Goal: Task Accomplishment & Management: Complete application form

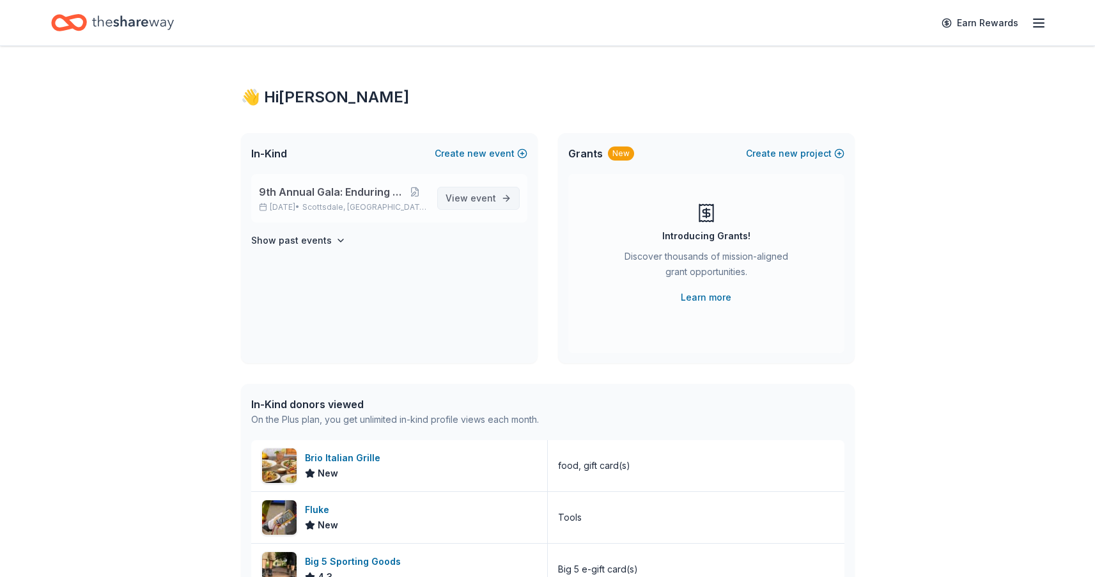
click at [473, 199] on span "event" at bounding box center [484, 197] width 26 height 11
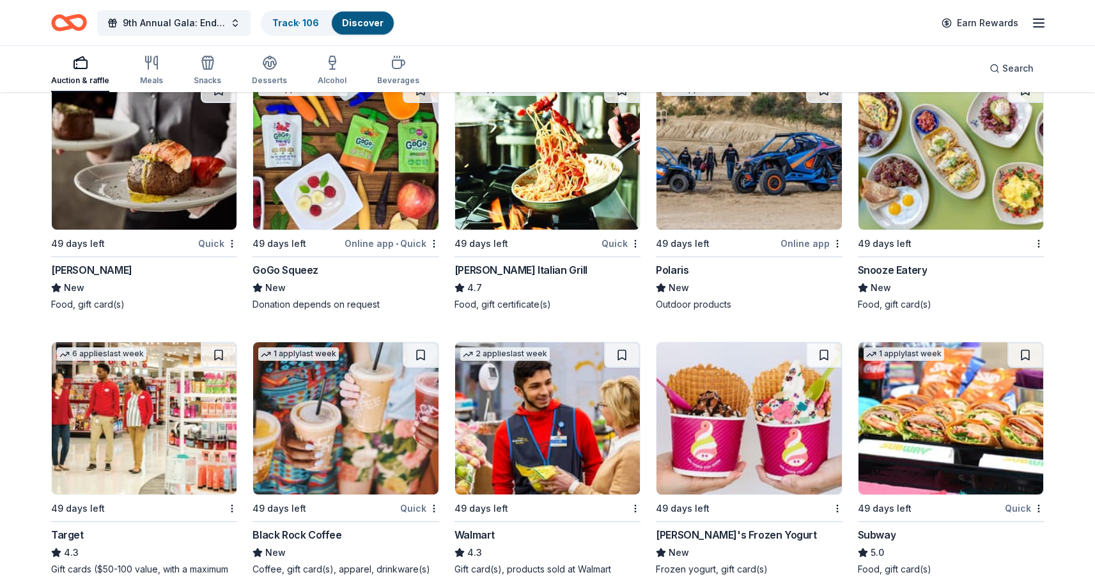
scroll to position [7516, 0]
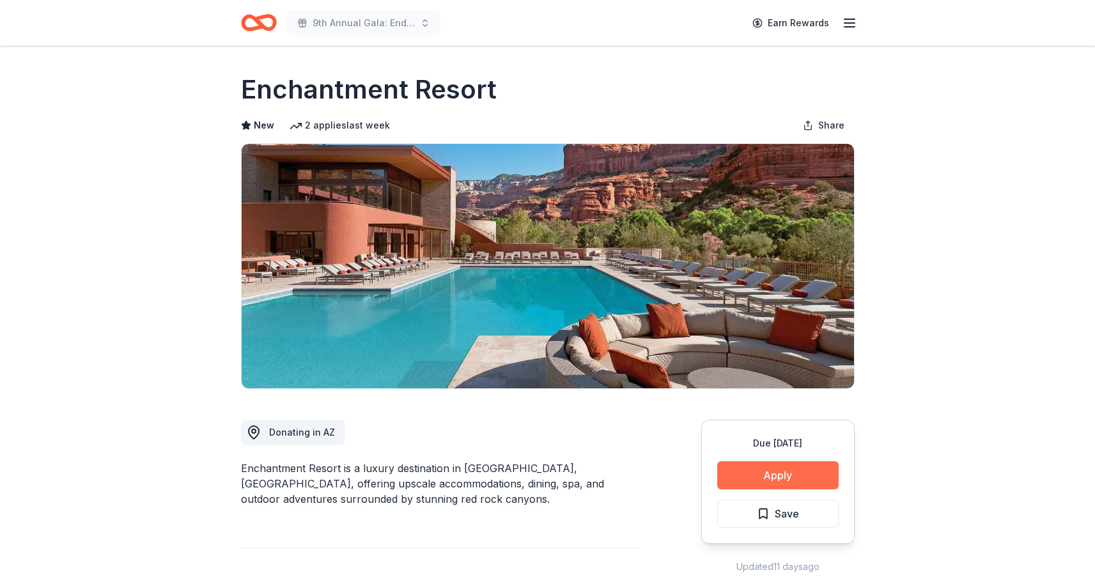
click at [804, 475] on button "Apply" at bounding box center [777, 475] width 121 height 28
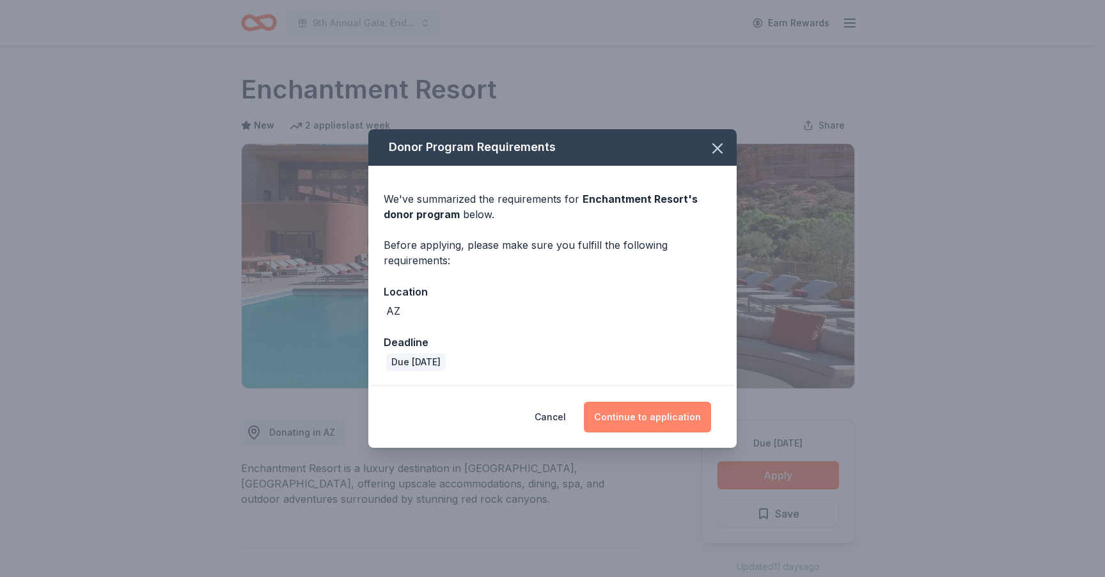
click at [601, 416] on button "Continue to application" at bounding box center [647, 417] width 127 height 31
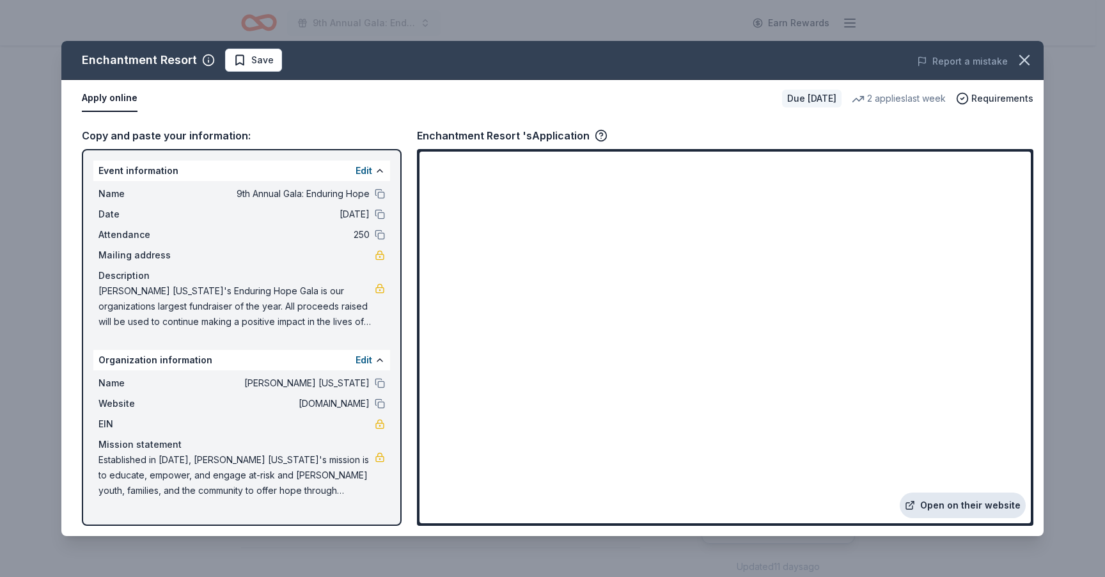
click at [971, 507] on link "Open on their website" at bounding box center [963, 505] width 126 height 26
click at [260, 59] on span "Save" at bounding box center [262, 59] width 22 height 15
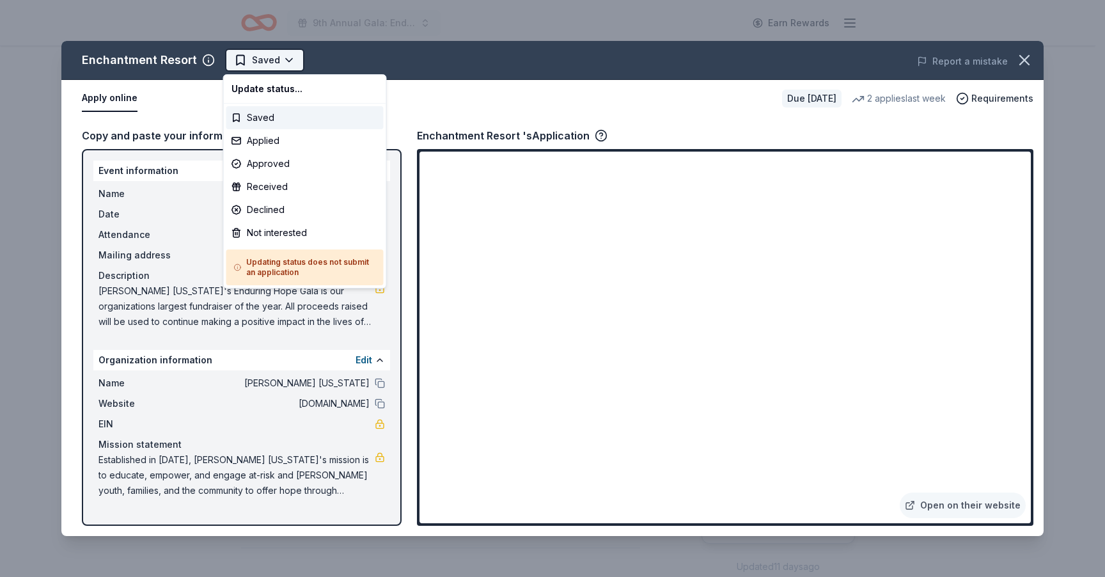
click at [268, 69] on html "9th Annual Gala: Enduring Hope Earn Rewards Due in 49 days Share Enchantment Re…" at bounding box center [552, 288] width 1105 height 577
click at [276, 139] on div "Applied" at bounding box center [304, 140] width 157 height 23
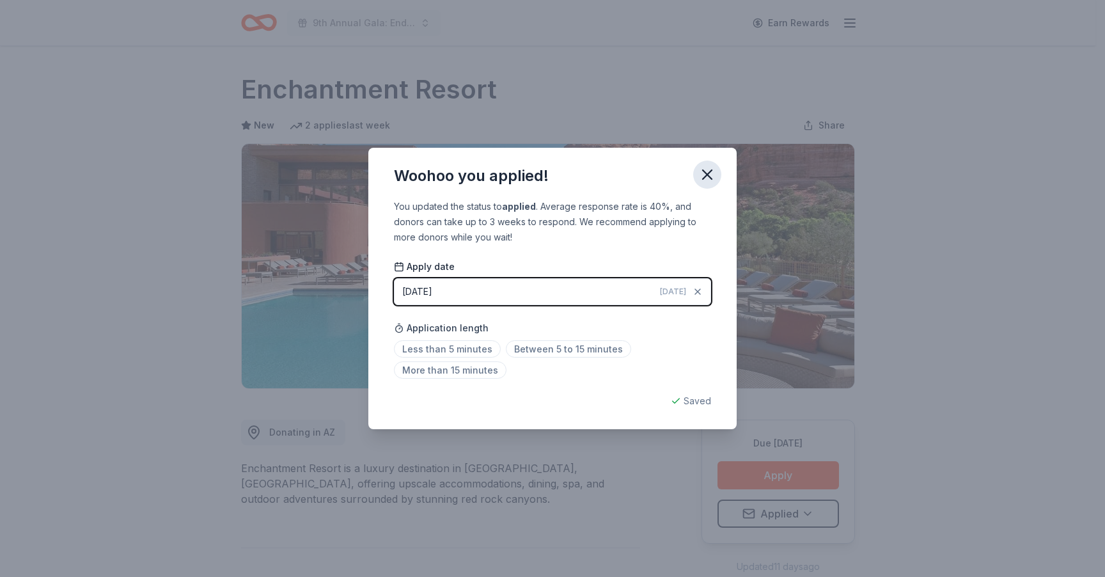
click at [709, 177] on icon "button" at bounding box center [707, 174] width 9 height 9
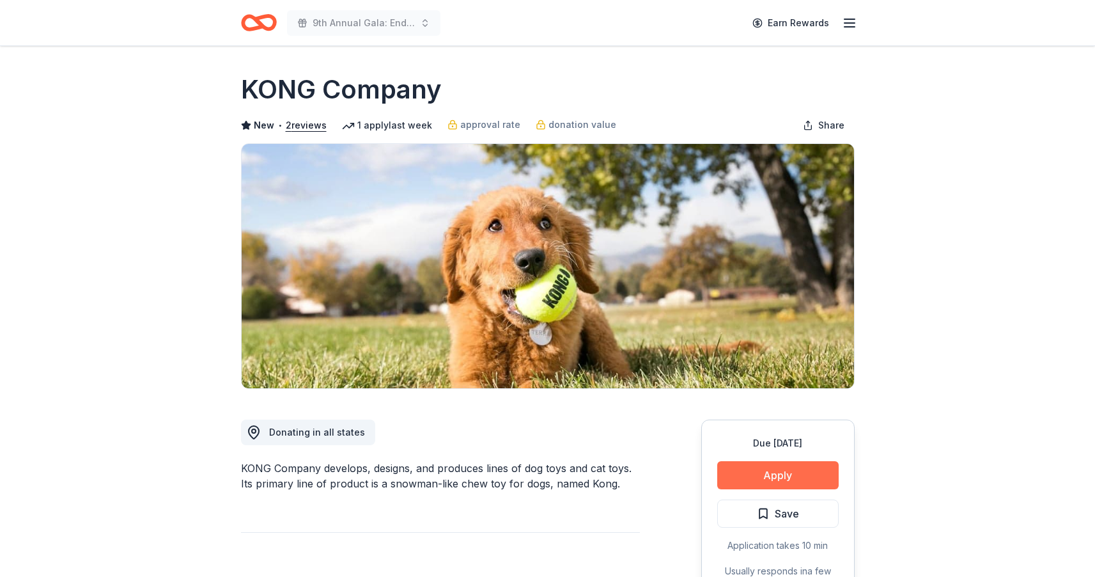
click at [756, 473] on button "Apply" at bounding box center [777, 475] width 121 height 28
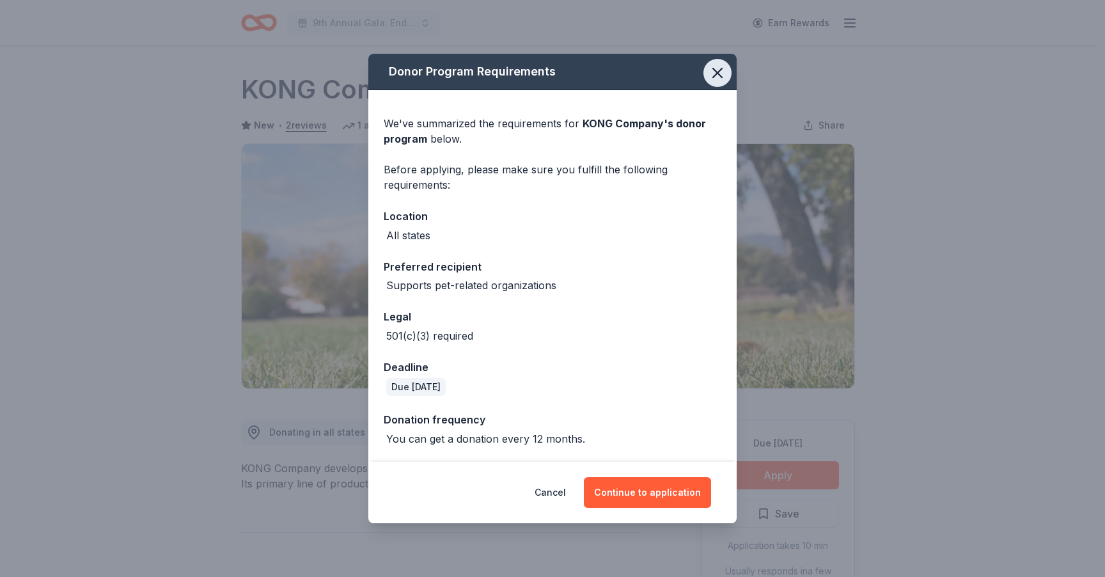
click at [719, 76] on icon "button" at bounding box center [717, 72] width 9 height 9
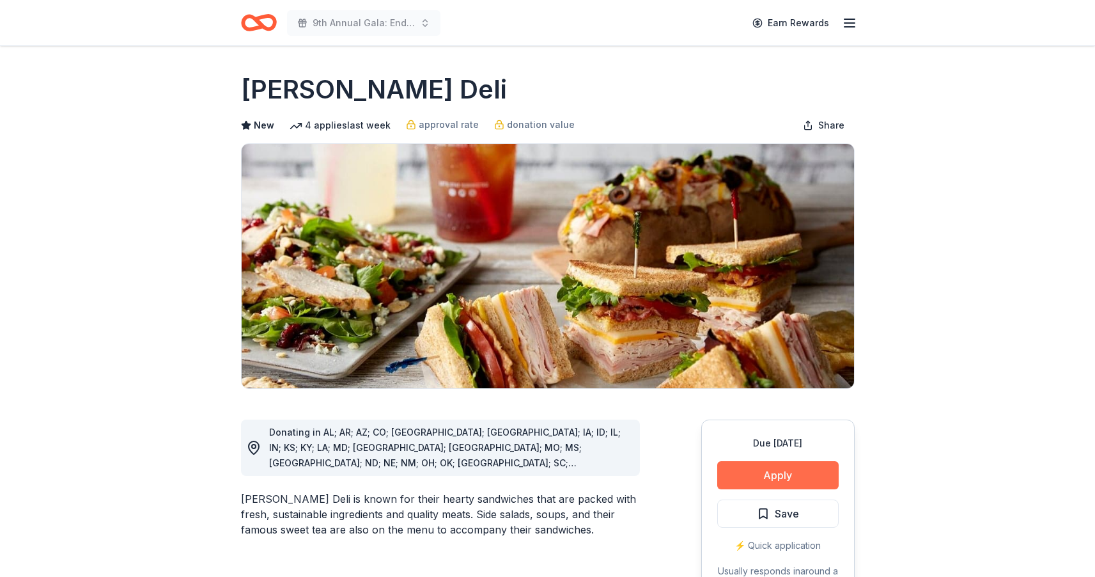
click at [749, 474] on button "Apply" at bounding box center [777, 475] width 121 height 28
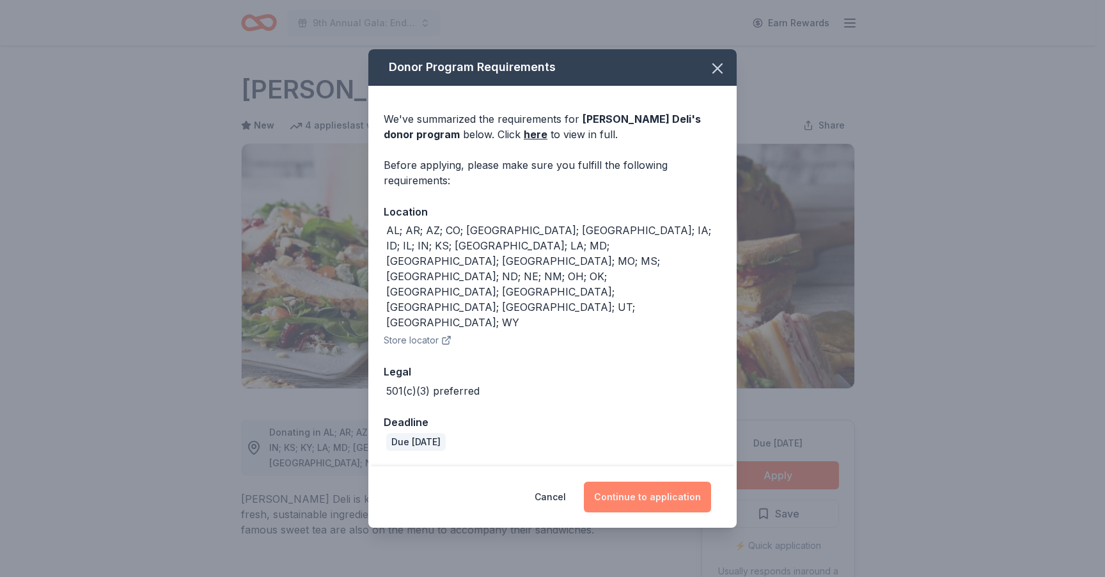
click at [632, 482] on button "Continue to application" at bounding box center [647, 497] width 127 height 31
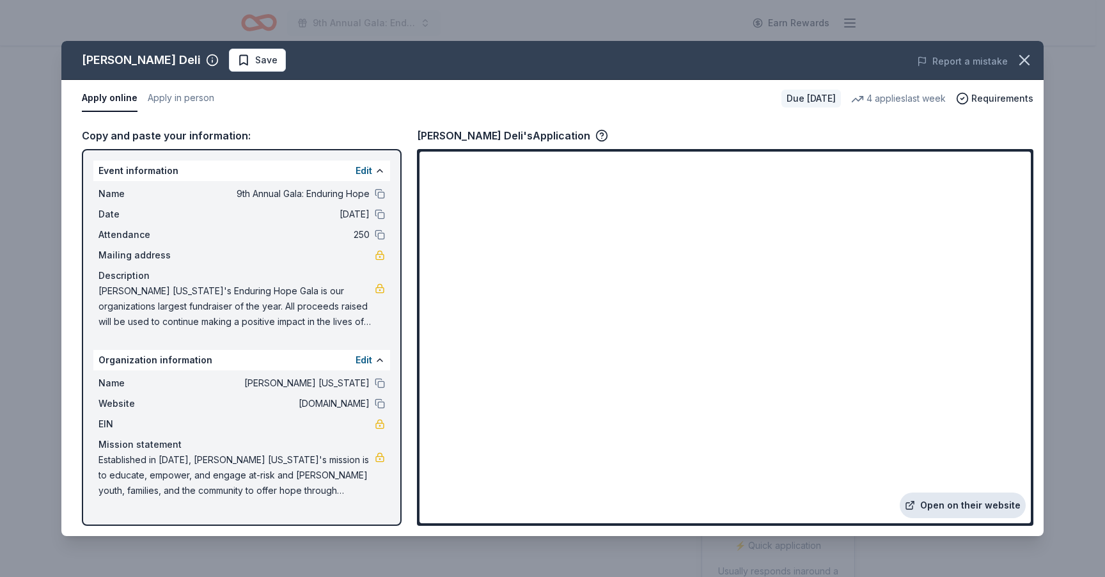
click at [965, 505] on link "Open on their website" at bounding box center [963, 505] width 126 height 26
click at [237, 59] on span "Save" at bounding box center [257, 59] width 40 height 15
click at [244, 63] on html "9th Annual Gala: Enduring Hope Earn Rewards Due in 49 days Share McAlister's De…" at bounding box center [552, 288] width 1105 height 577
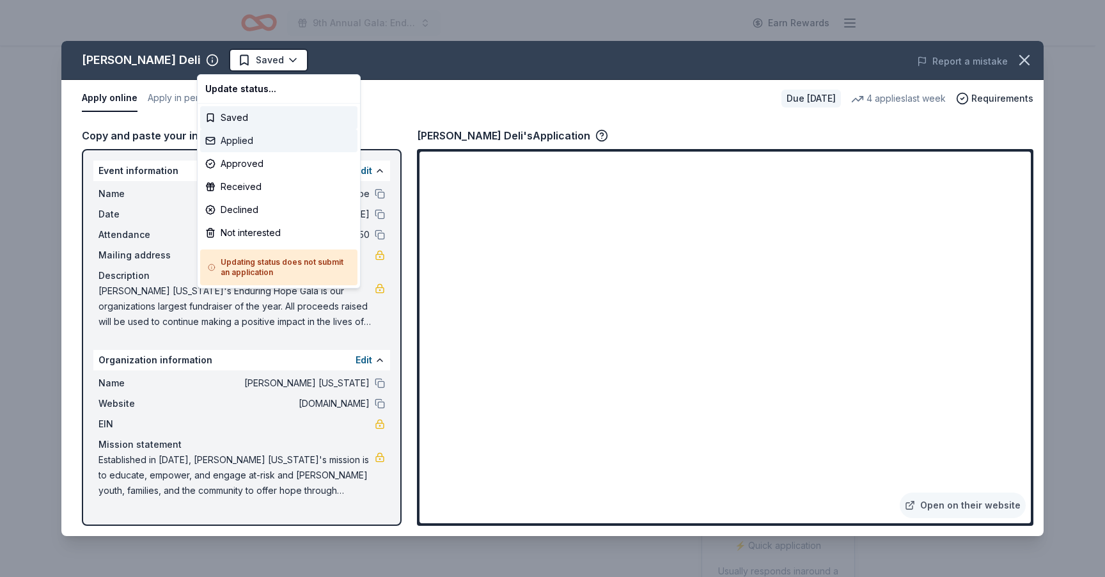
click at [238, 137] on div "Applied" at bounding box center [278, 140] width 157 height 23
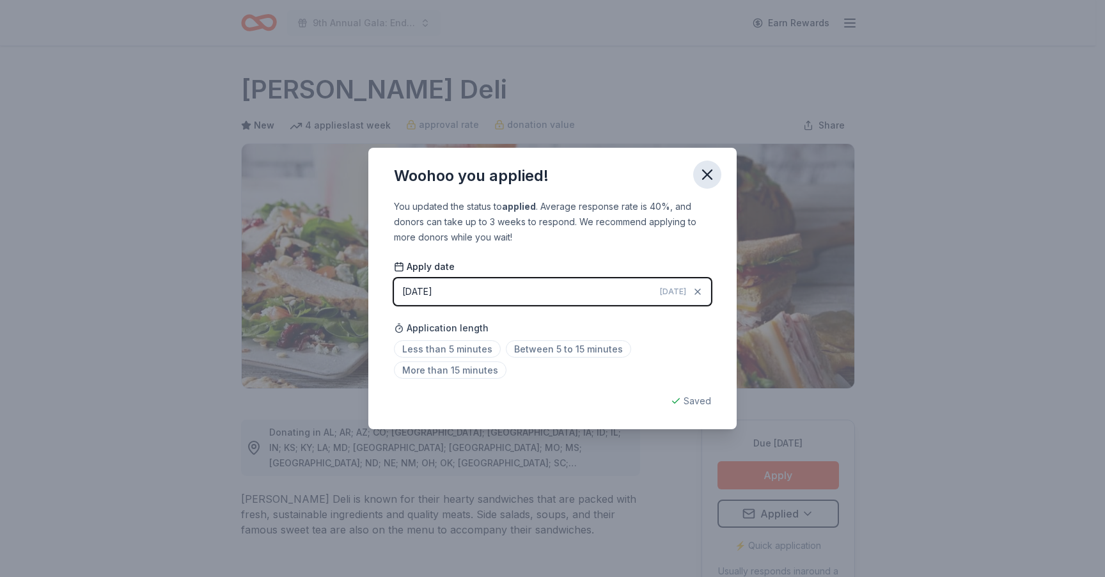
click at [705, 178] on icon "button" at bounding box center [707, 175] width 18 height 18
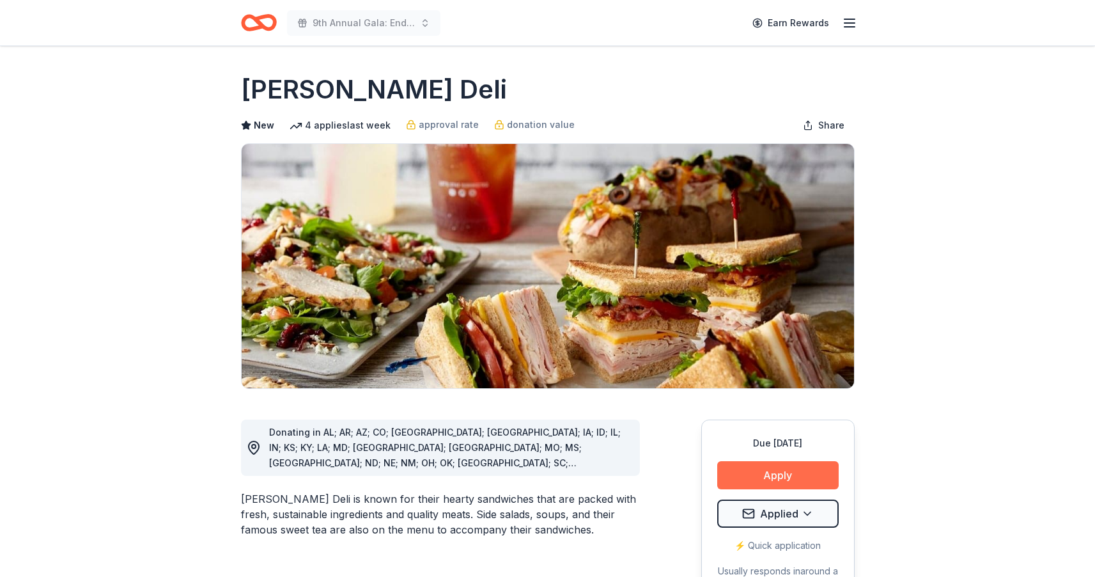
click at [790, 476] on button "Apply" at bounding box center [777, 475] width 121 height 28
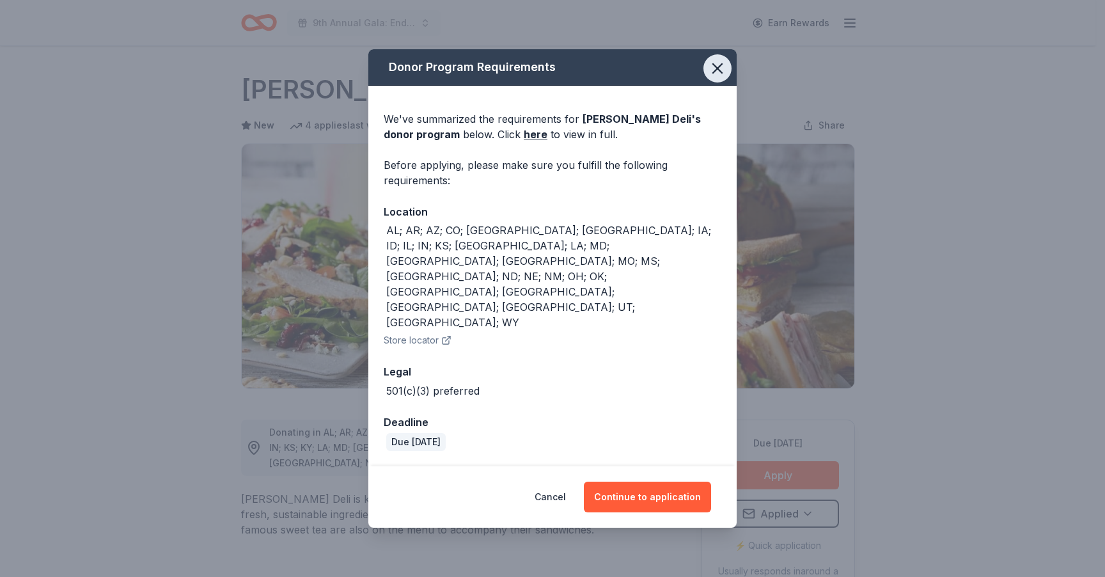
click at [724, 77] on icon "button" at bounding box center [718, 68] width 18 height 18
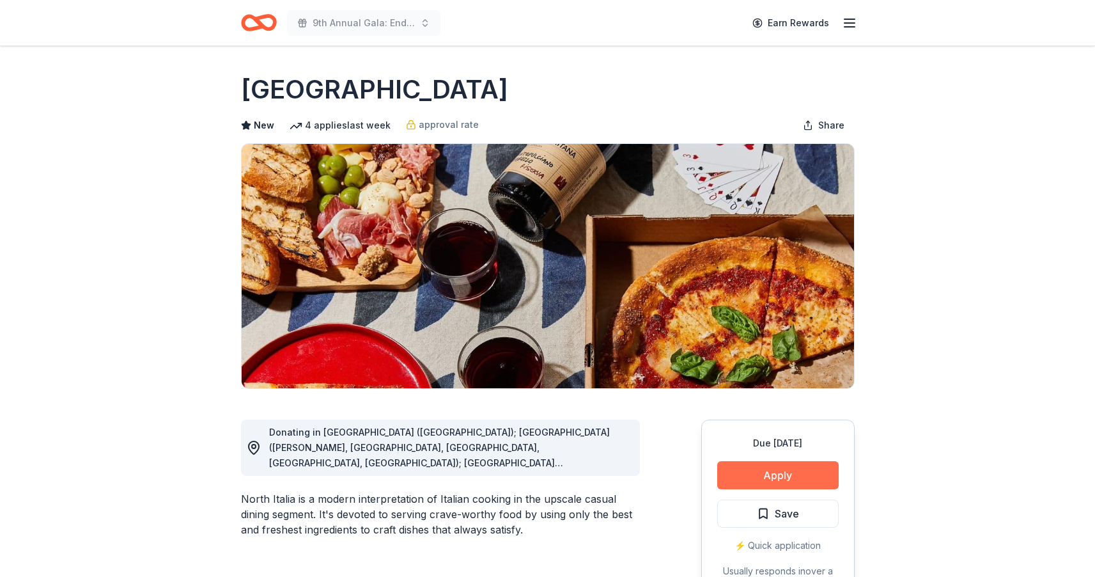
click at [780, 473] on button "Apply" at bounding box center [777, 475] width 121 height 28
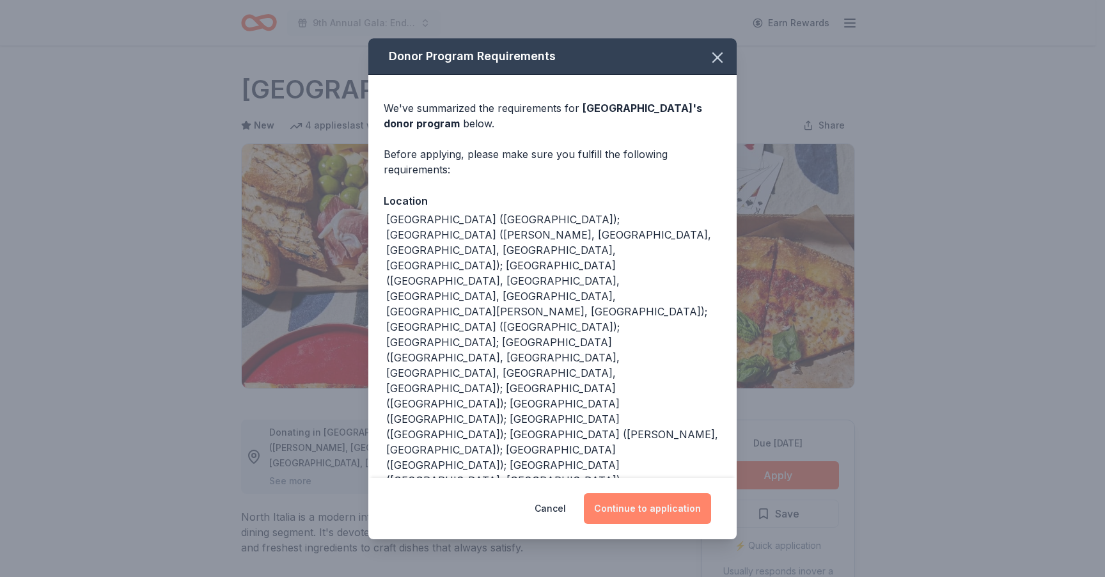
click at [638, 493] on button "Continue to application" at bounding box center [647, 508] width 127 height 31
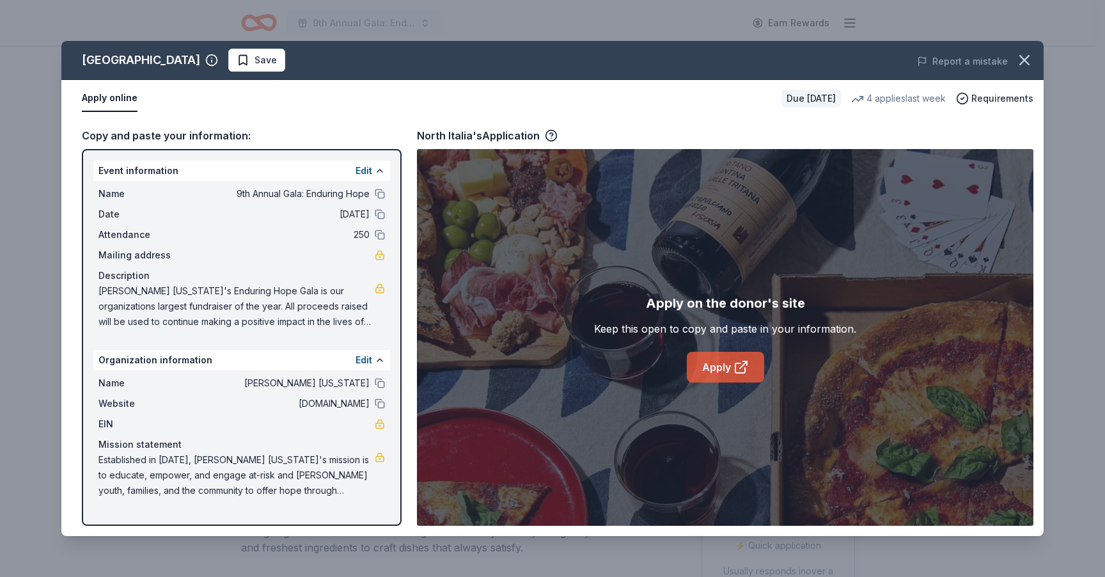
click at [728, 368] on link "Apply" at bounding box center [725, 367] width 77 height 31
click at [228, 72] on button "Save" at bounding box center [256, 60] width 57 height 23
click at [219, 68] on html "9th Annual Gala: Enduring Hope Earn Rewards Due in 49 days Share North Italia N…" at bounding box center [552, 288] width 1105 height 577
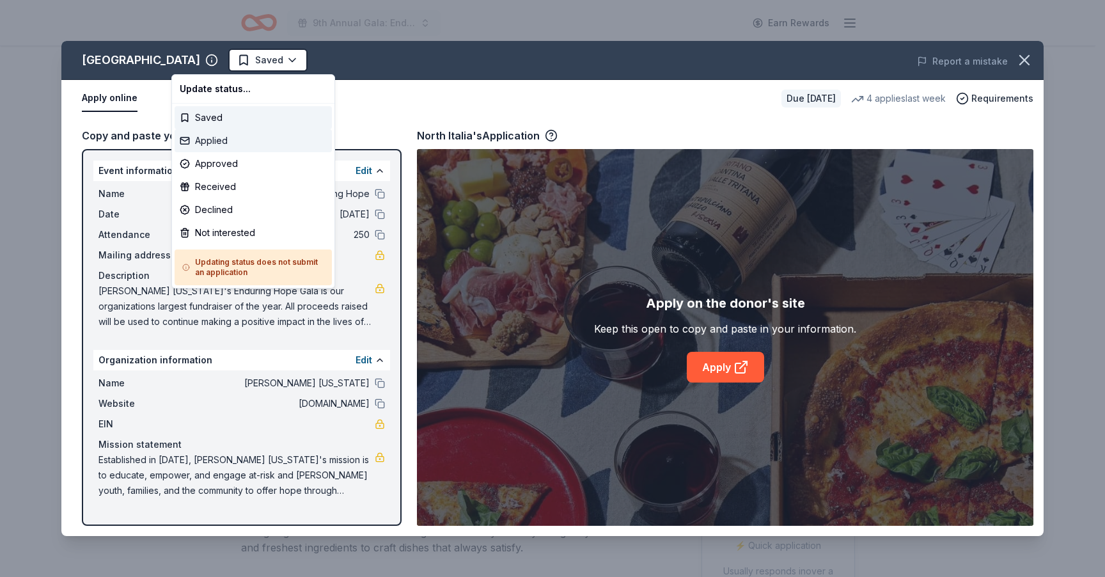
click at [223, 136] on div "Applied" at bounding box center [253, 140] width 157 height 23
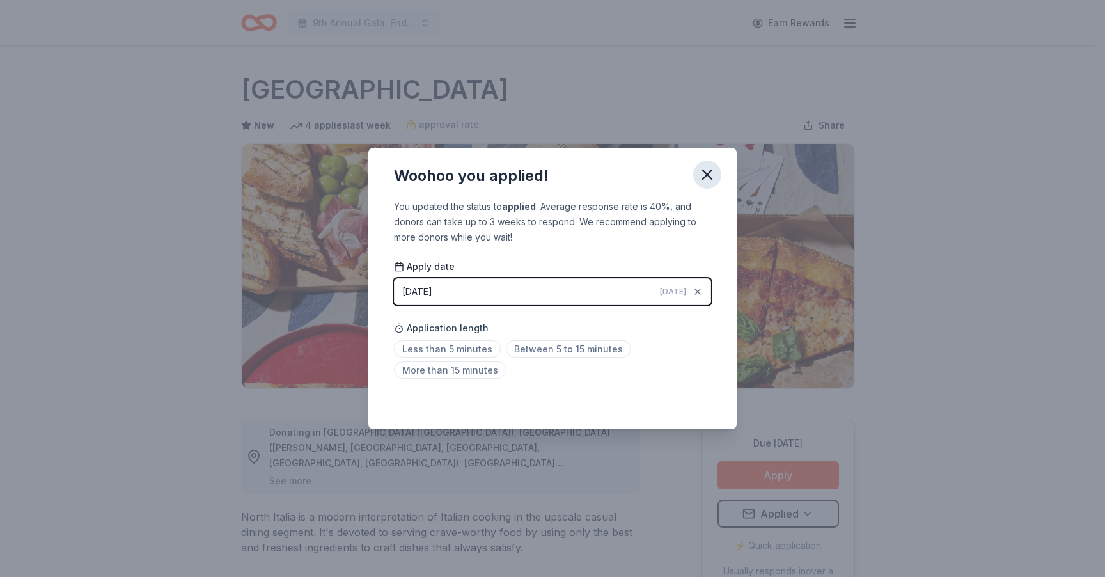
click at [712, 175] on icon "button" at bounding box center [707, 175] width 18 height 18
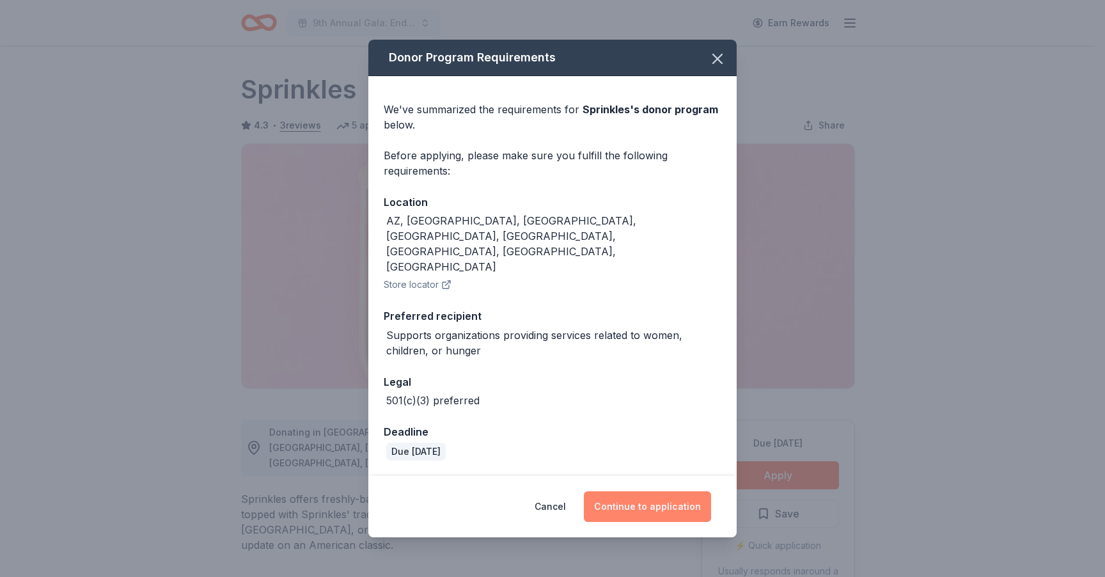
click at [662, 491] on button "Continue to application" at bounding box center [647, 506] width 127 height 31
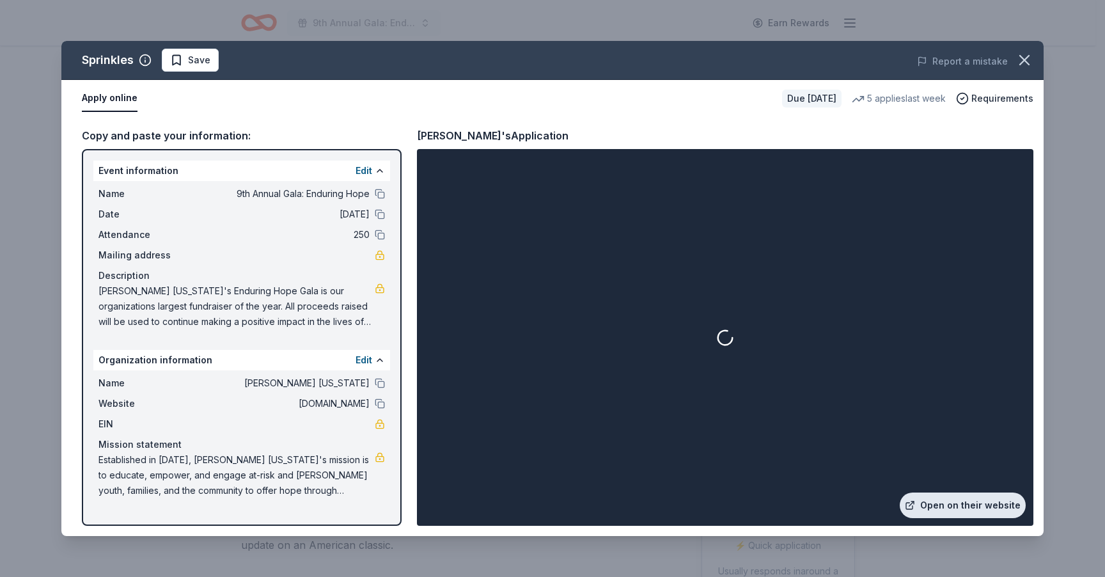
click at [983, 505] on link "Open on their website" at bounding box center [963, 505] width 126 height 26
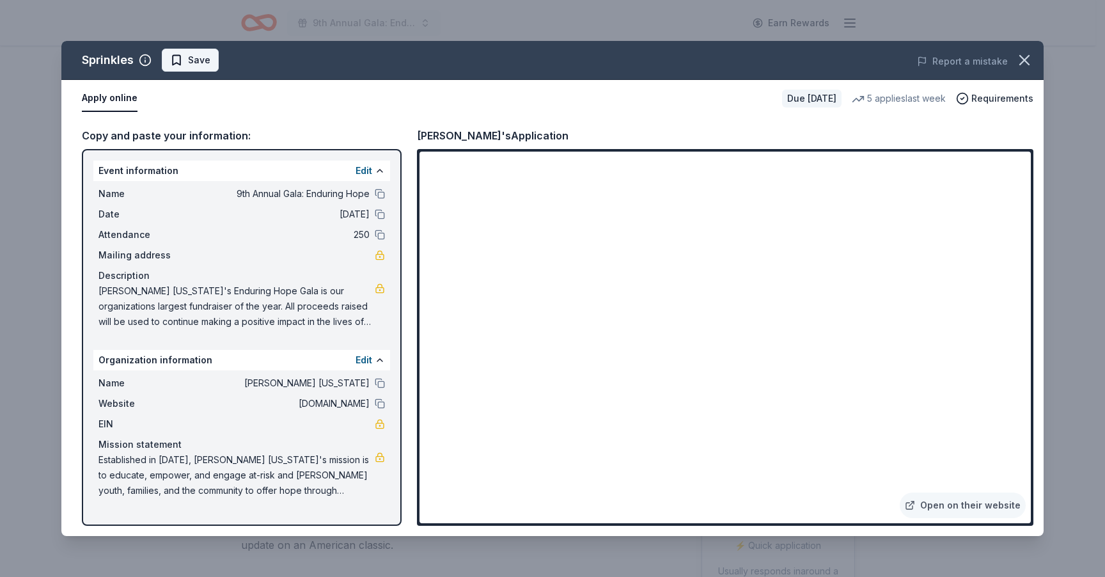
click at [192, 60] on span "Save" at bounding box center [199, 59] width 22 height 15
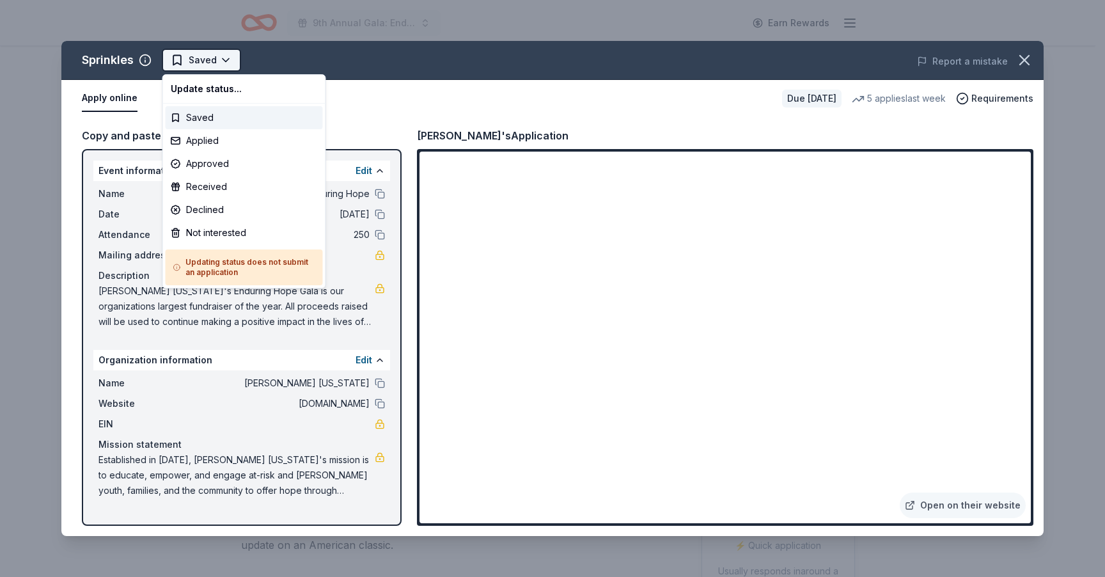
click at [219, 52] on html "9th Annual Gala: Enduring Hope Earn Rewards Due in 19 days Share Sprinkles 4.3 …" at bounding box center [552, 288] width 1105 height 577
drag, startPoint x: 212, startPoint y: 130, endPoint x: 212, endPoint y: 141, distance: 11.5
click at [212, 141] on div "Applied" at bounding box center [244, 140] width 157 height 23
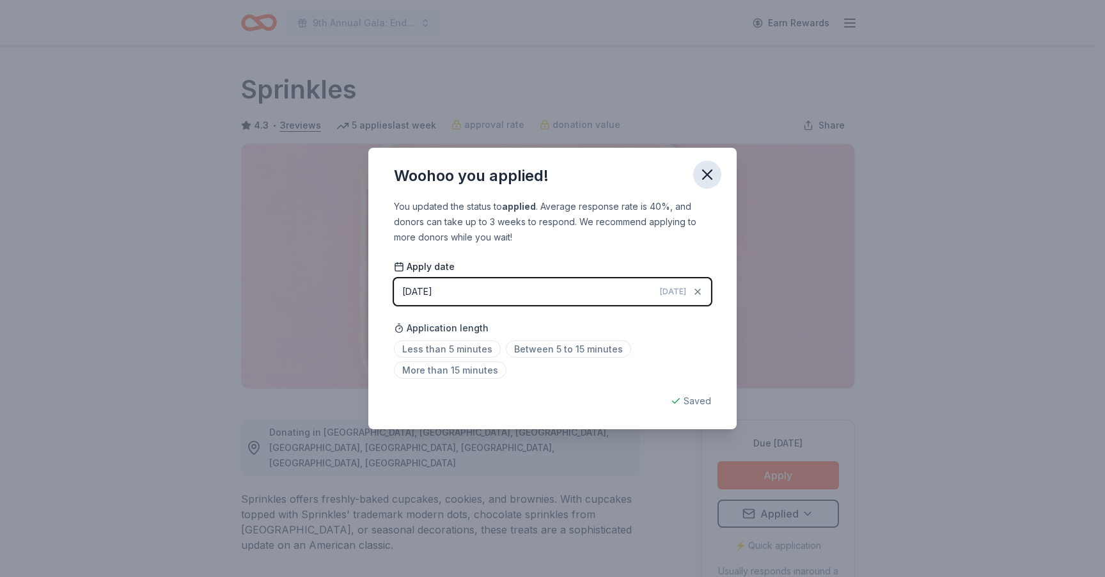
click at [710, 174] on icon "button" at bounding box center [707, 175] width 18 height 18
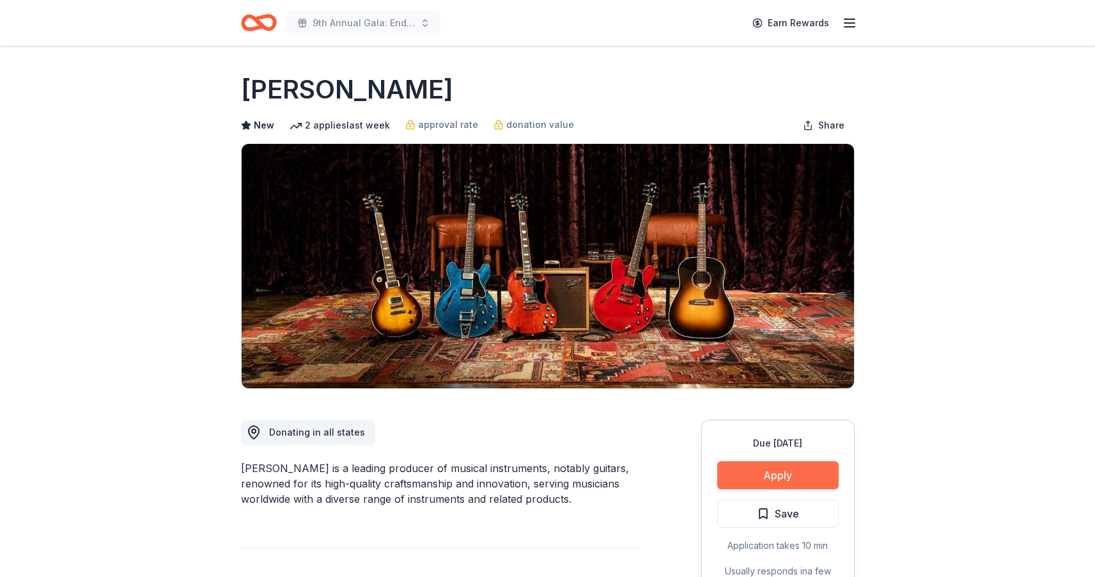
click at [781, 472] on button "Apply" at bounding box center [777, 475] width 121 height 28
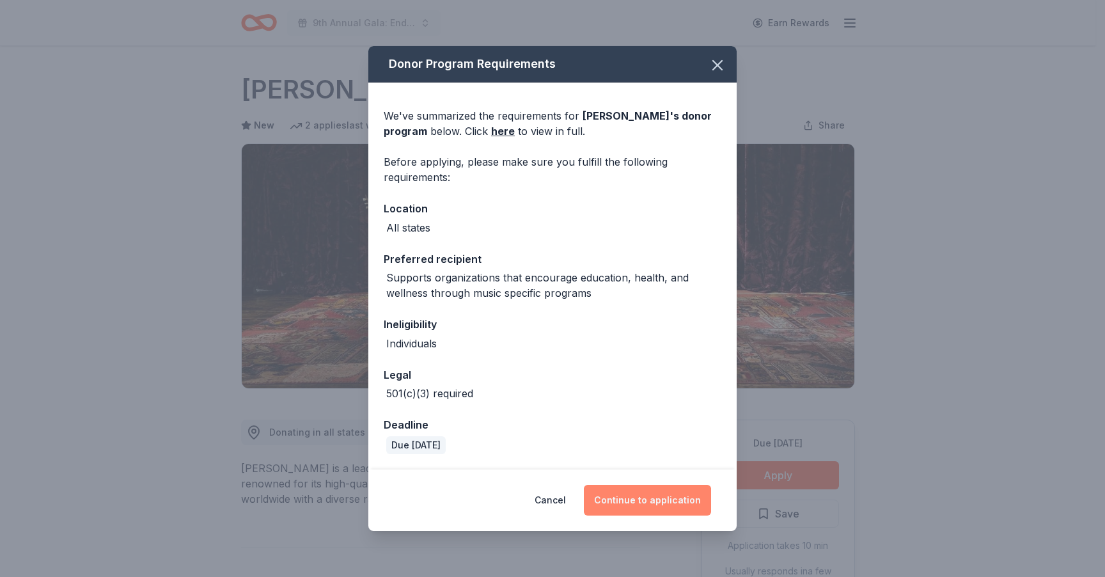
click at [650, 503] on button "Continue to application" at bounding box center [647, 500] width 127 height 31
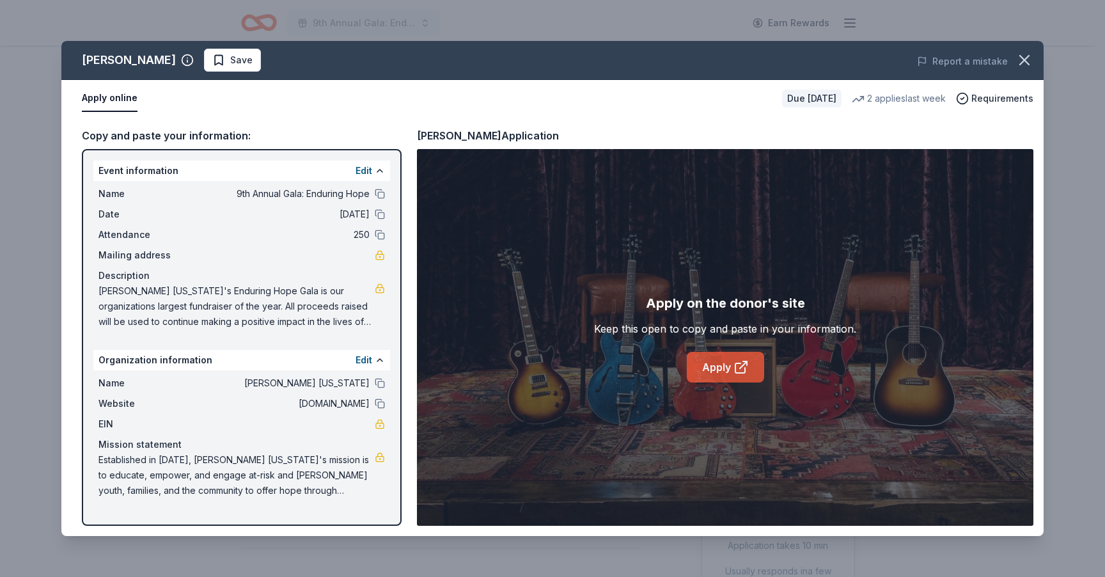
click at [720, 359] on link "Apply" at bounding box center [725, 367] width 77 height 31
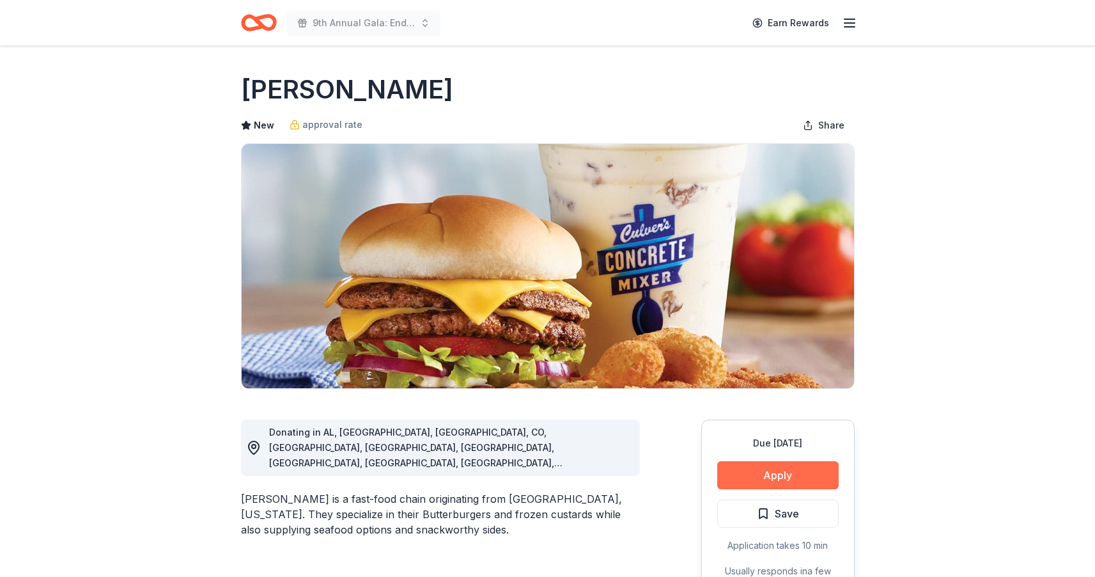
click at [769, 474] on button "Apply" at bounding box center [777, 475] width 121 height 28
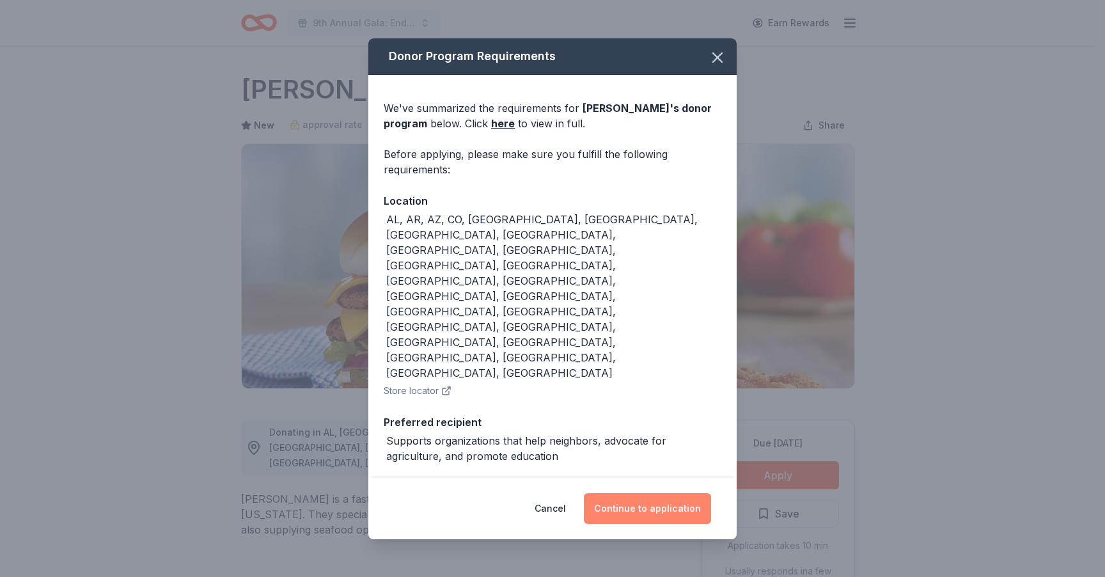
click at [639, 493] on button "Continue to application" at bounding box center [647, 508] width 127 height 31
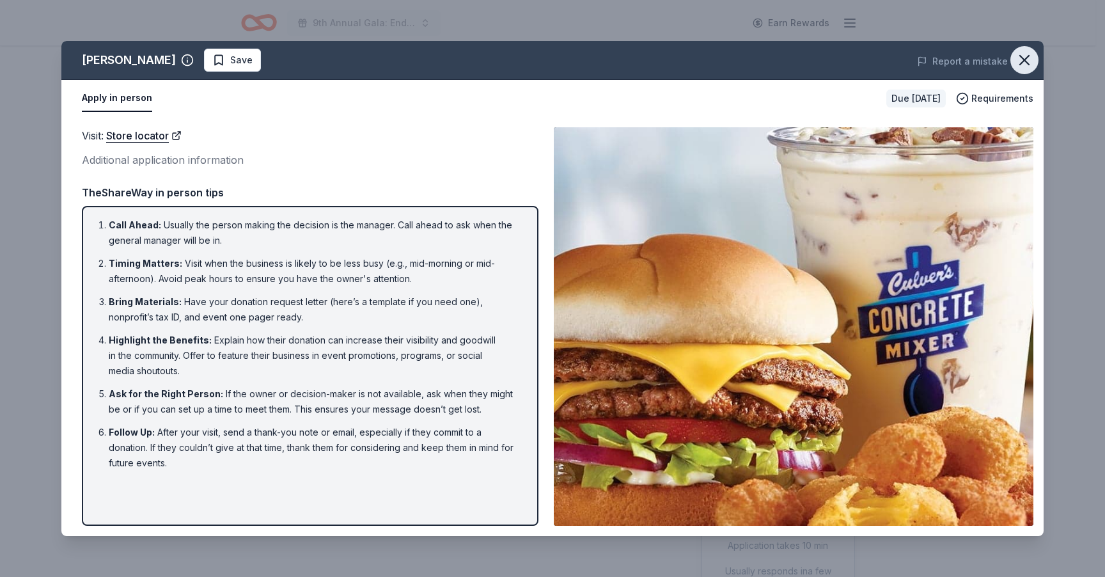
click at [1024, 62] on icon "button" at bounding box center [1024, 60] width 18 height 18
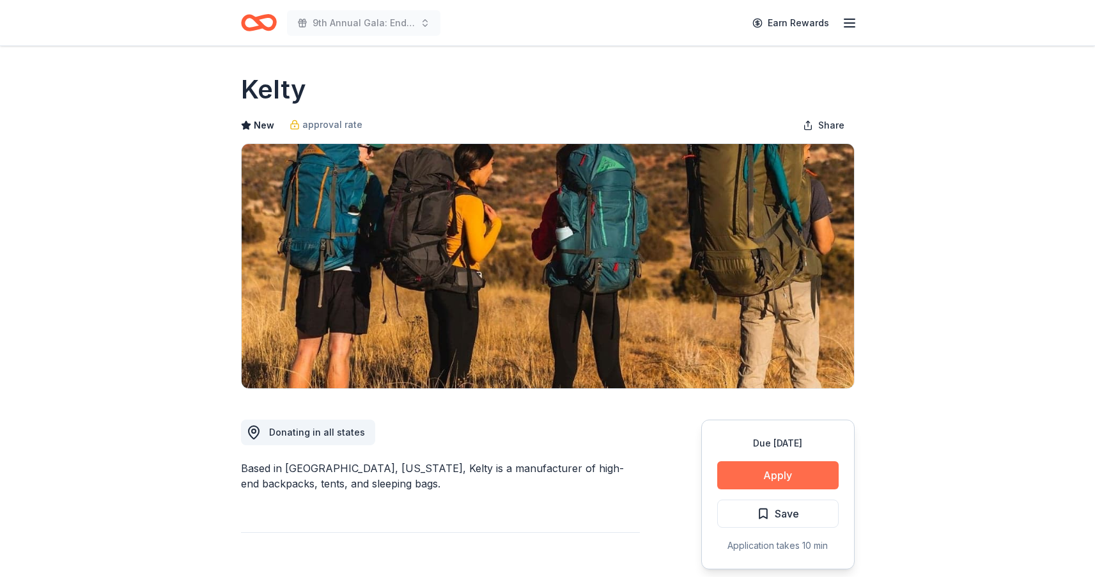
click at [756, 468] on button "Apply" at bounding box center [777, 475] width 121 height 28
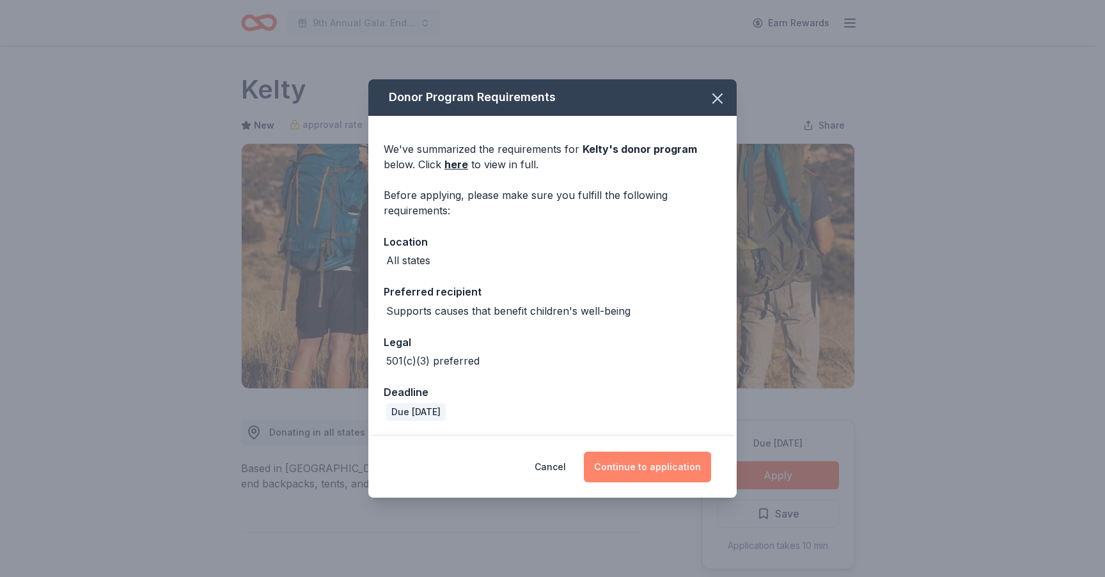
click at [652, 462] on button "Continue to application" at bounding box center [647, 466] width 127 height 31
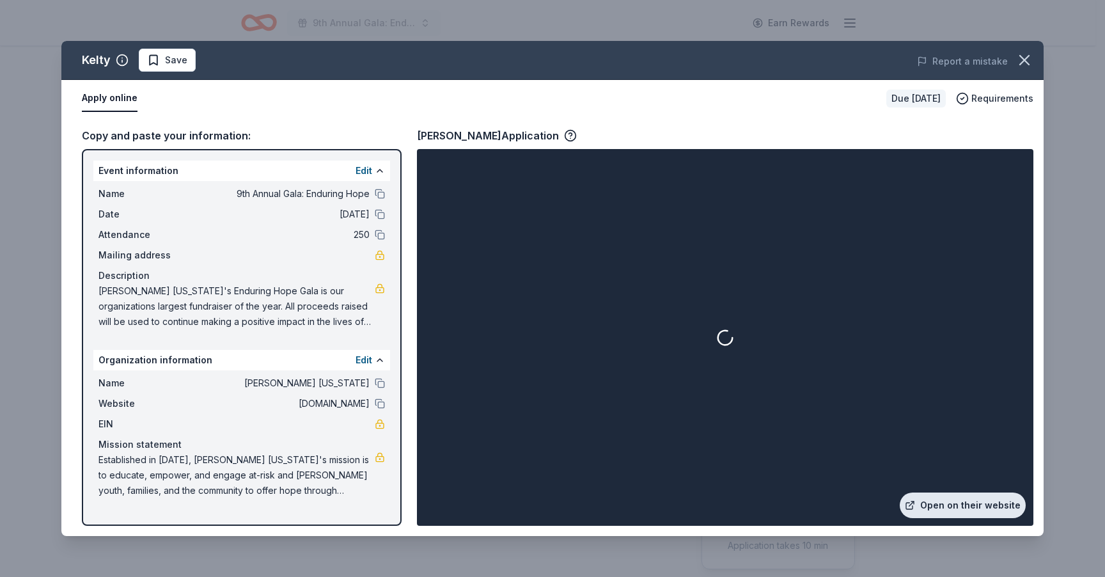
click at [968, 502] on link "Open on their website" at bounding box center [963, 505] width 126 height 26
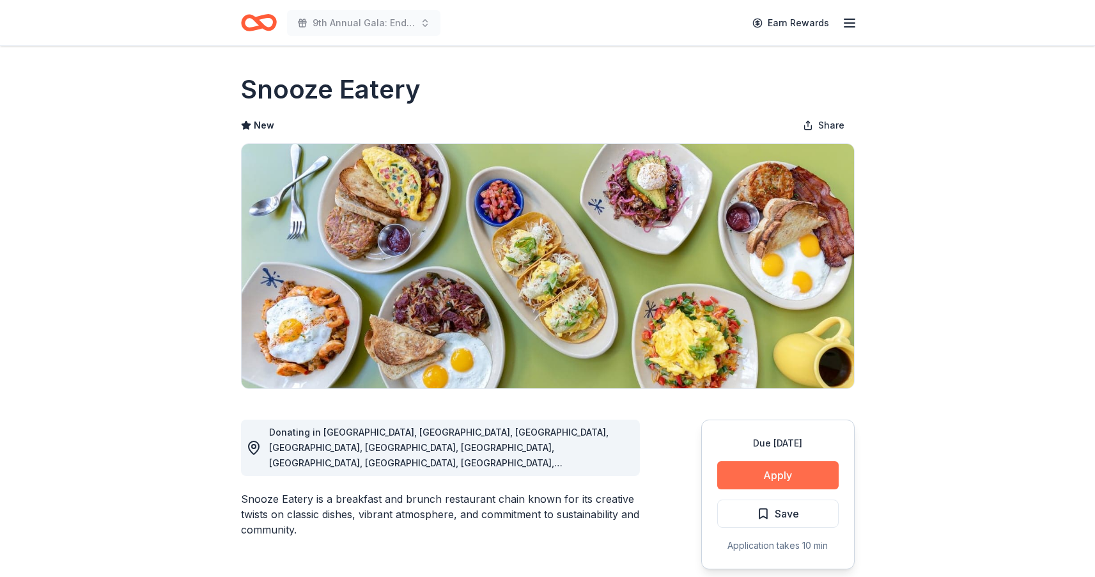
click at [777, 481] on button "Apply" at bounding box center [777, 475] width 121 height 28
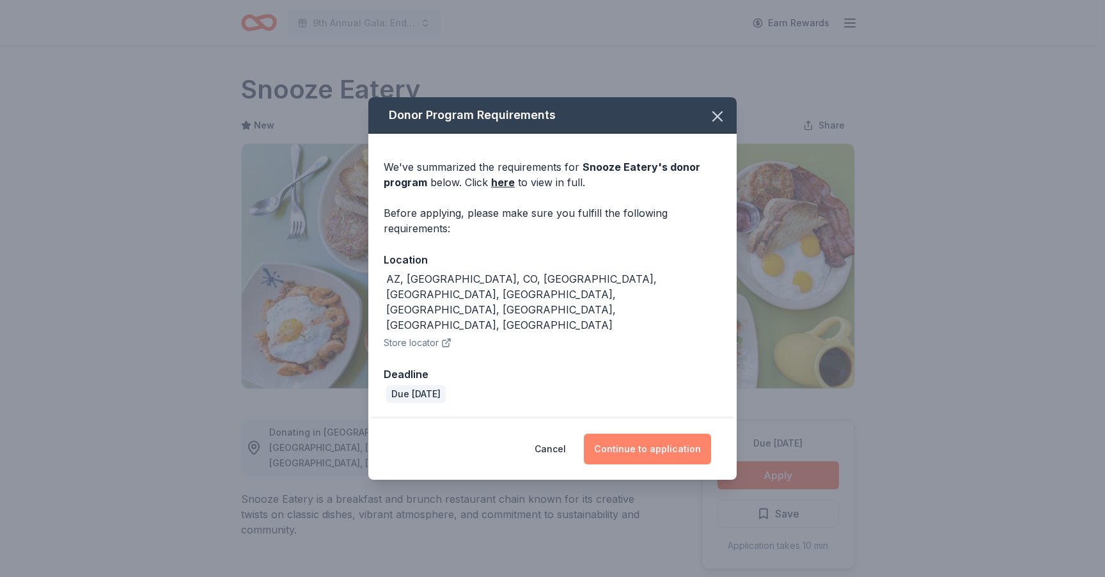
click at [634, 434] on button "Continue to application" at bounding box center [647, 449] width 127 height 31
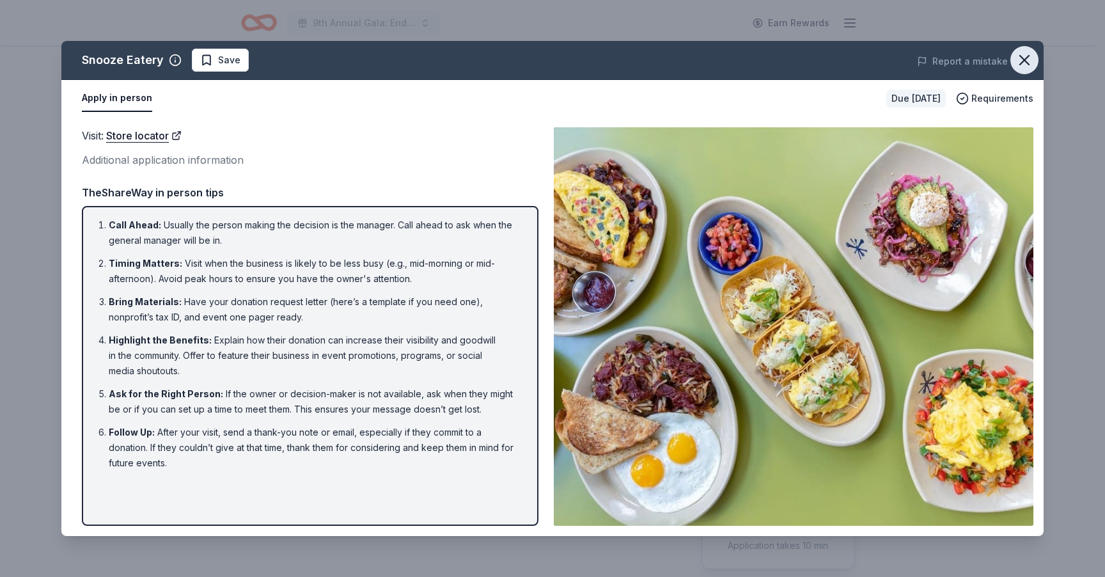
click at [1031, 61] on icon "button" at bounding box center [1024, 60] width 18 height 18
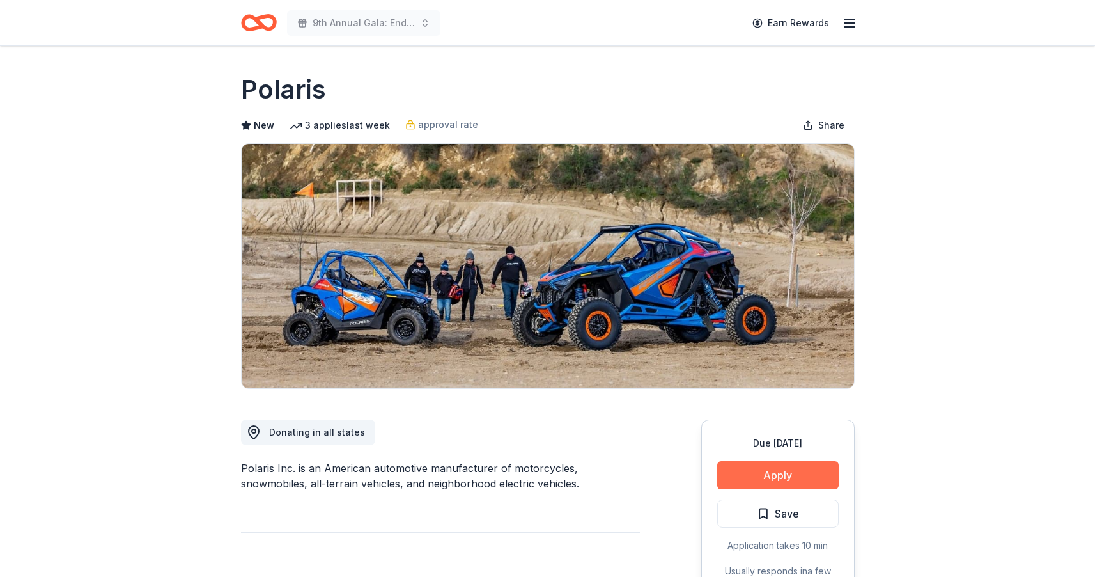
click at [769, 473] on button "Apply" at bounding box center [777, 475] width 121 height 28
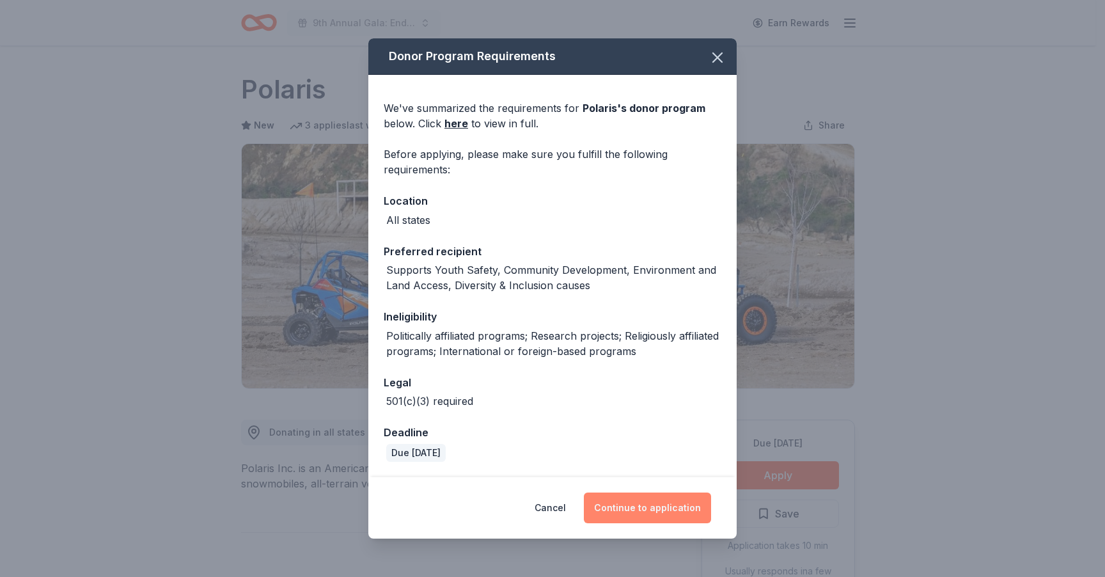
click at [661, 510] on button "Continue to application" at bounding box center [647, 507] width 127 height 31
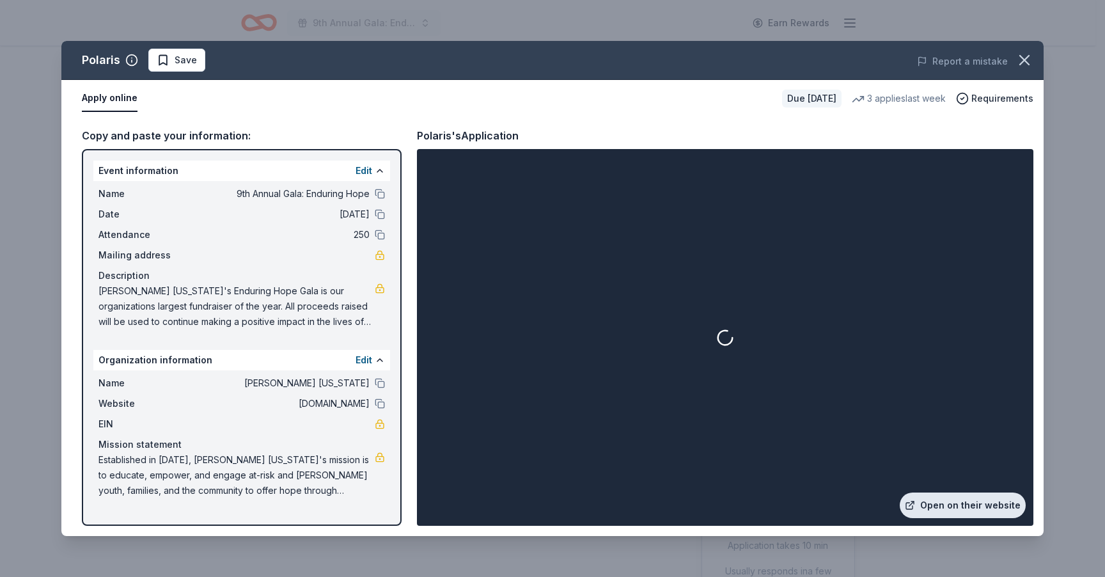
click at [957, 508] on link "Open on their website" at bounding box center [963, 505] width 126 height 26
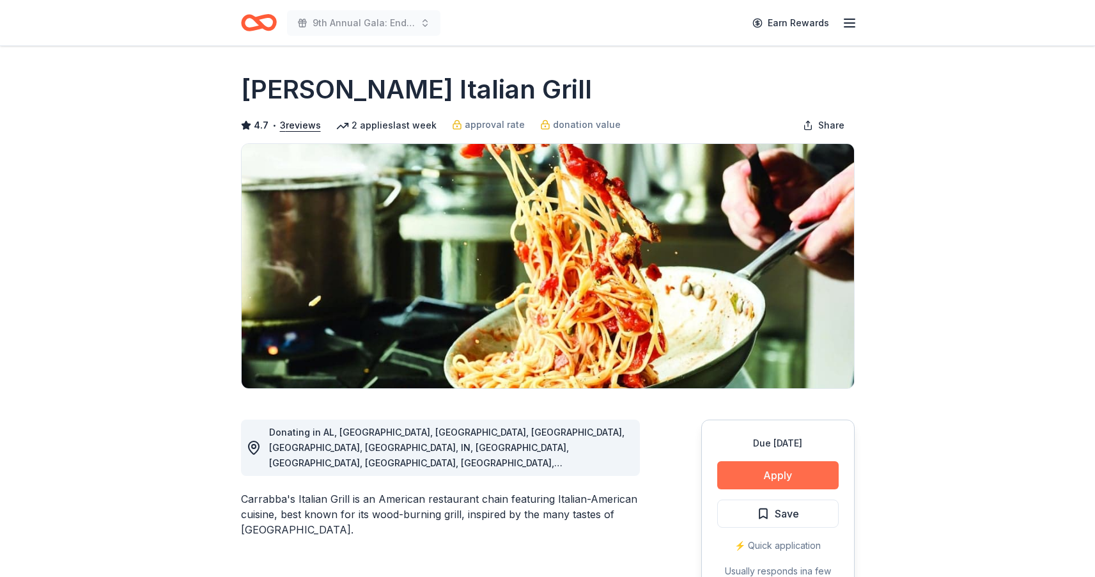
click at [764, 476] on button "Apply" at bounding box center [777, 475] width 121 height 28
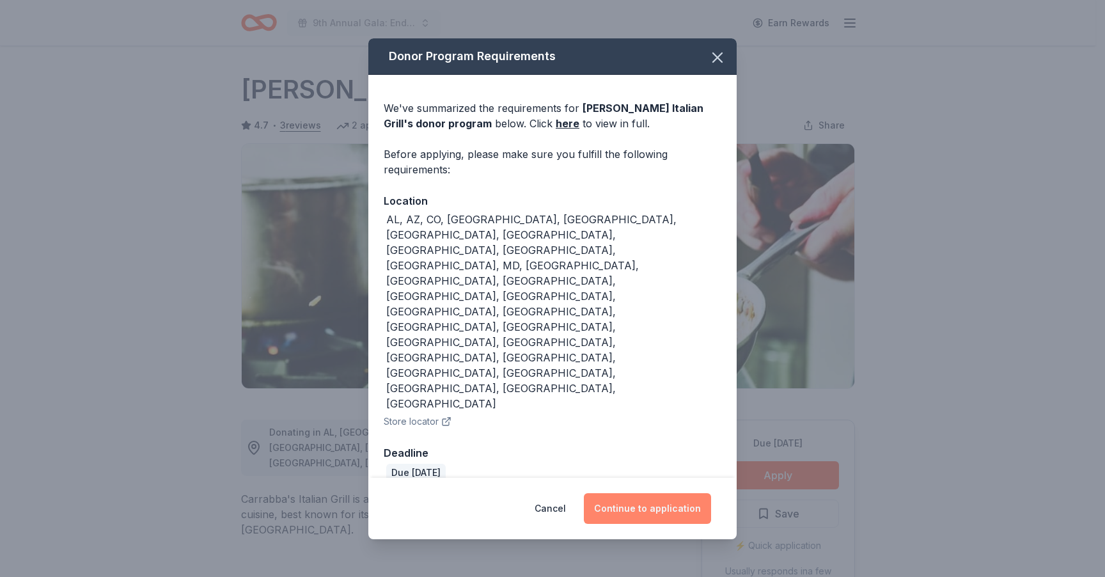
click at [641, 493] on button "Continue to application" at bounding box center [647, 508] width 127 height 31
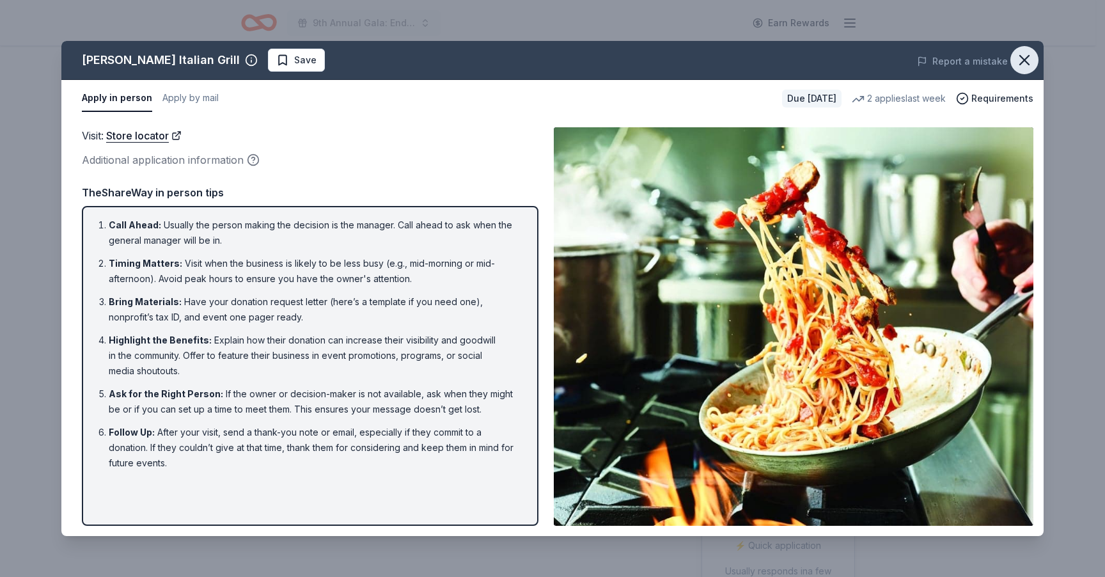
click at [1022, 55] on icon "button" at bounding box center [1024, 60] width 18 height 18
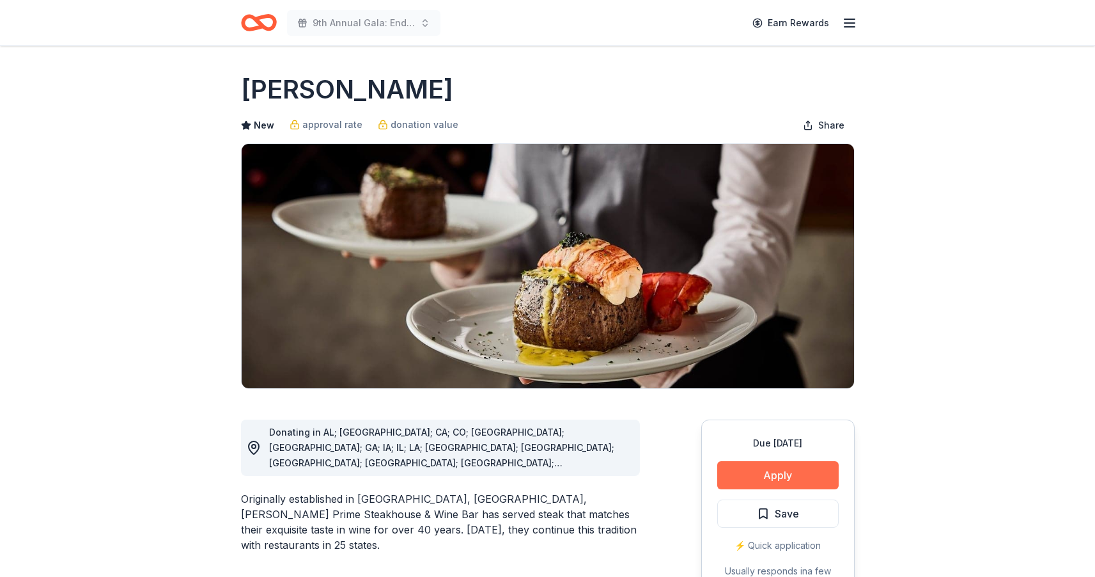
click at [762, 479] on button "Apply" at bounding box center [777, 475] width 121 height 28
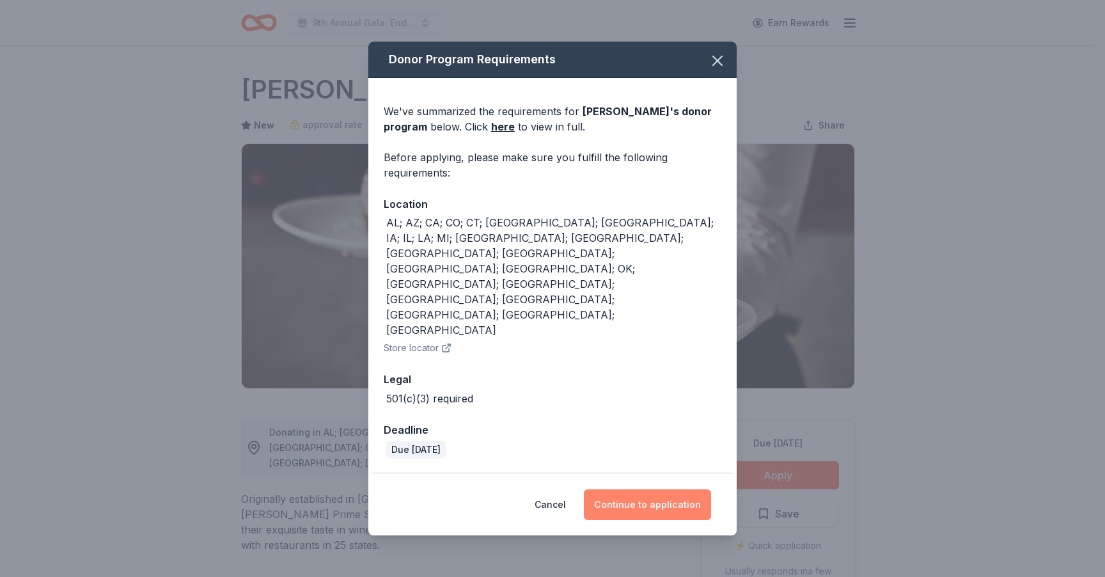
click at [663, 489] on button "Continue to application" at bounding box center [647, 504] width 127 height 31
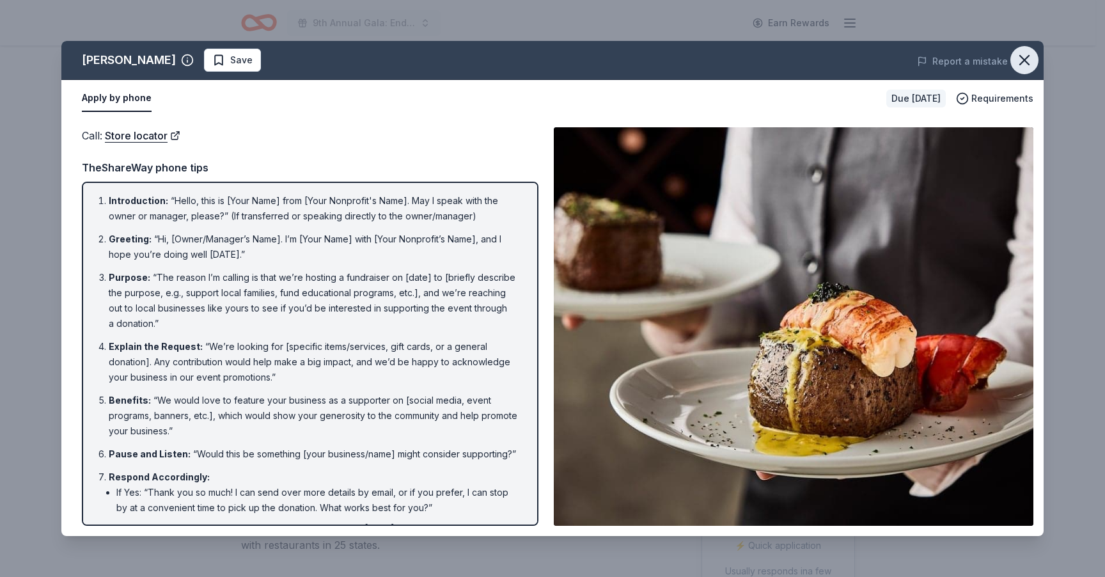
click at [1026, 59] on icon "button" at bounding box center [1024, 60] width 9 height 9
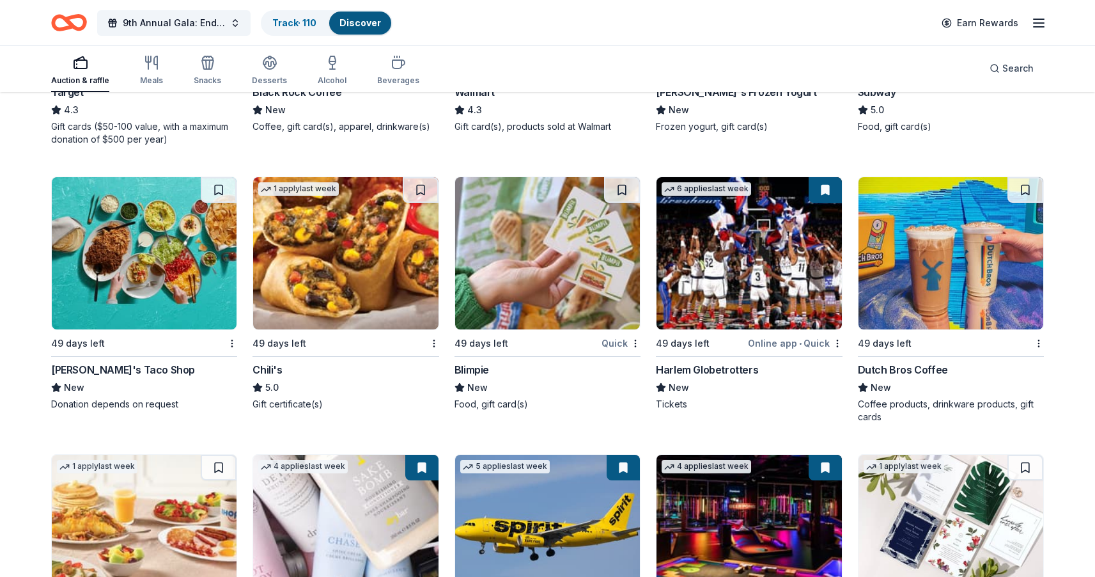
scroll to position [7989, 0]
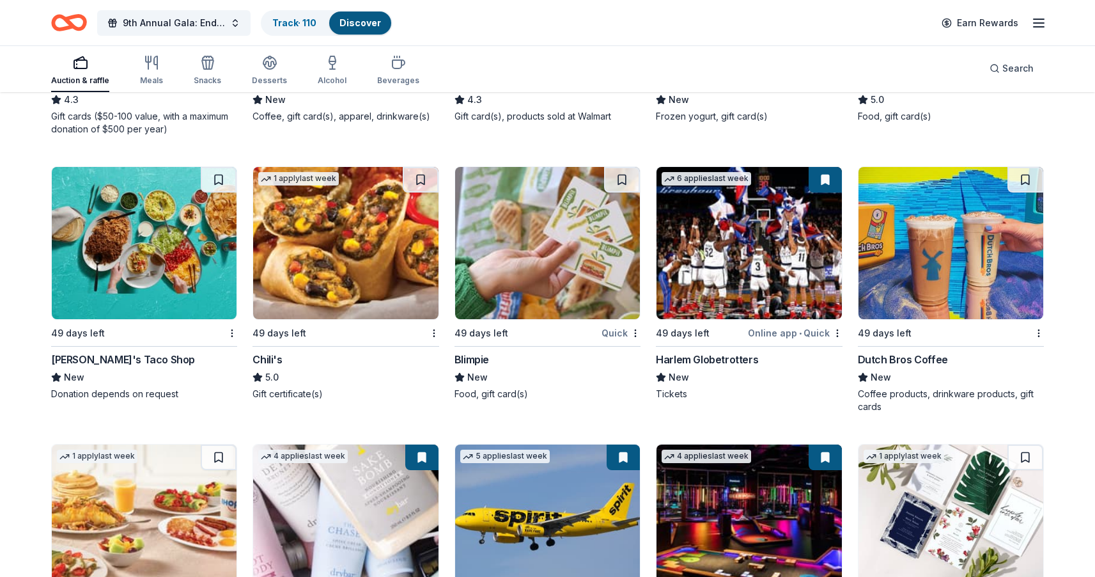
click at [819, 179] on button at bounding box center [825, 180] width 33 height 26
click at [710, 356] on div "Harlem Globetrotters" at bounding box center [707, 359] width 102 height 15
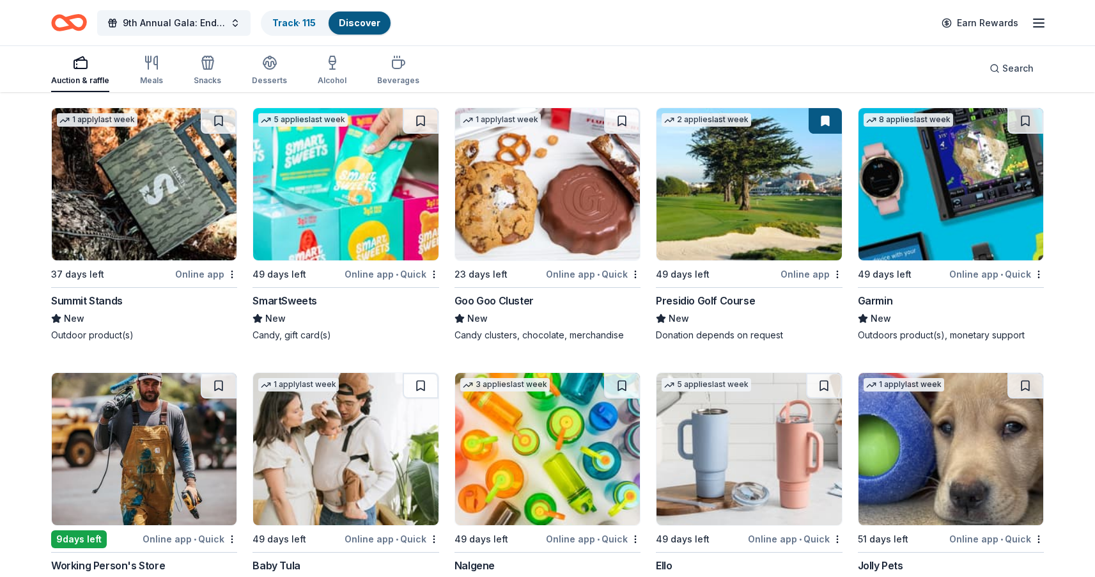
scroll to position [11061, 0]
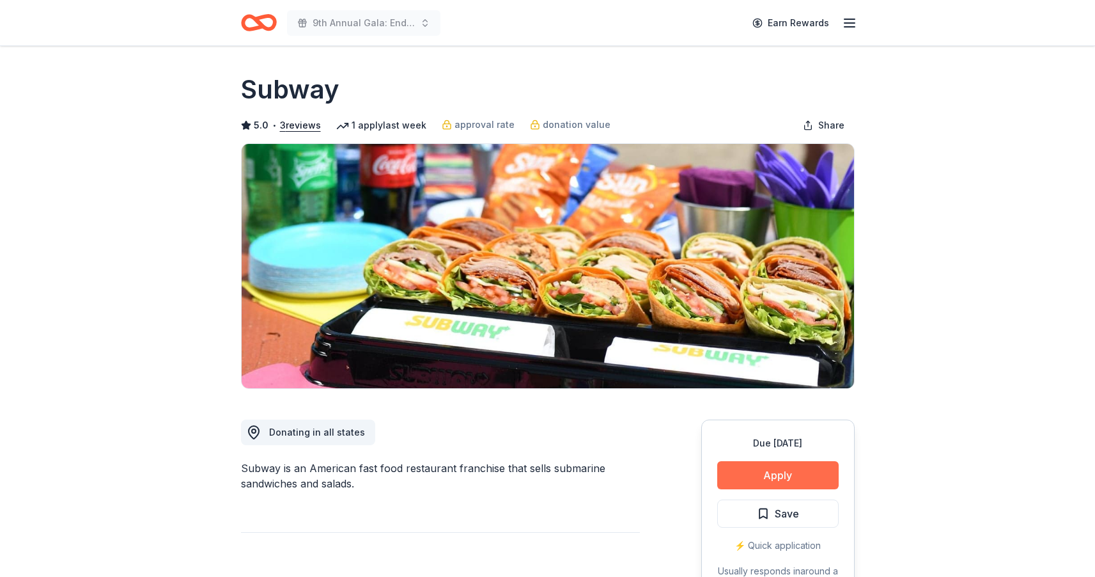
click at [765, 471] on button "Apply" at bounding box center [777, 475] width 121 height 28
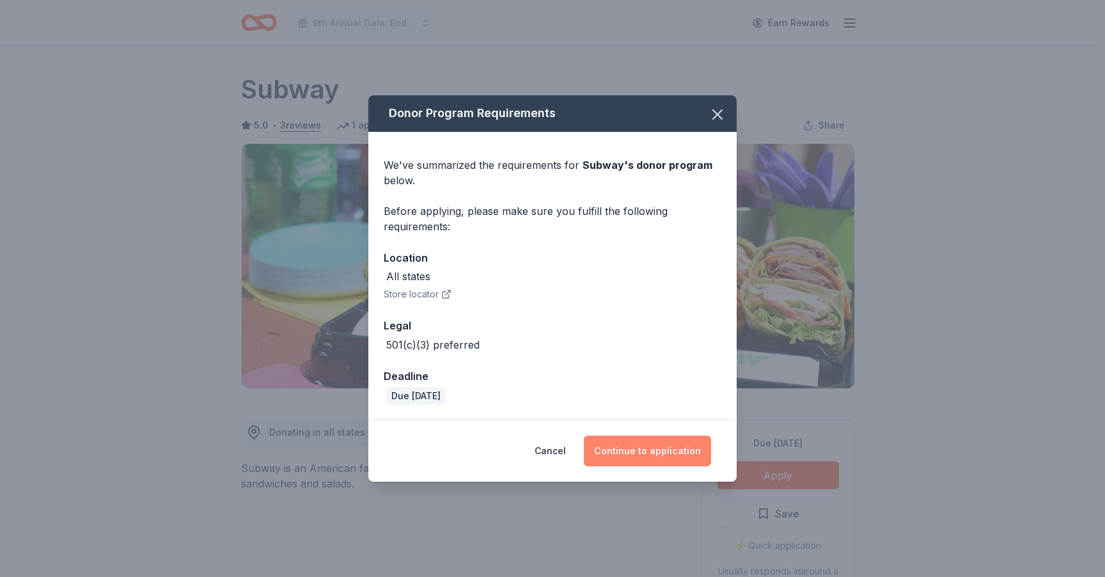
click at [637, 450] on button "Continue to application" at bounding box center [647, 450] width 127 height 31
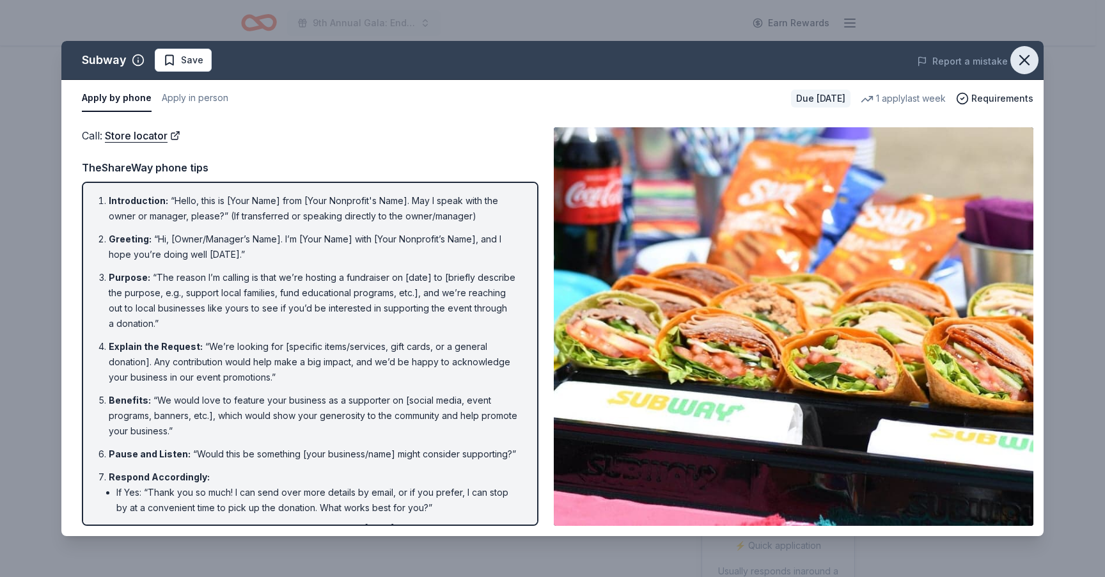
click at [1026, 57] on icon "button" at bounding box center [1024, 60] width 18 height 18
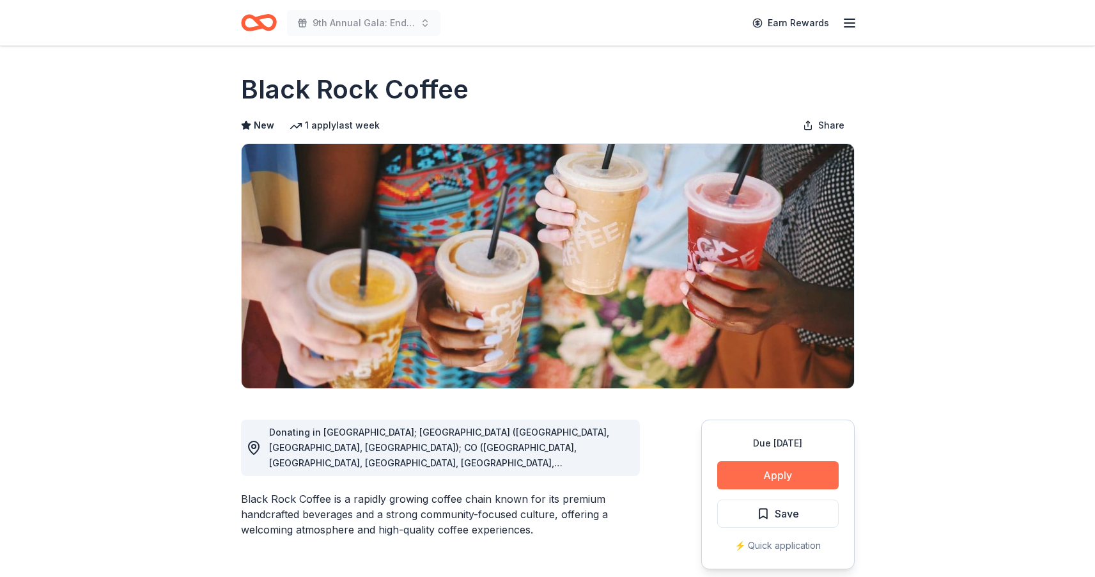
click at [793, 475] on button "Apply" at bounding box center [777, 475] width 121 height 28
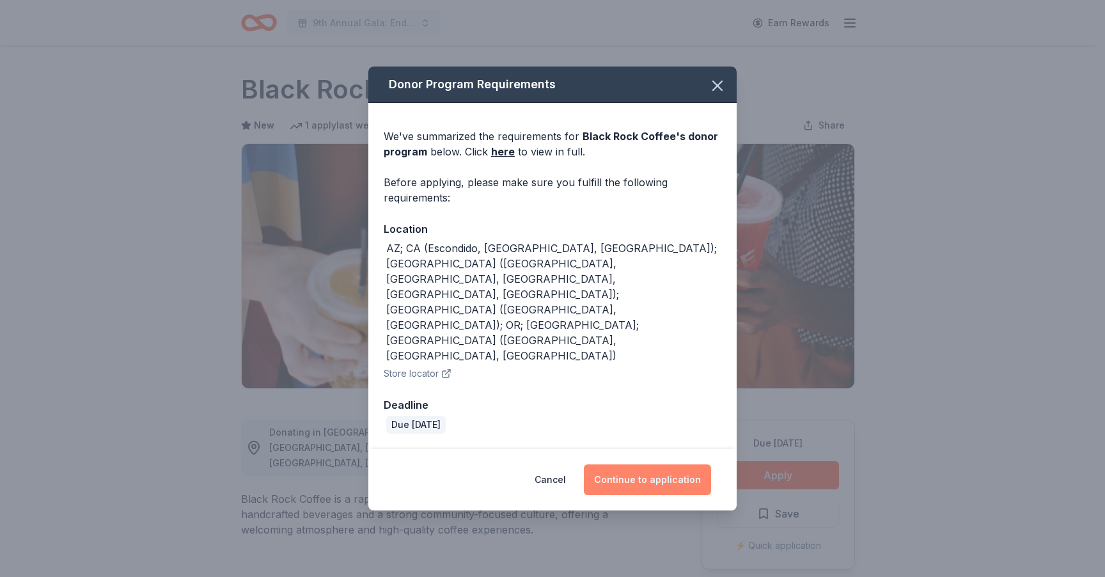
click at [648, 464] on button "Continue to application" at bounding box center [647, 479] width 127 height 31
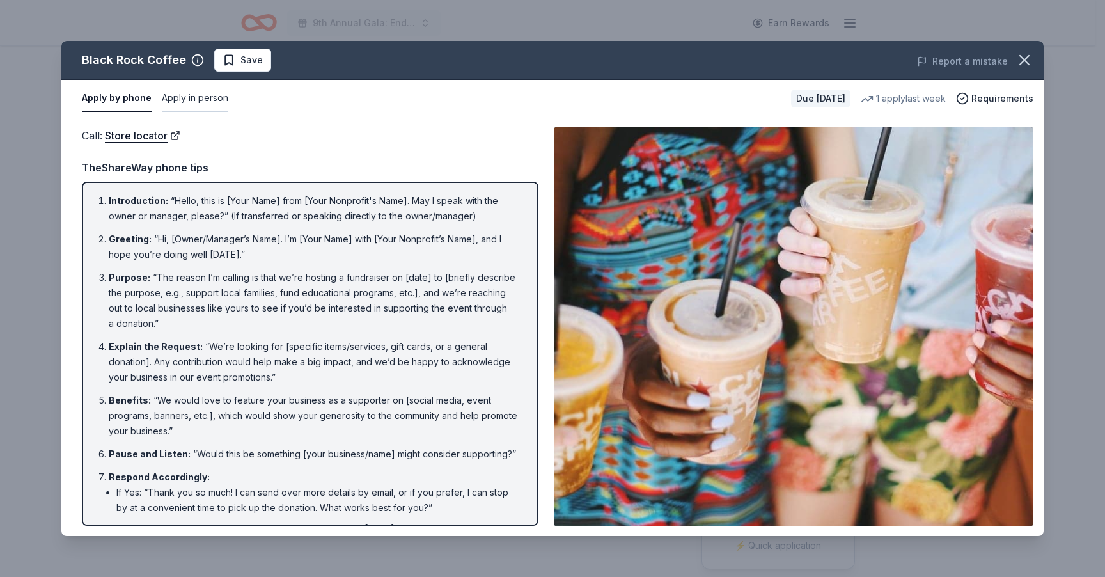
click at [213, 101] on button "Apply in person" at bounding box center [195, 98] width 67 height 27
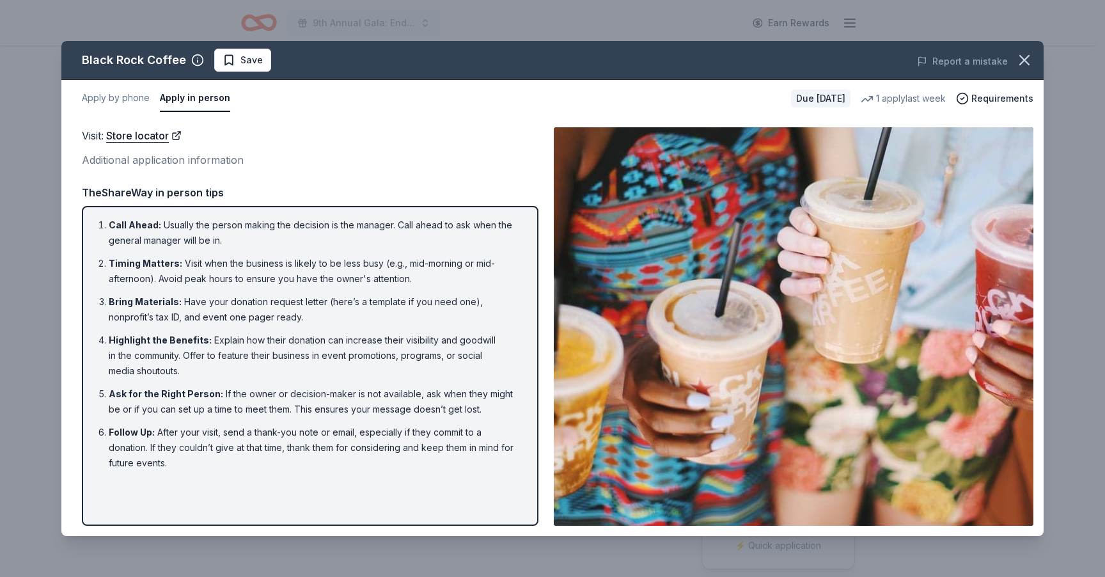
click at [224, 104] on div "Apply by phone Apply in person" at bounding box center [431, 98] width 699 height 27
click at [1023, 65] on icon "button" at bounding box center [1024, 60] width 18 height 18
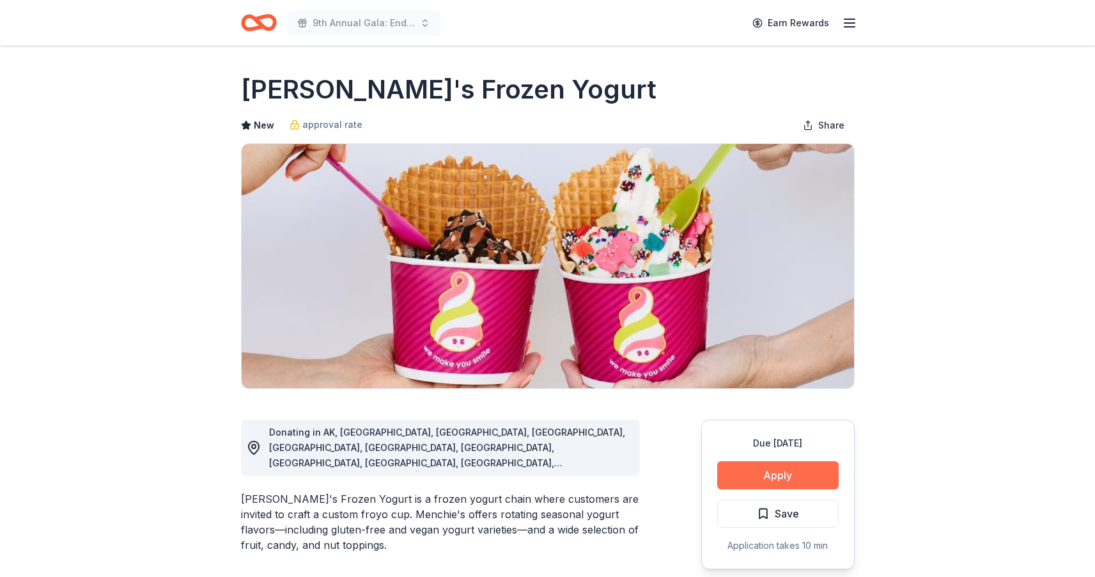
click at [765, 470] on button "Apply" at bounding box center [777, 475] width 121 height 28
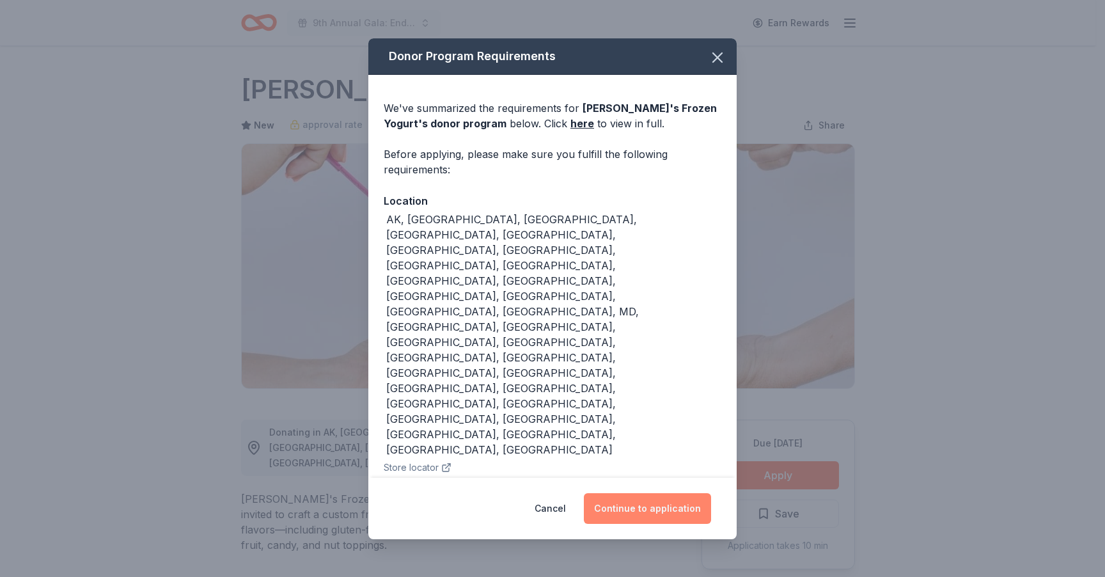
click at [639, 493] on button "Continue to application" at bounding box center [647, 508] width 127 height 31
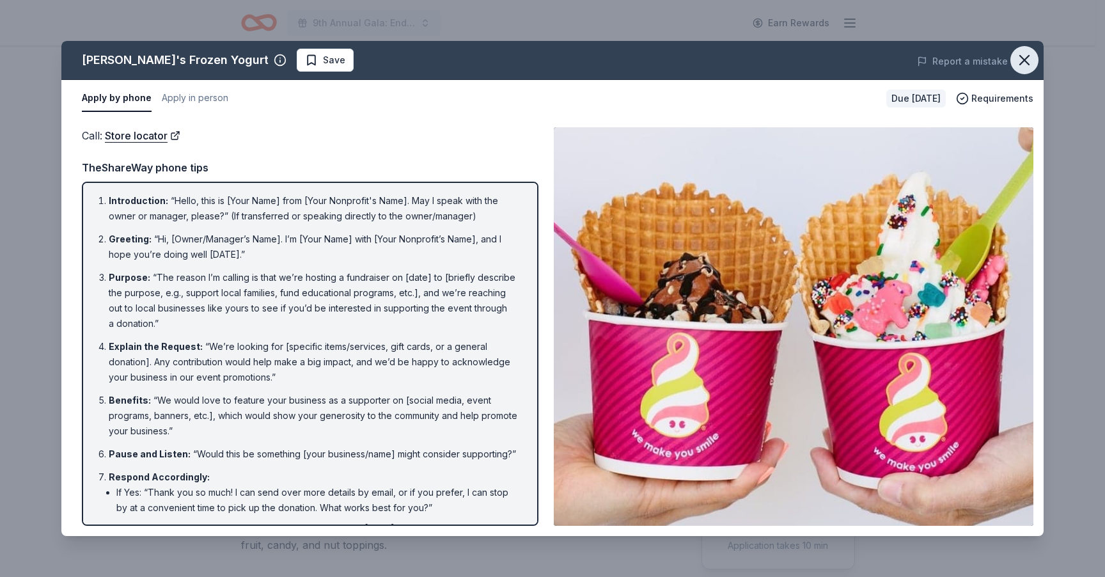
click at [1036, 56] on button "button" at bounding box center [1024, 60] width 28 height 28
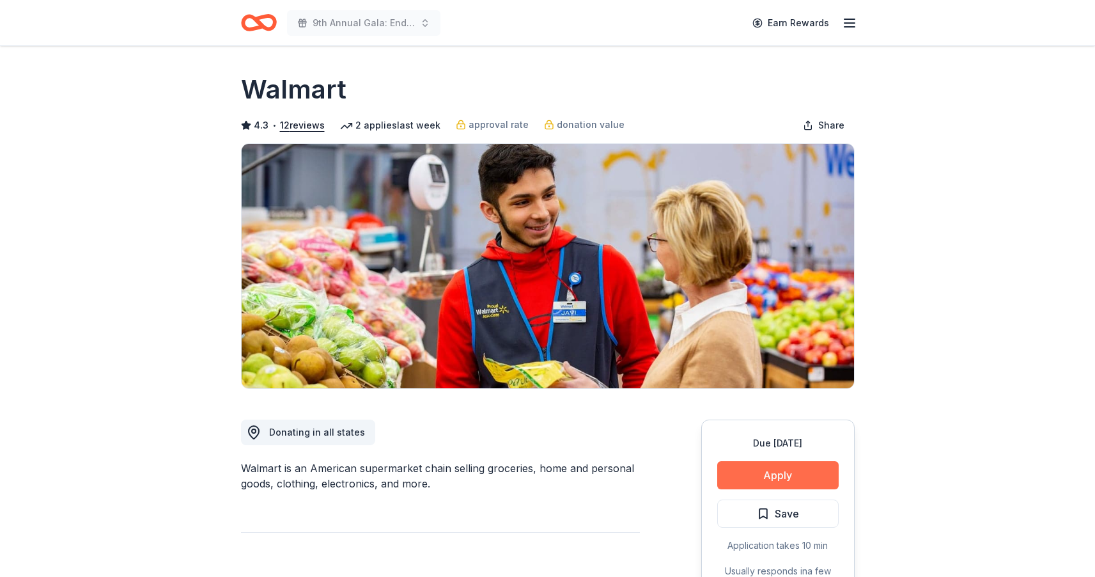
click at [779, 471] on button "Apply" at bounding box center [777, 475] width 121 height 28
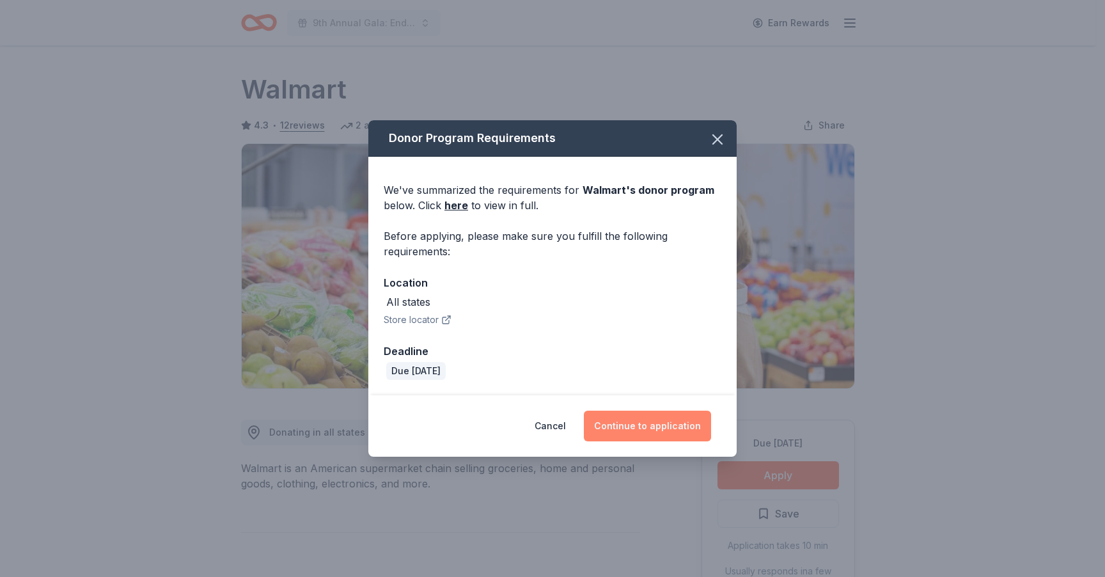
click at [646, 430] on button "Continue to application" at bounding box center [647, 426] width 127 height 31
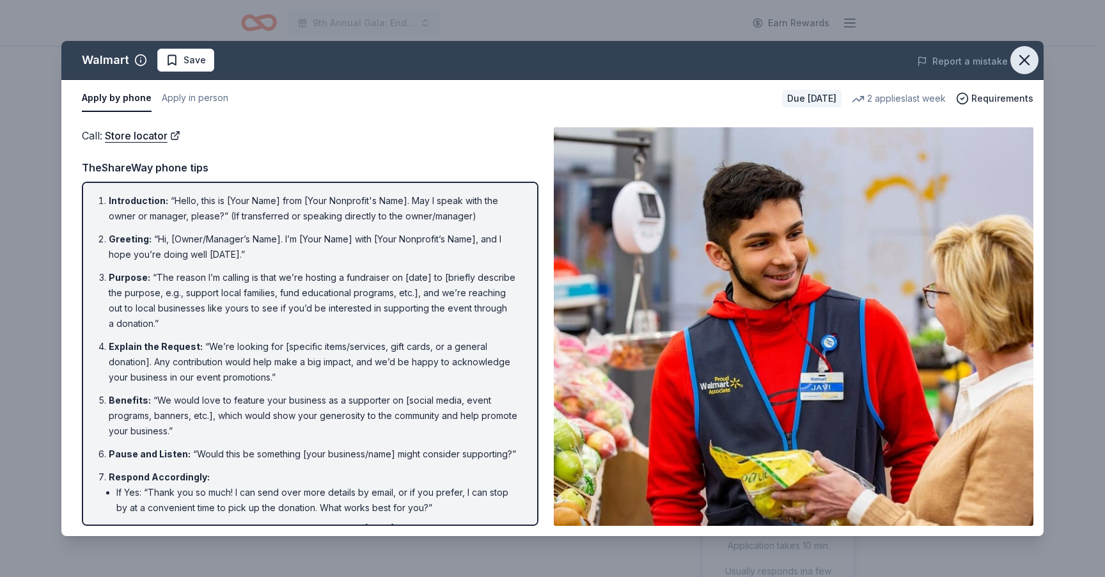
click at [1022, 60] on icon "button" at bounding box center [1024, 60] width 18 height 18
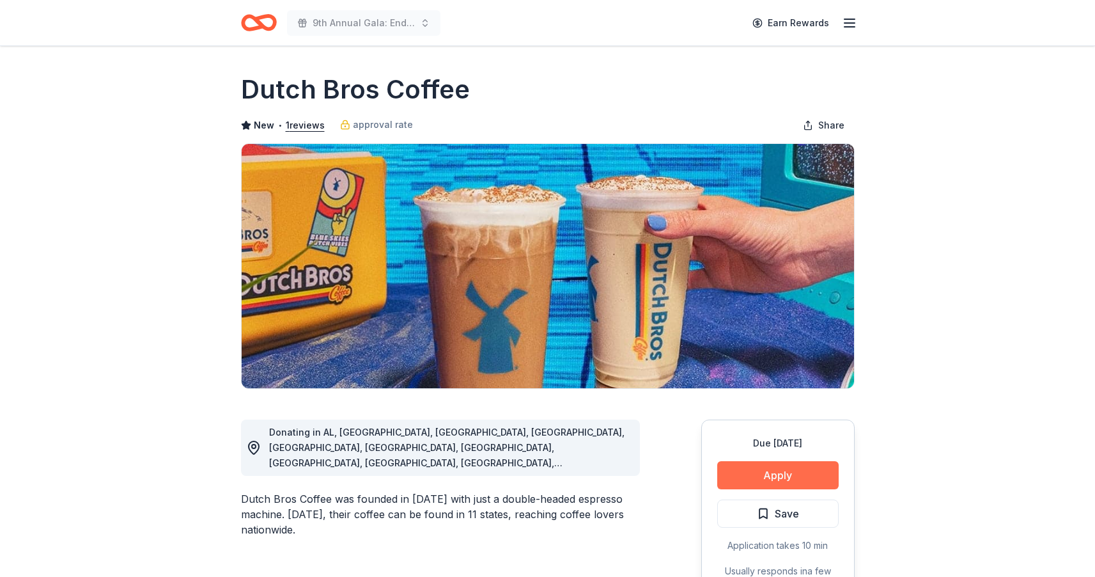
click at [767, 470] on button "Apply" at bounding box center [777, 475] width 121 height 28
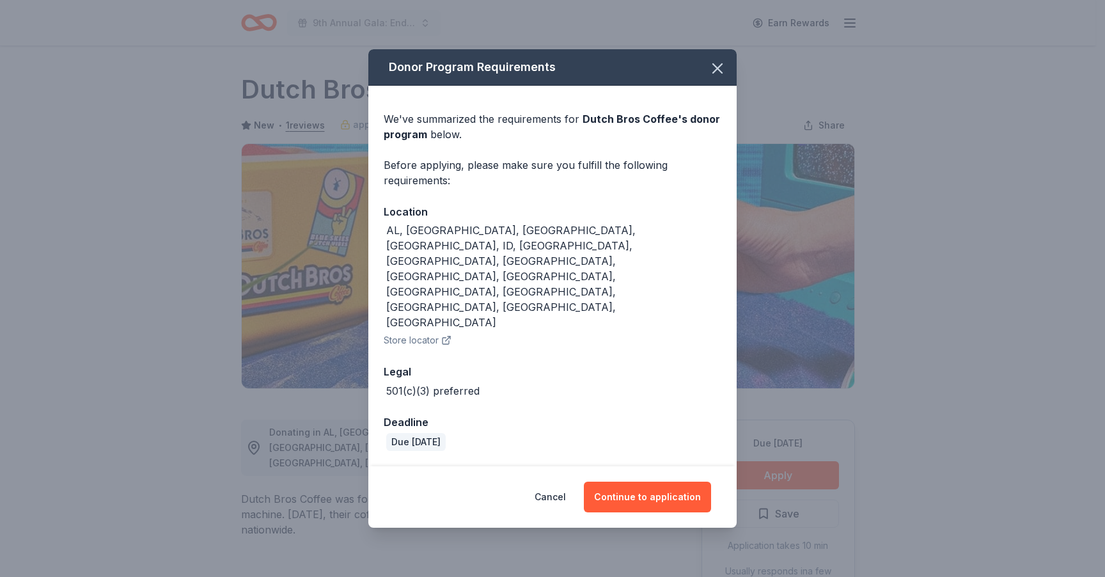
click at [707, 482] on button "Continue to application" at bounding box center [647, 497] width 127 height 31
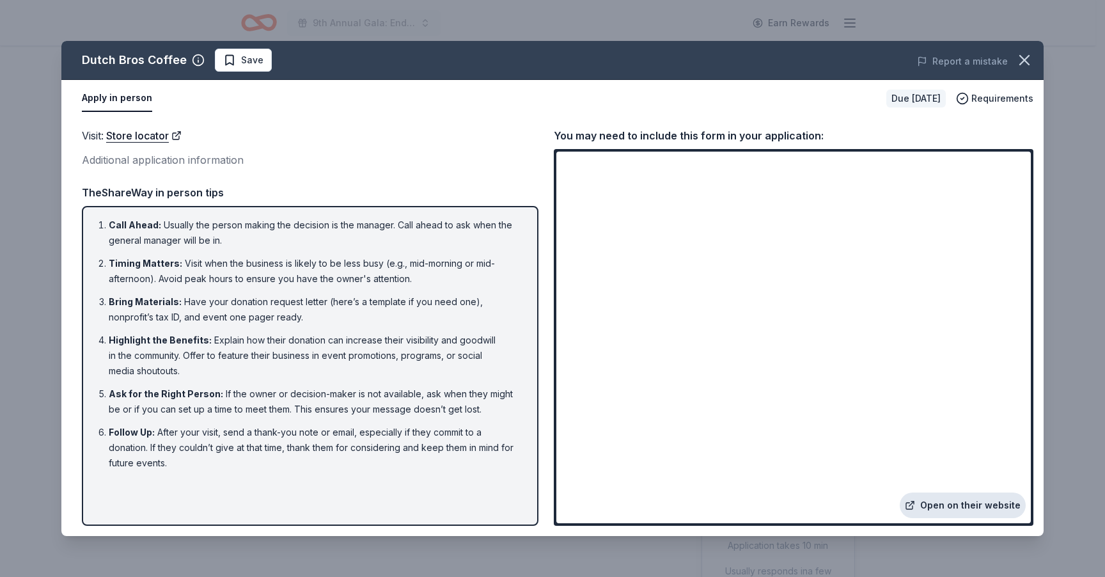
click at [980, 505] on link "Open on their website" at bounding box center [963, 505] width 126 height 26
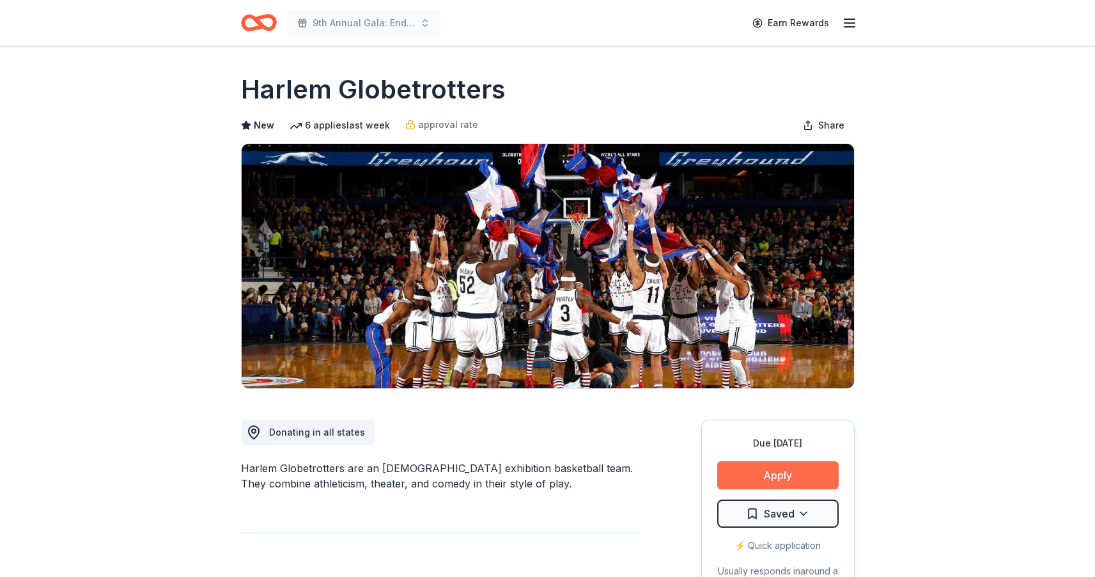
click at [774, 467] on button "Apply" at bounding box center [777, 475] width 121 height 28
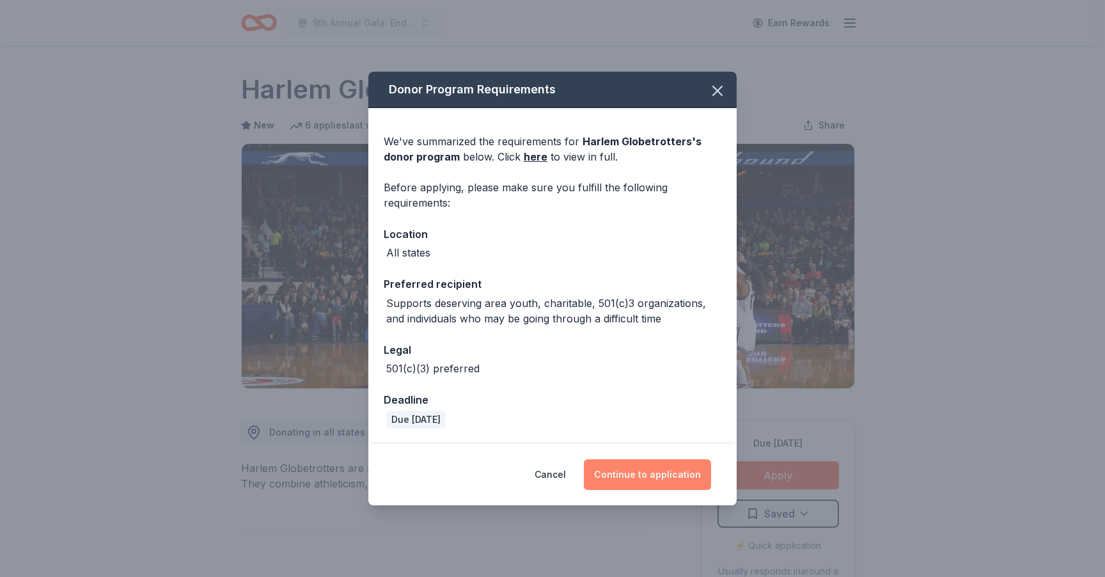
click at [668, 467] on button "Continue to application" at bounding box center [647, 474] width 127 height 31
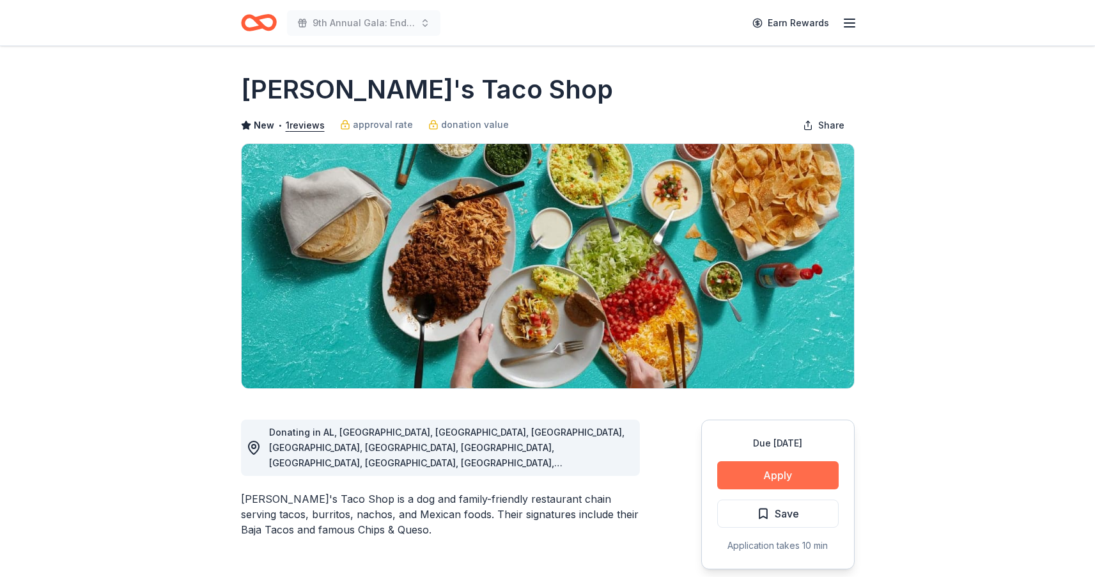
click at [759, 474] on button "Apply" at bounding box center [777, 475] width 121 height 28
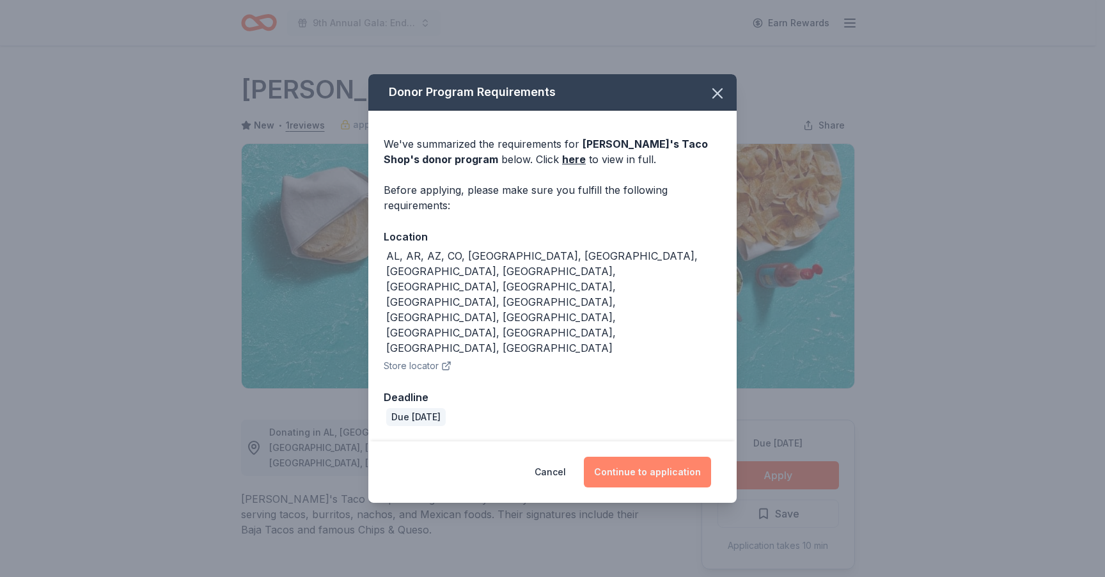
click at [684, 457] on button "Continue to application" at bounding box center [647, 472] width 127 height 31
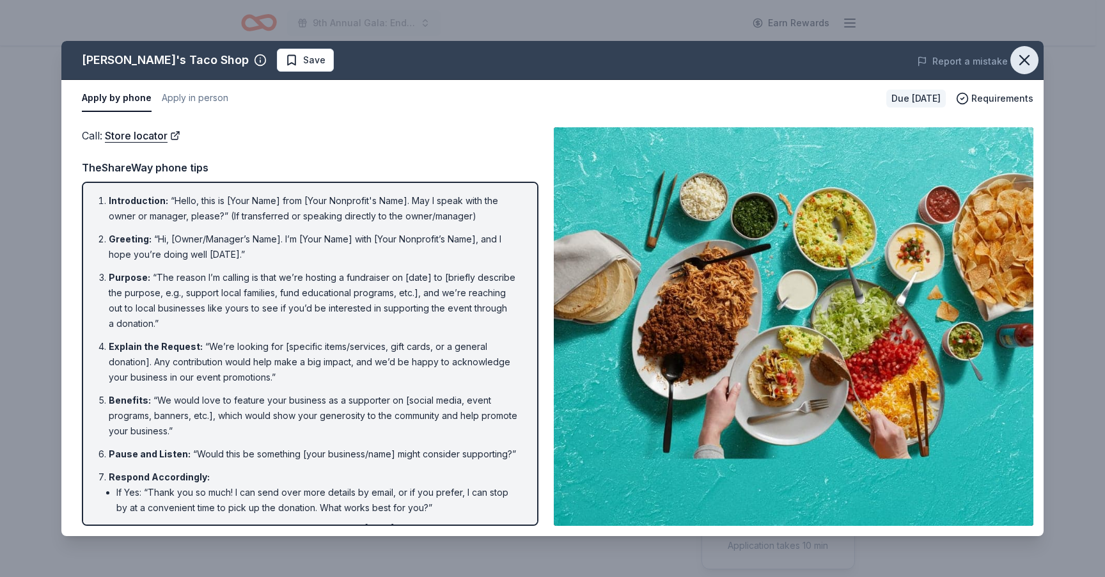
click at [1026, 62] on icon "button" at bounding box center [1024, 60] width 9 height 9
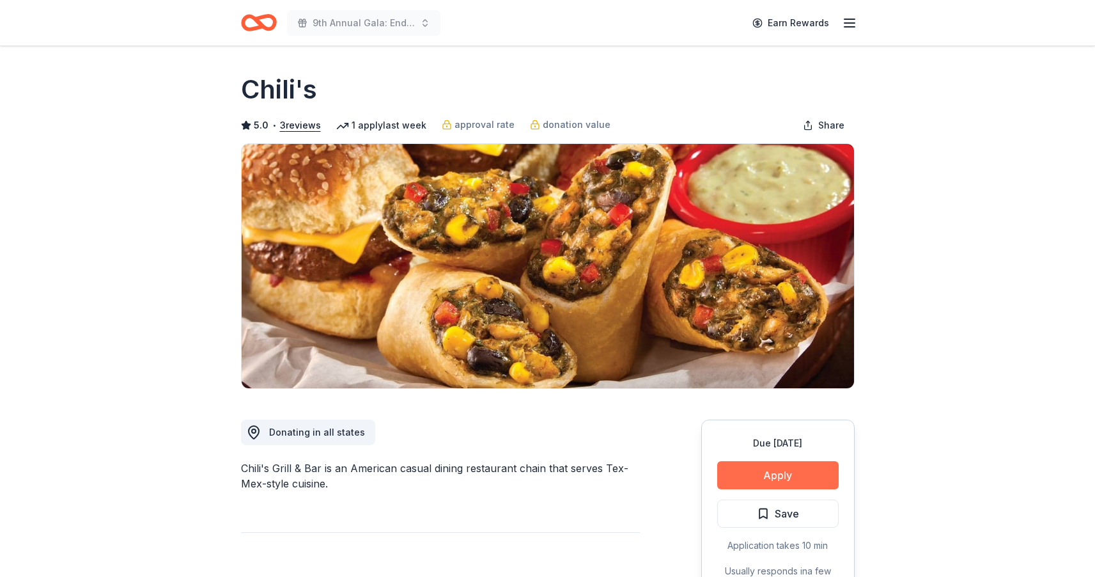
click at [739, 474] on button "Apply" at bounding box center [777, 475] width 121 height 28
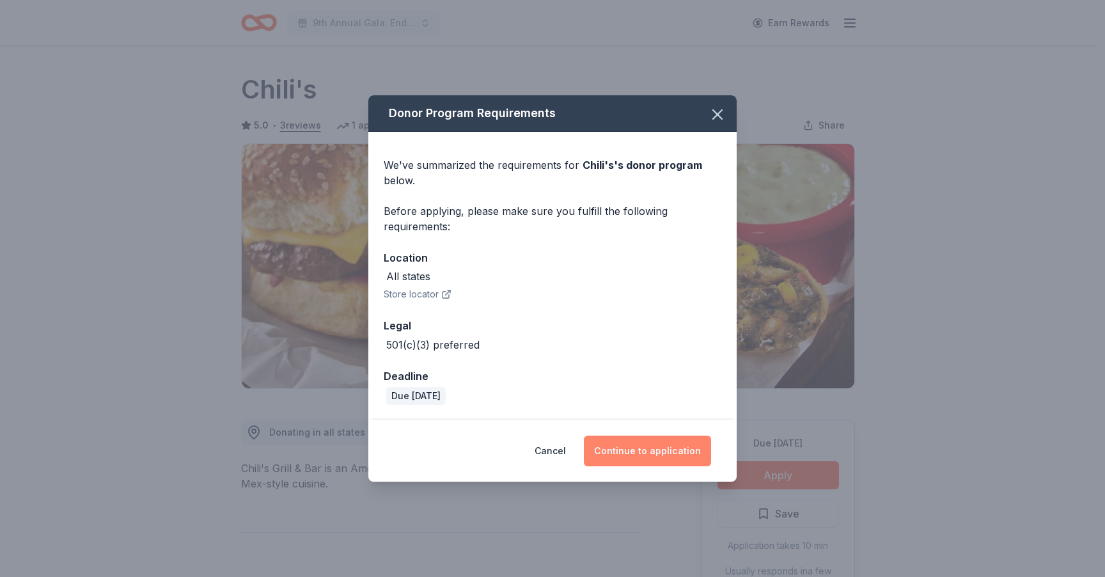
click at [669, 453] on button "Continue to application" at bounding box center [647, 450] width 127 height 31
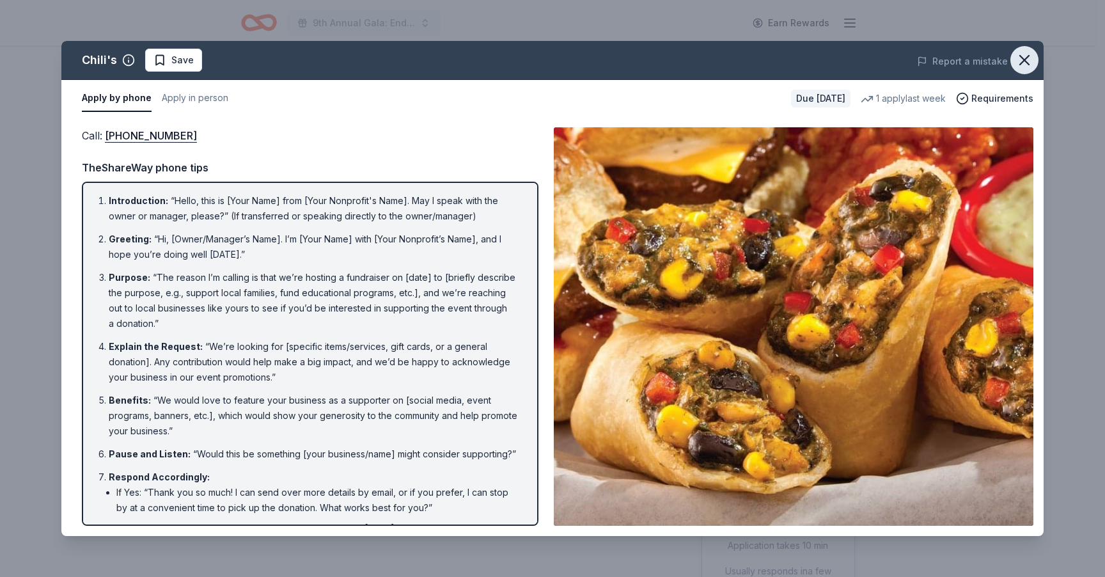
click at [1020, 61] on icon "button" at bounding box center [1024, 60] width 18 height 18
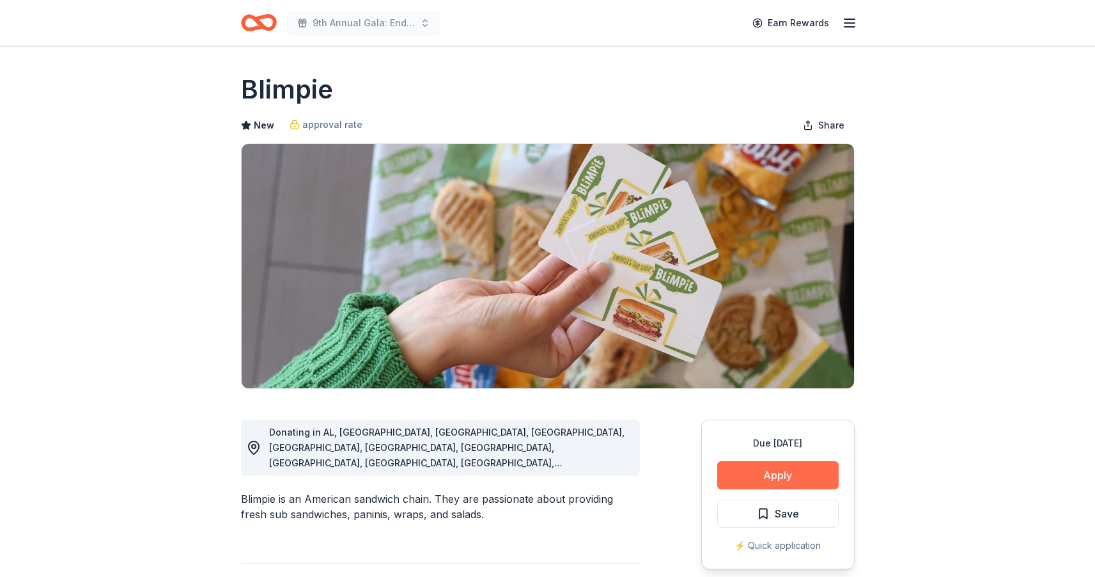
click at [774, 477] on button "Apply" at bounding box center [777, 475] width 121 height 28
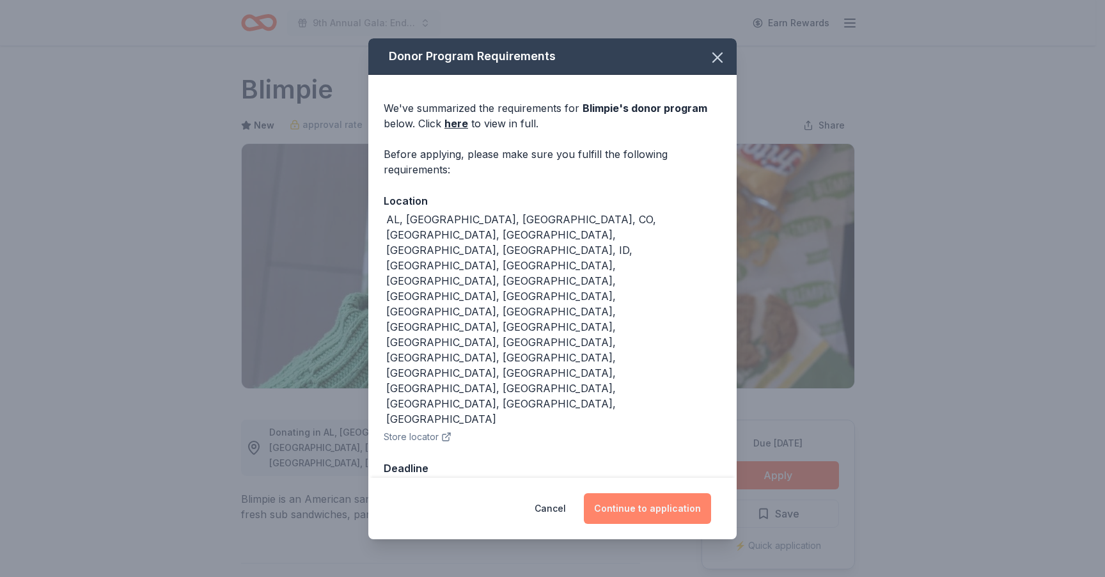
click at [635, 493] on button "Continue to application" at bounding box center [647, 508] width 127 height 31
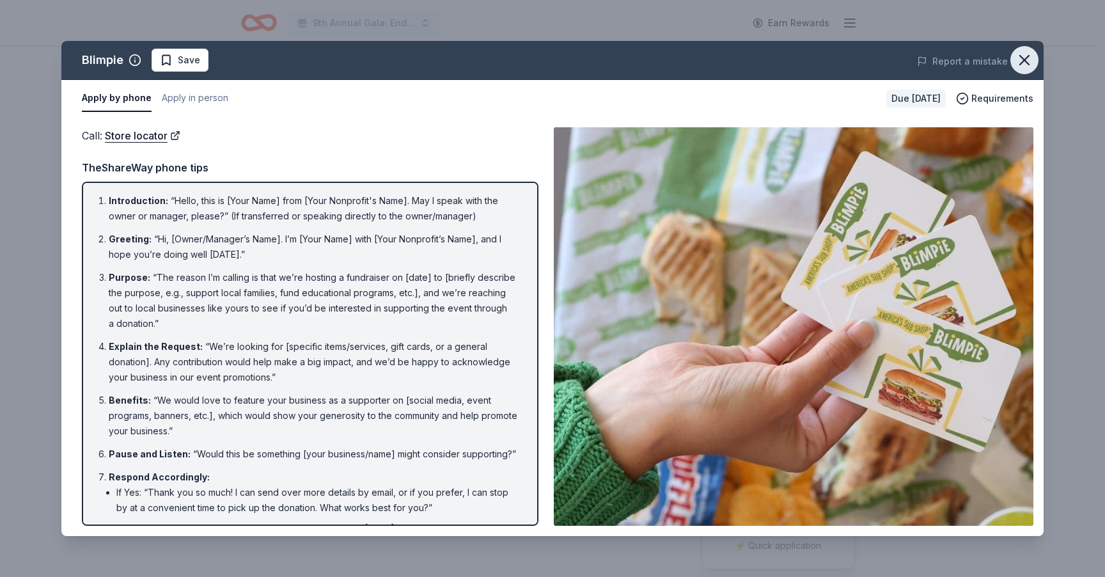
click at [1033, 54] on icon "button" at bounding box center [1024, 60] width 18 height 18
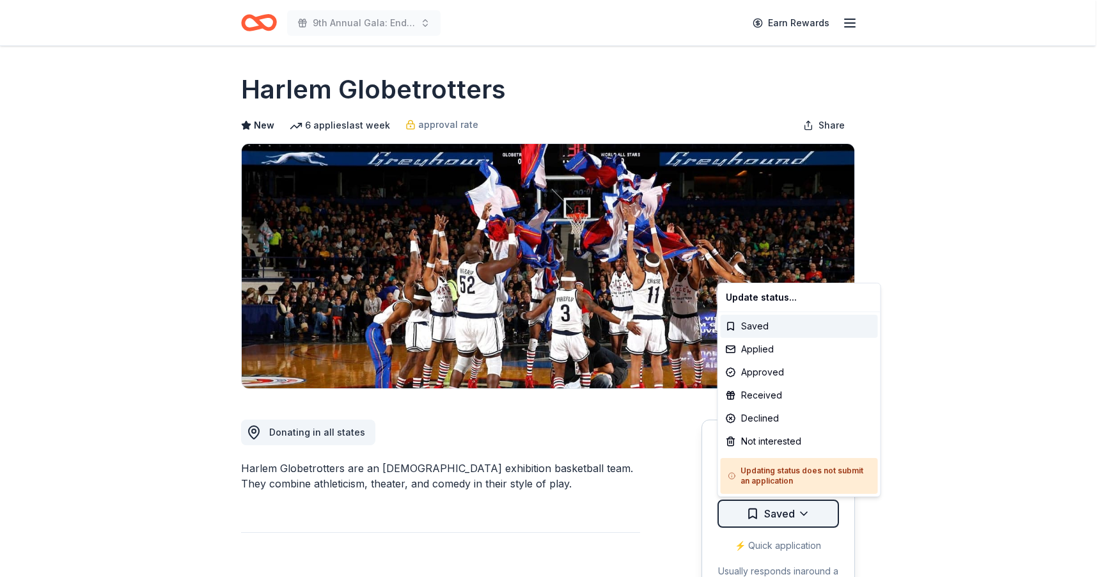
click at [789, 514] on html "9th Annual Gala: Enduring Hope Earn Rewards Due [DATE] Share Harlem Globetrotte…" at bounding box center [552, 288] width 1105 height 577
click at [763, 350] on div "Applied" at bounding box center [799, 349] width 157 height 23
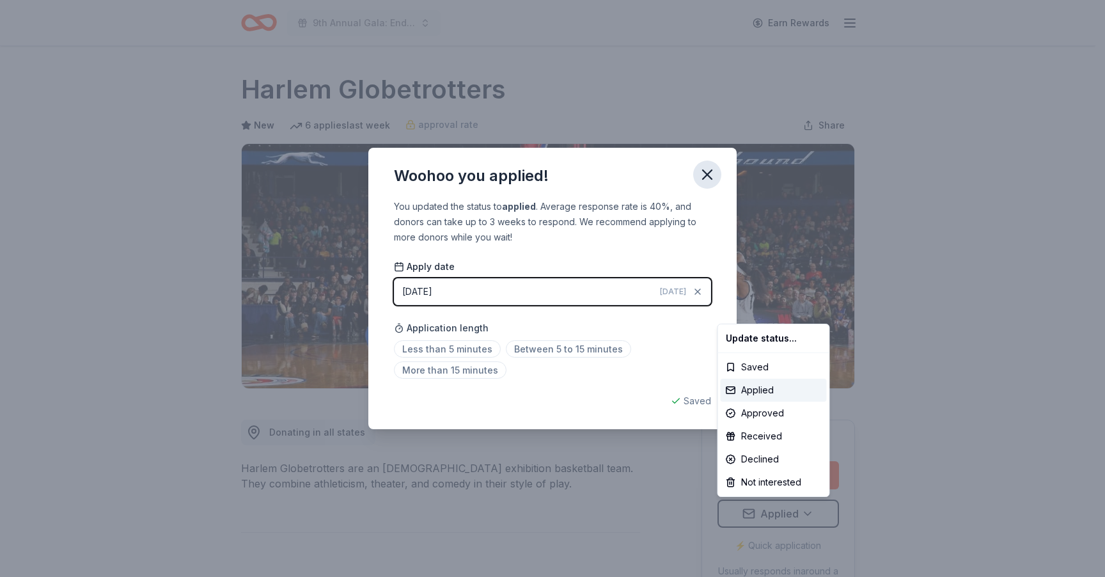
click at [716, 174] on html "9th Annual Gala: Enduring Hope Earn Rewards Due in 49 days Share Harlem Globetr…" at bounding box center [552, 288] width 1105 height 577
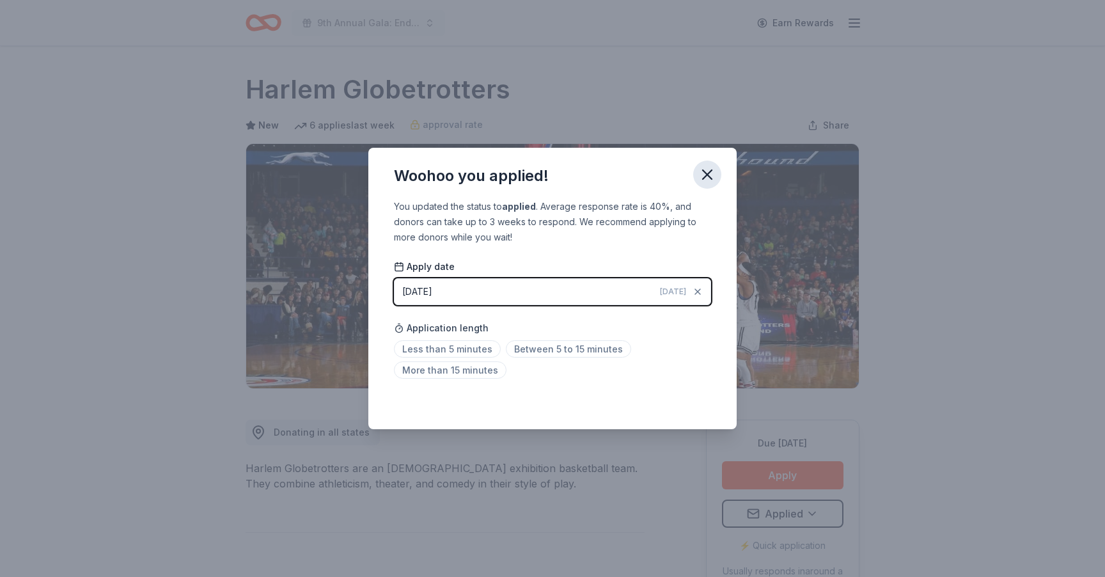
click at [711, 175] on icon "button" at bounding box center [707, 175] width 18 height 18
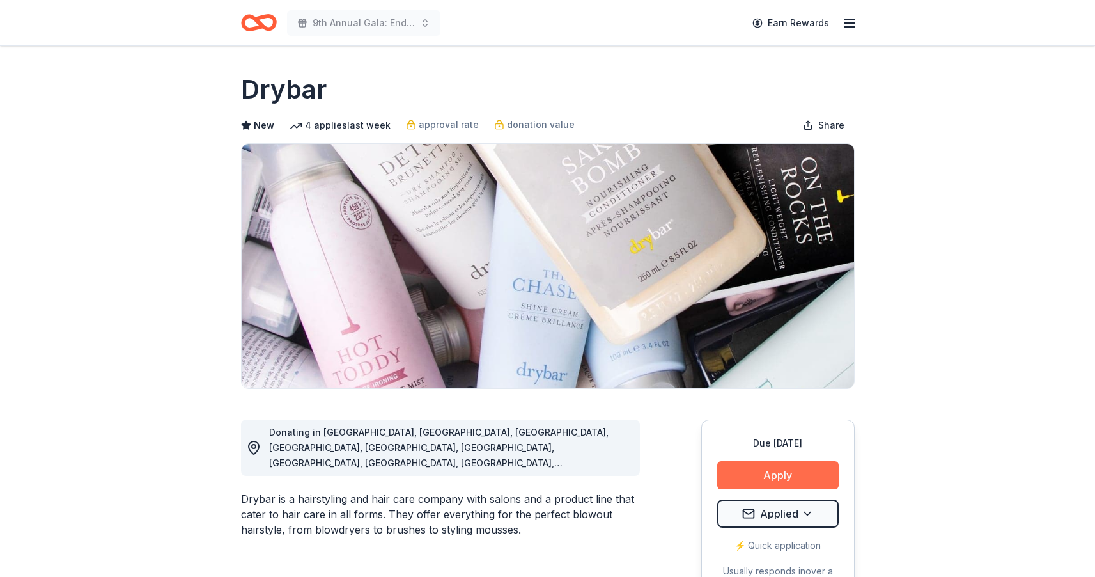
click at [774, 474] on button "Apply" at bounding box center [777, 475] width 121 height 28
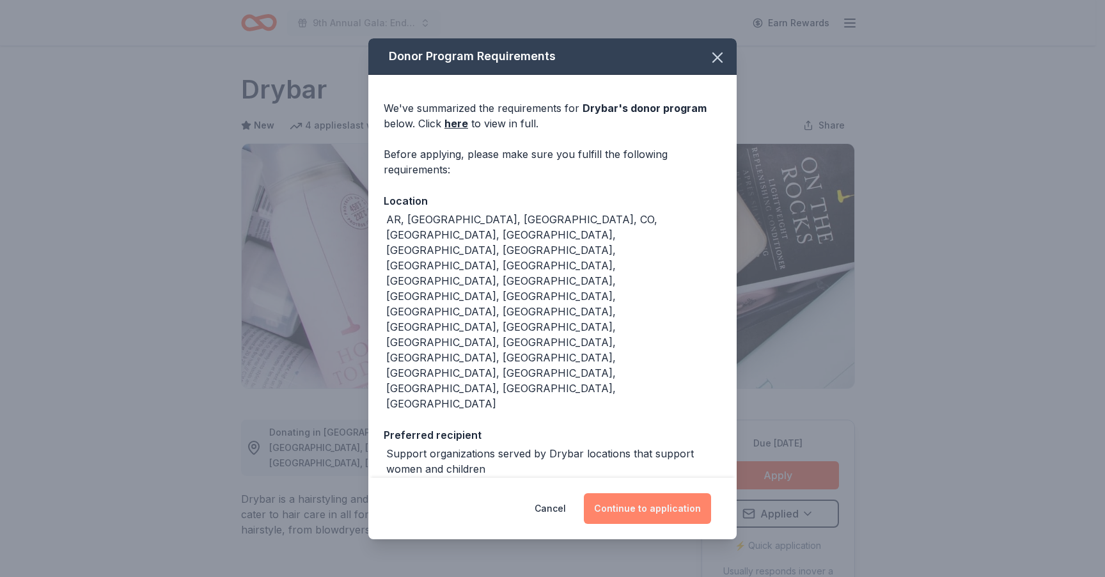
click at [670, 493] on button "Continue to application" at bounding box center [647, 508] width 127 height 31
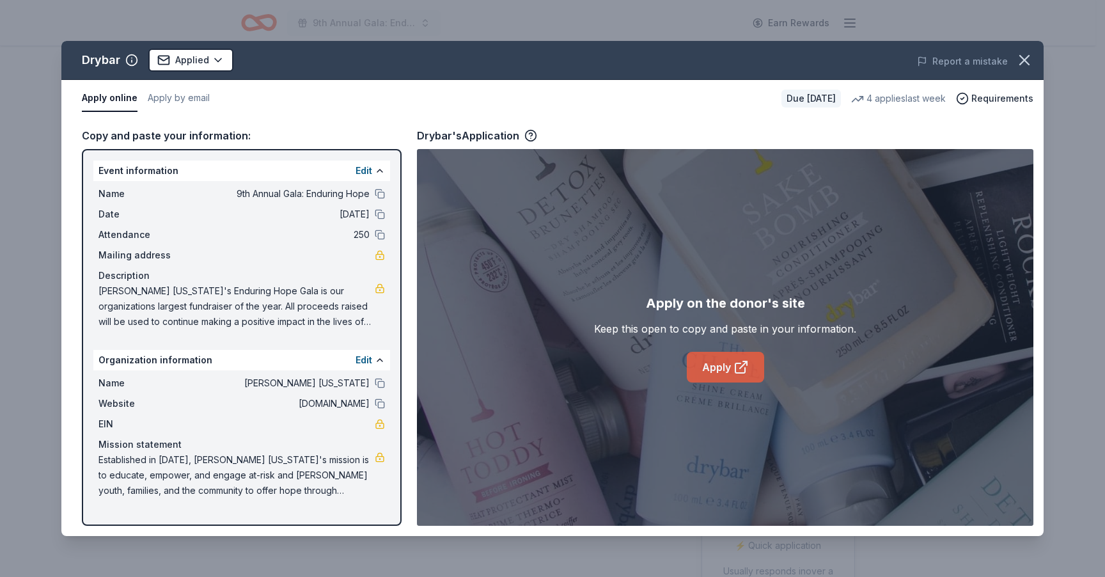
click at [732, 370] on link "Apply" at bounding box center [725, 367] width 77 height 31
click at [1027, 59] on icon "button" at bounding box center [1024, 60] width 18 height 18
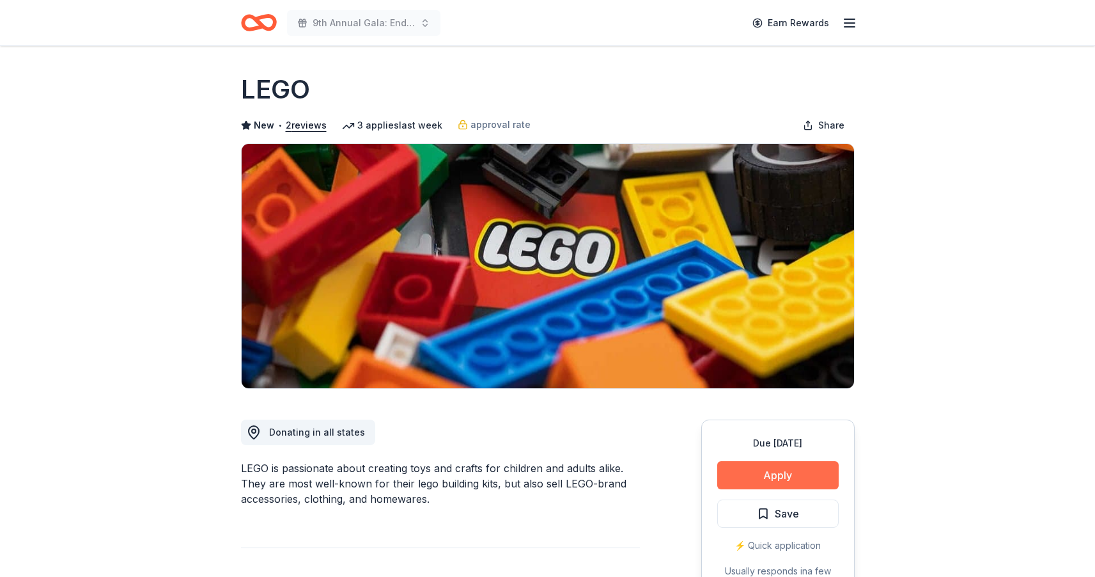
click at [769, 483] on button "Apply" at bounding box center [777, 475] width 121 height 28
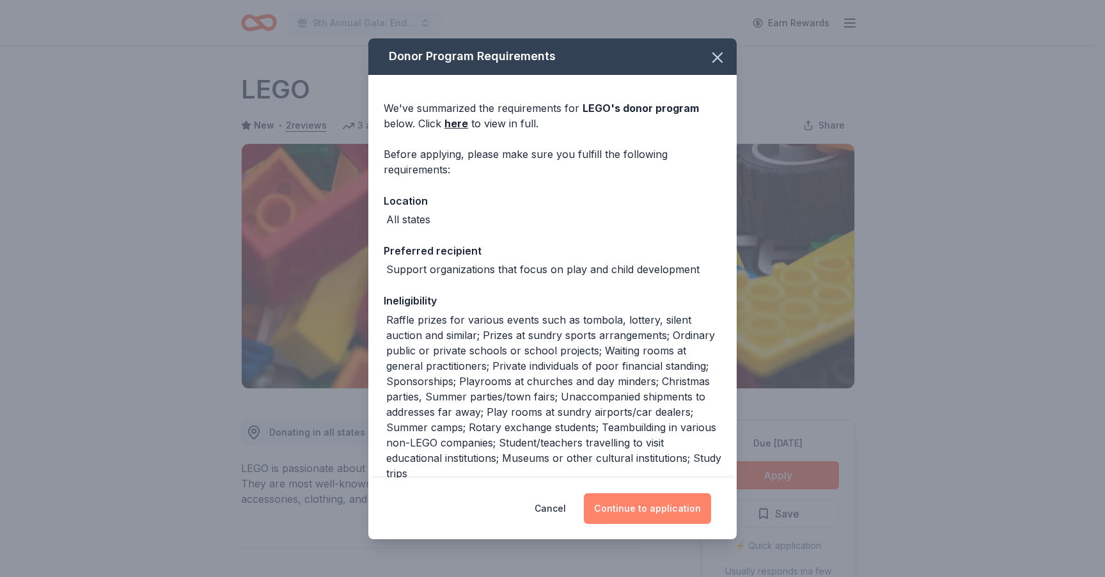
click at [662, 506] on button "Continue to application" at bounding box center [647, 508] width 127 height 31
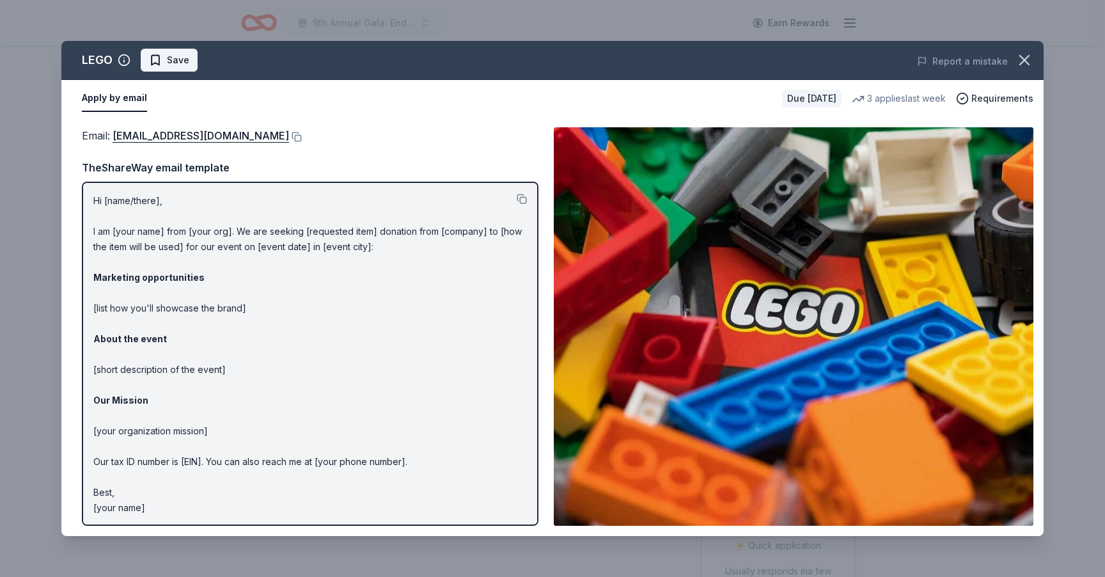
click at [179, 52] on button "Save" at bounding box center [169, 60] width 57 height 23
click at [193, 61] on html "9th Annual Gala: Enduring Hope Earn Rewards Due in 49 days Share LEGO New • 2 r…" at bounding box center [552, 288] width 1105 height 577
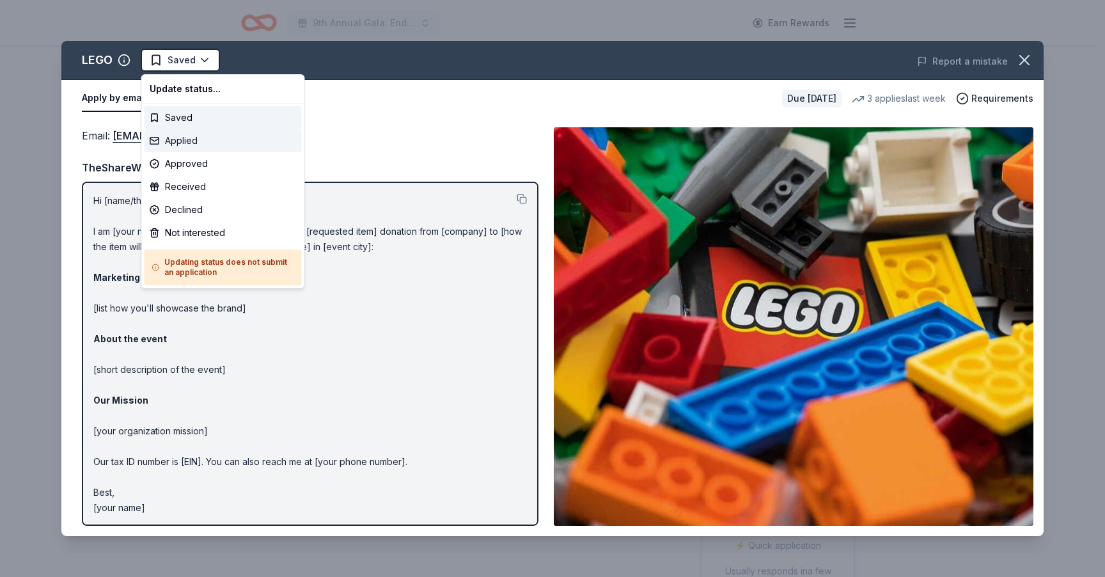
click at [188, 144] on div "Applied" at bounding box center [223, 140] width 157 height 23
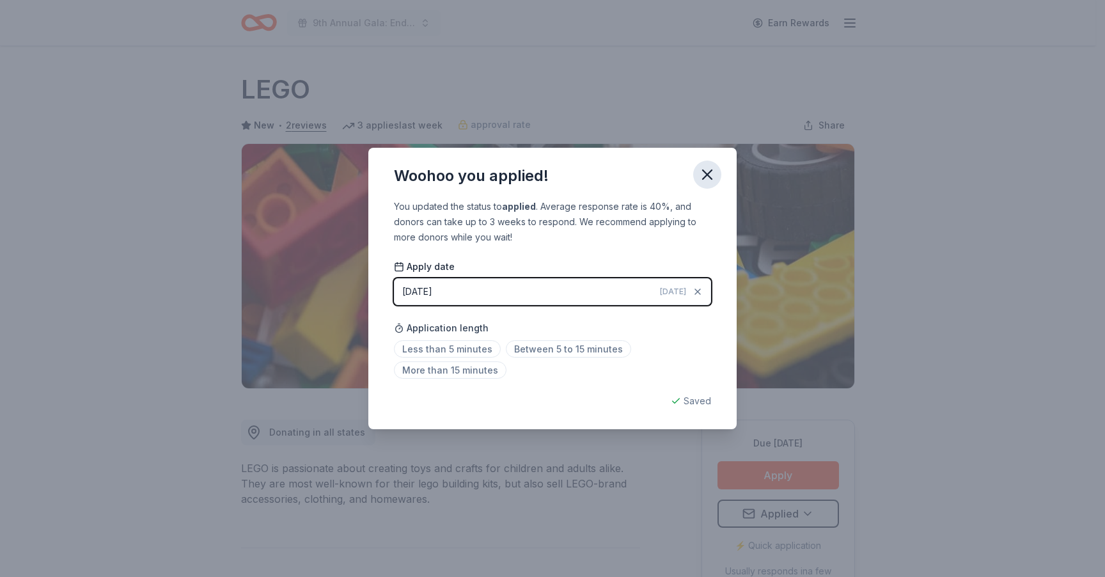
click at [712, 169] on icon "button" at bounding box center [707, 175] width 18 height 18
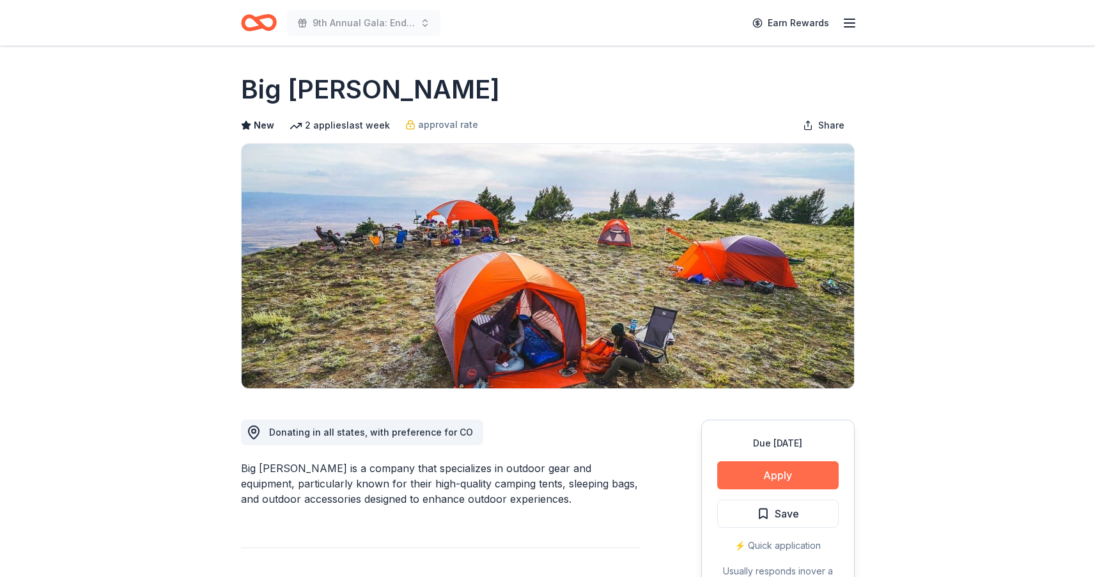
click at [794, 471] on button "Apply" at bounding box center [777, 475] width 121 height 28
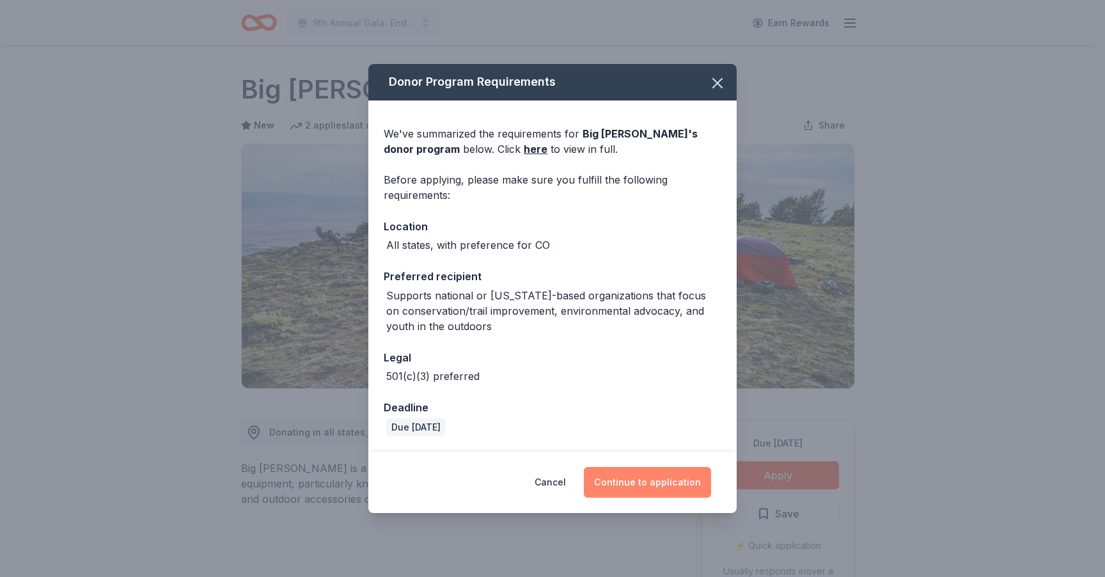
click at [663, 478] on button "Continue to application" at bounding box center [647, 482] width 127 height 31
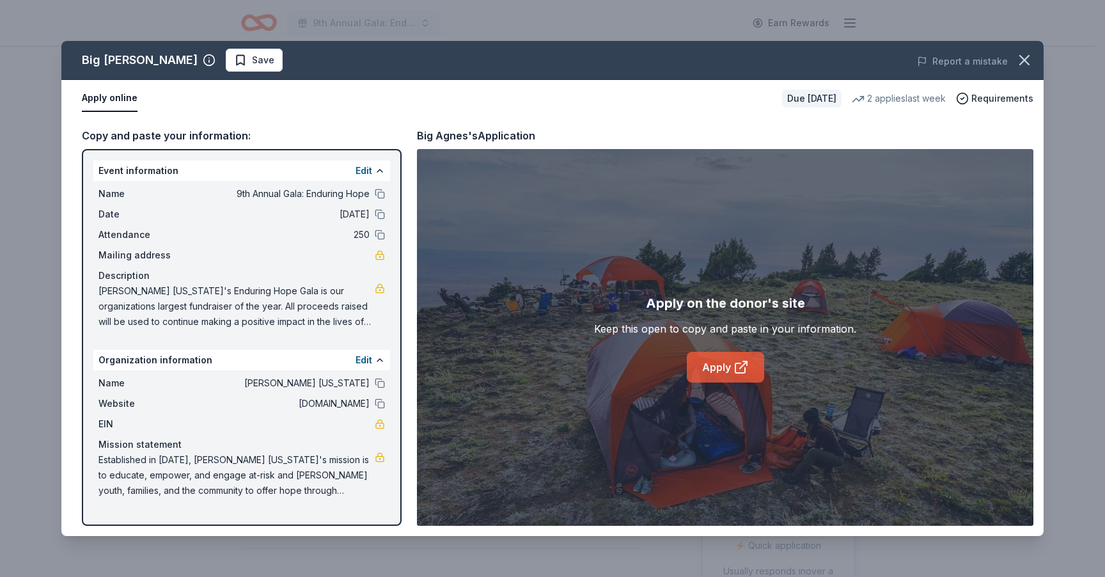
click at [726, 376] on link "Apply" at bounding box center [725, 367] width 77 height 31
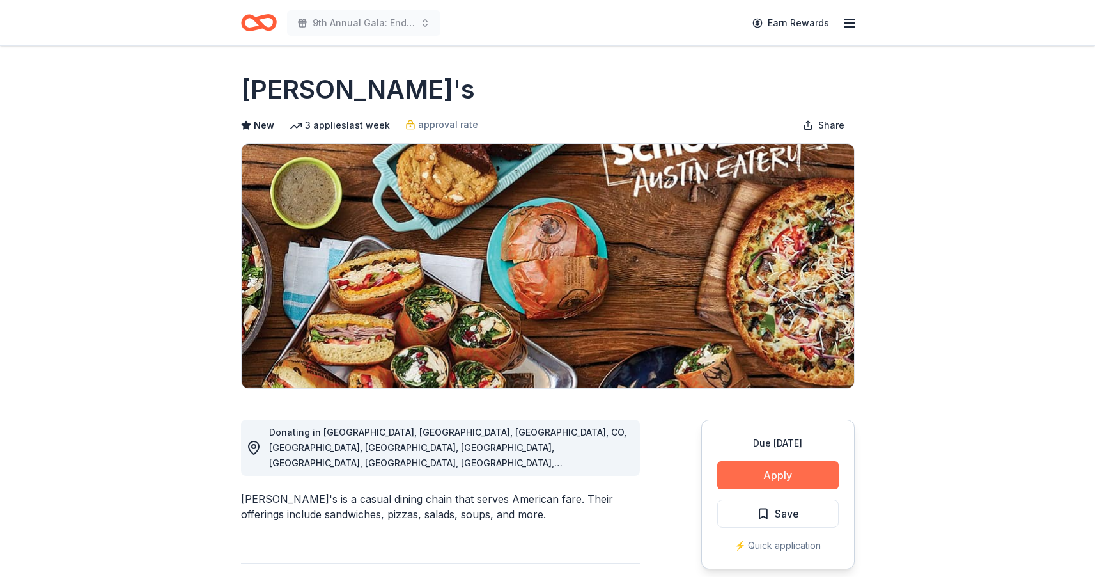
click at [762, 473] on button "Apply" at bounding box center [777, 475] width 121 height 28
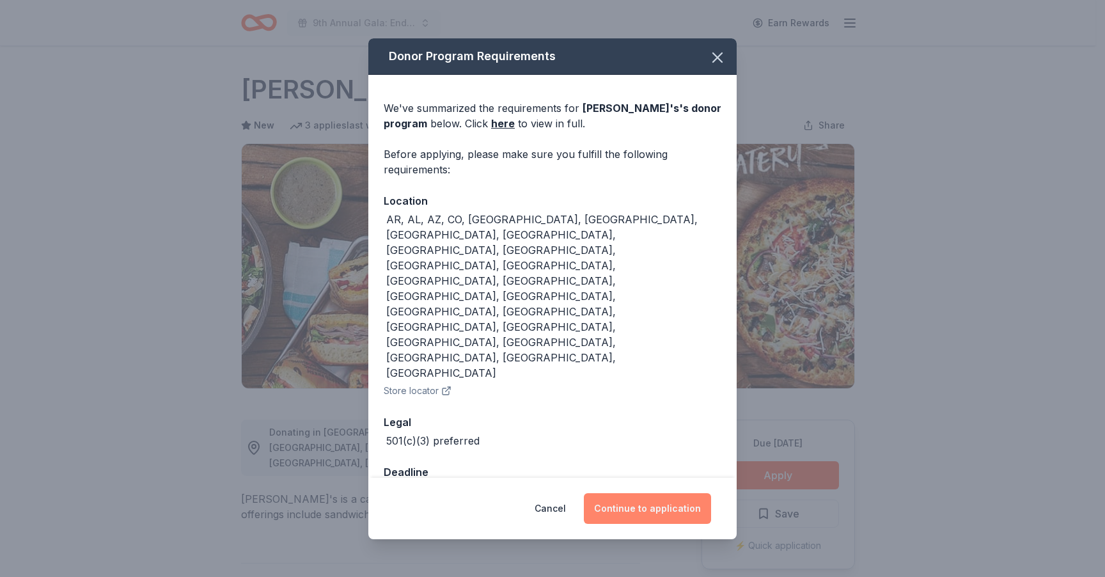
click at [686, 493] on button "Continue to application" at bounding box center [647, 508] width 127 height 31
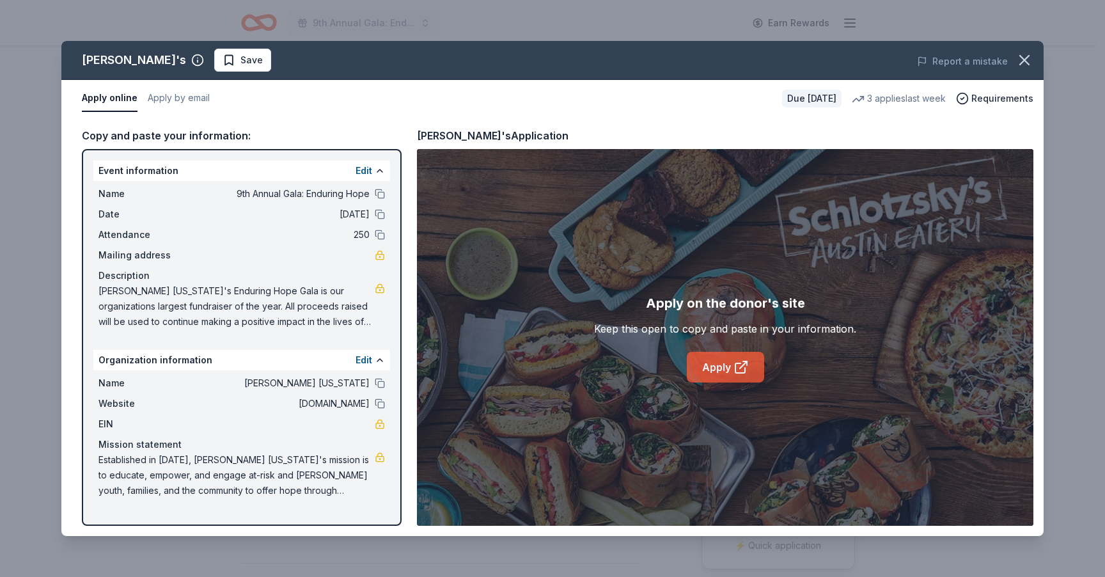
click at [717, 372] on link "Apply" at bounding box center [725, 367] width 77 height 31
click at [240, 57] on span "Save" at bounding box center [251, 59] width 22 height 15
click at [244, 61] on html "9th Annual Gala: Enduring Hope Earn Rewards Due in 51 days Share Schlotzsky's N…" at bounding box center [552, 288] width 1105 height 577
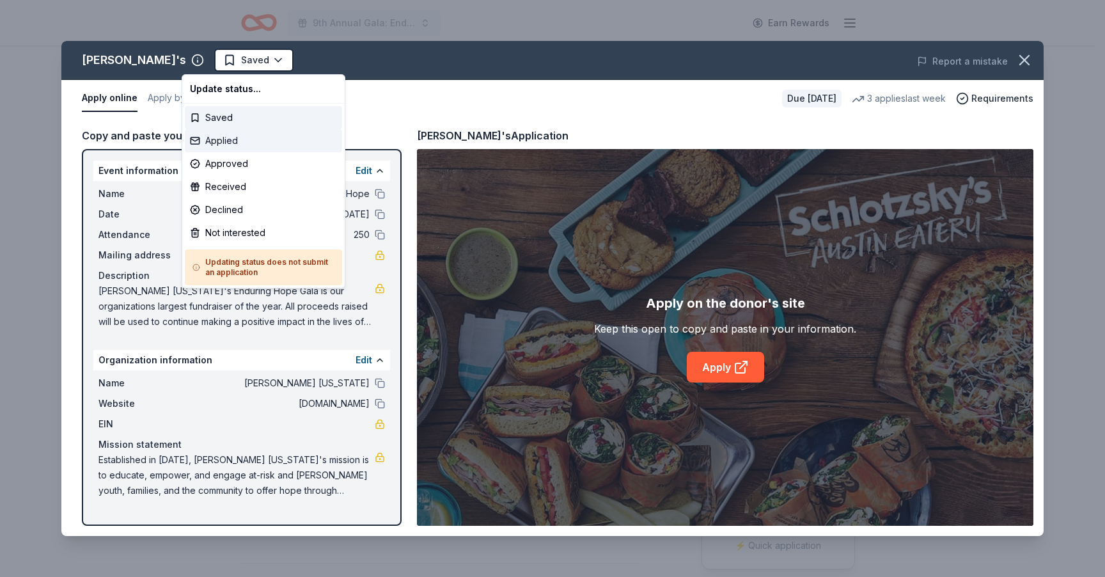
click at [233, 141] on div "Applied" at bounding box center [263, 140] width 157 height 23
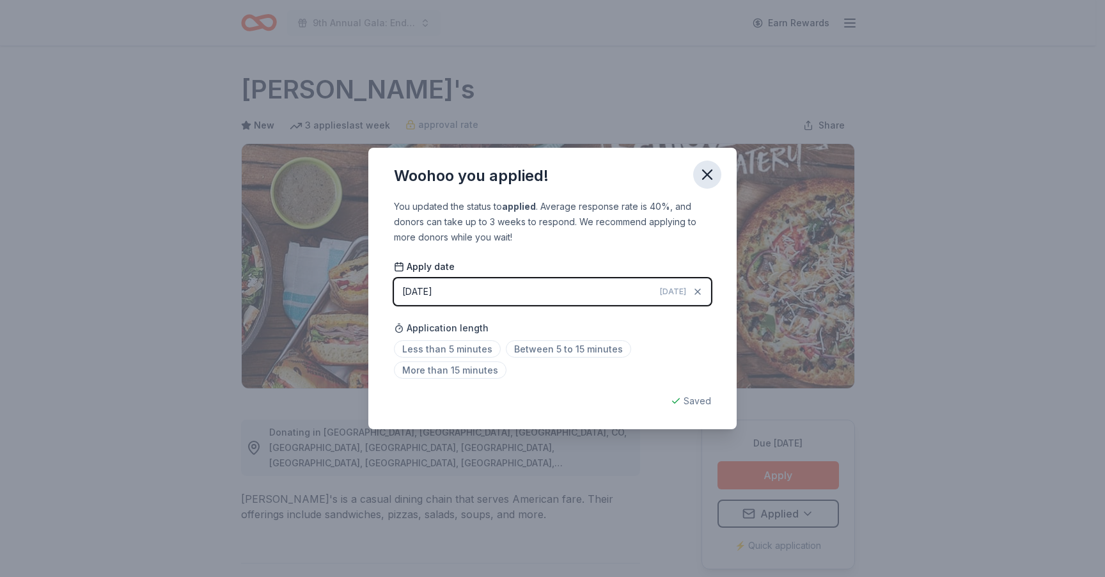
click at [713, 176] on icon "button" at bounding box center [707, 175] width 18 height 18
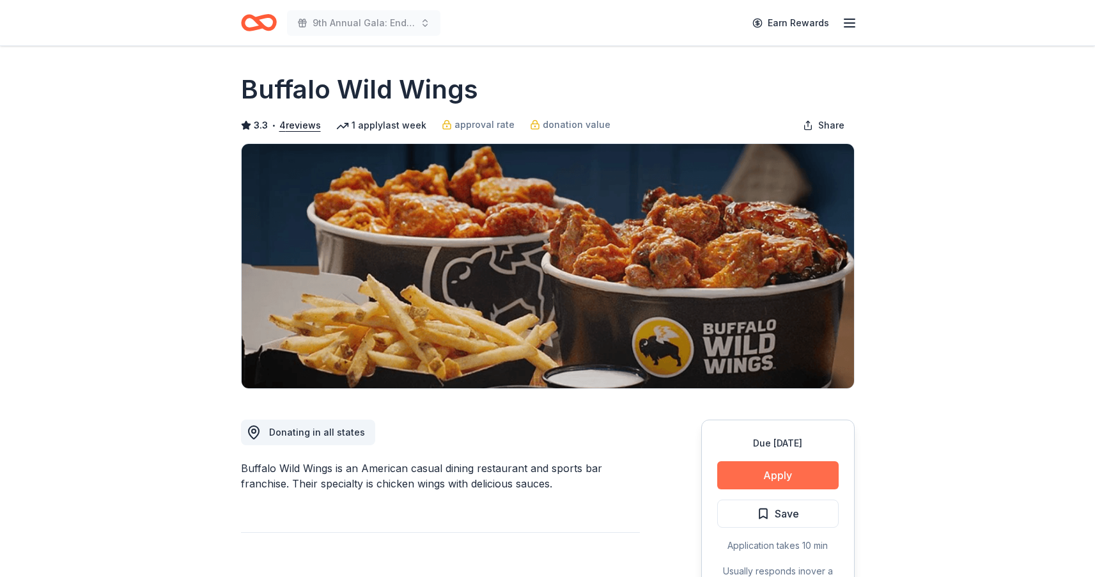
click at [774, 476] on button "Apply" at bounding box center [777, 475] width 121 height 28
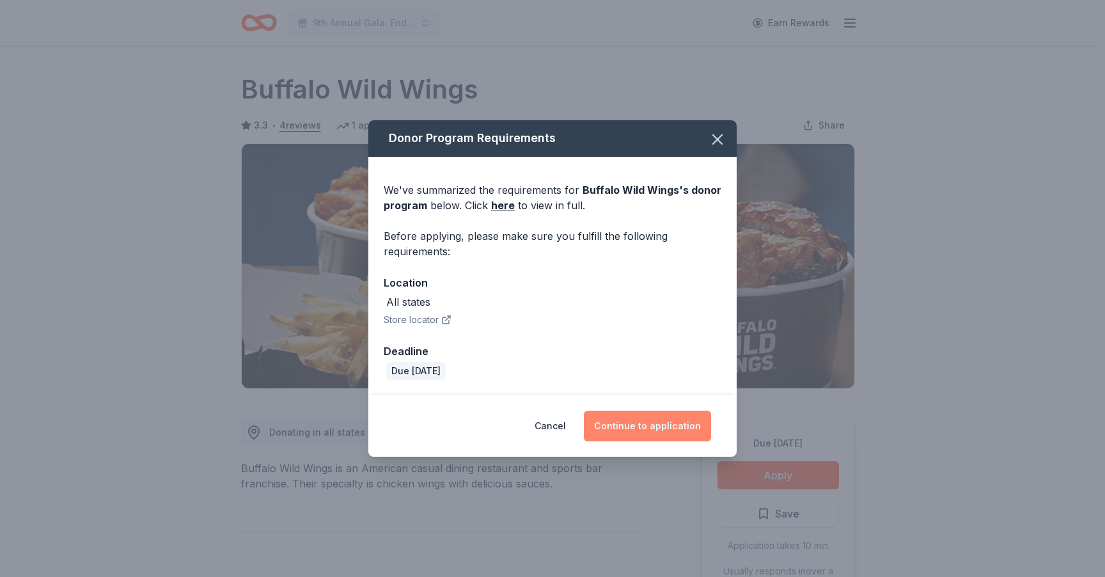
click at [672, 429] on button "Continue to application" at bounding box center [647, 426] width 127 height 31
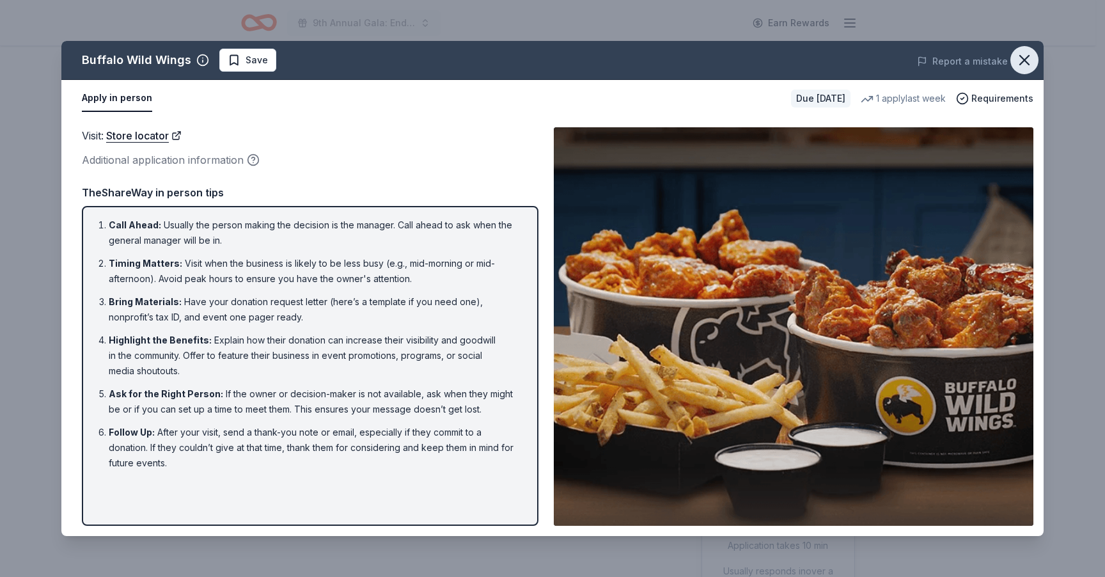
click at [1019, 59] on icon "button" at bounding box center [1024, 60] width 18 height 18
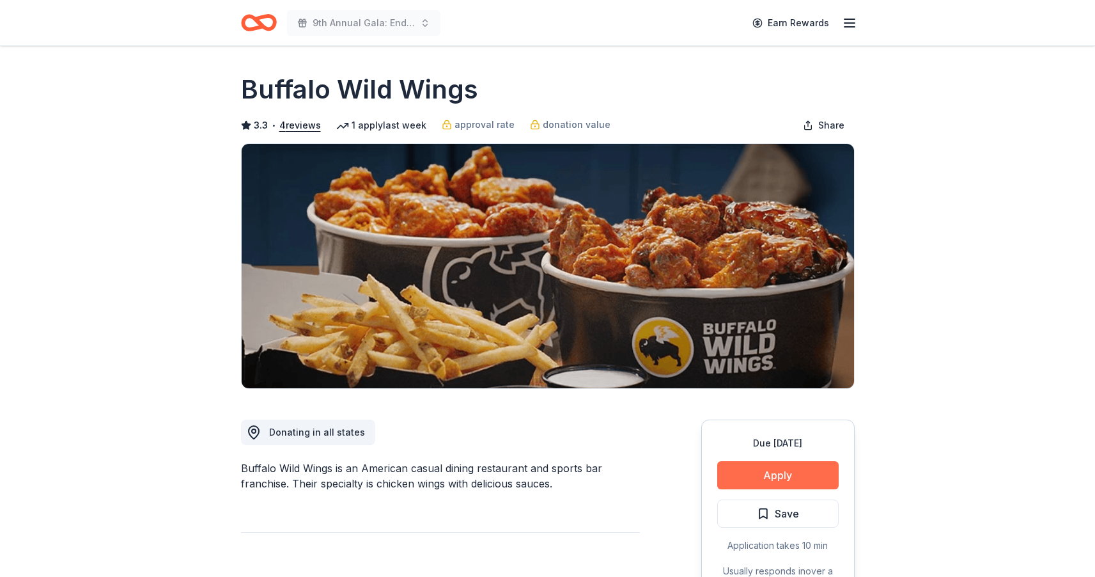
click at [765, 472] on button "Apply" at bounding box center [777, 475] width 121 height 28
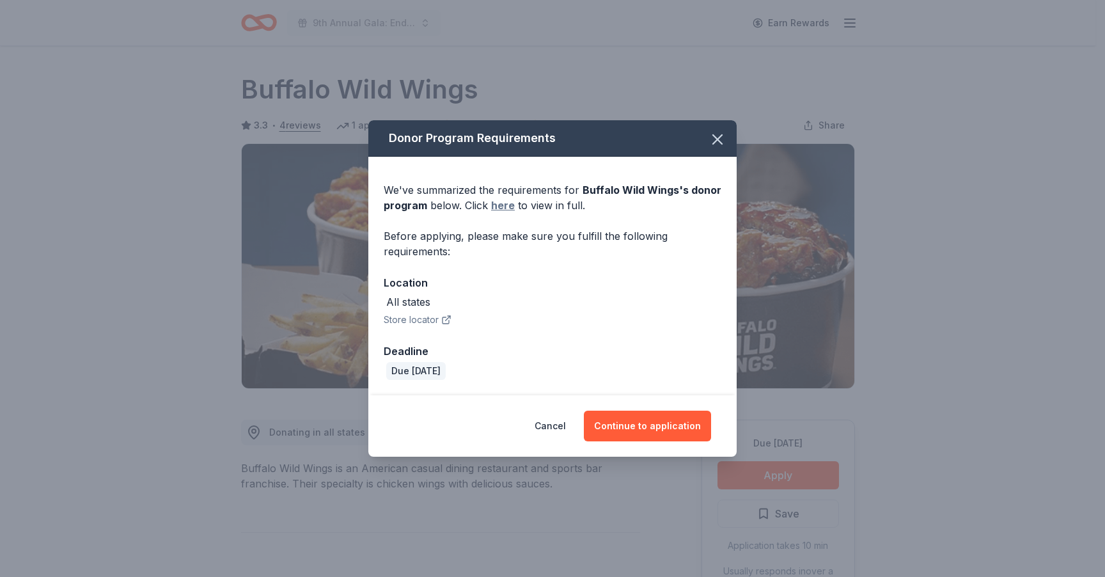
click at [501, 208] on link "here" at bounding box center [503, 205] width 24 height 15
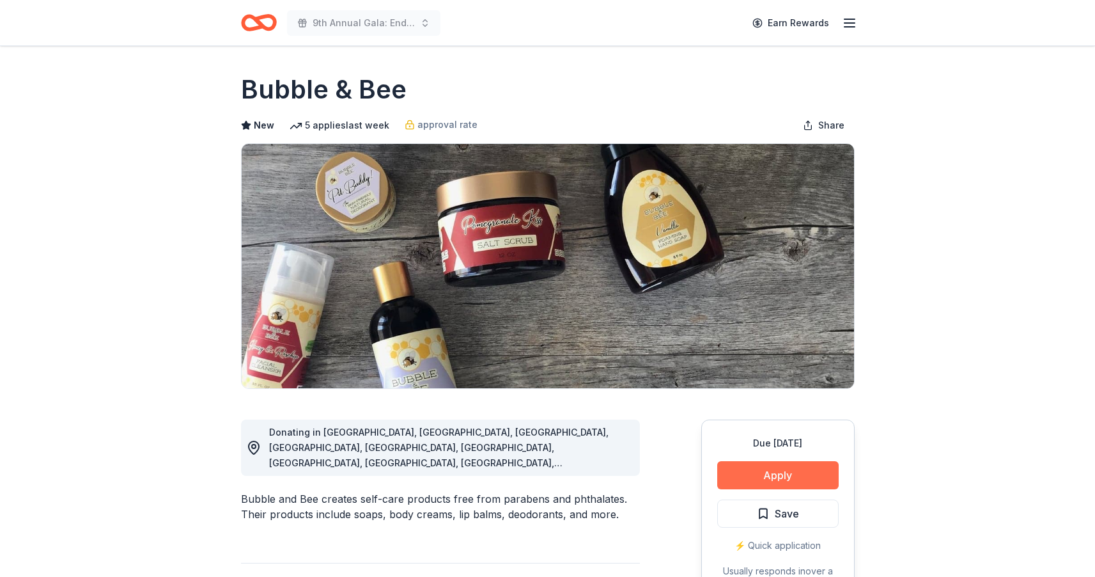
click at [769, 470] on button "Apply" at bounding box center [777, 475] width 121 height 28
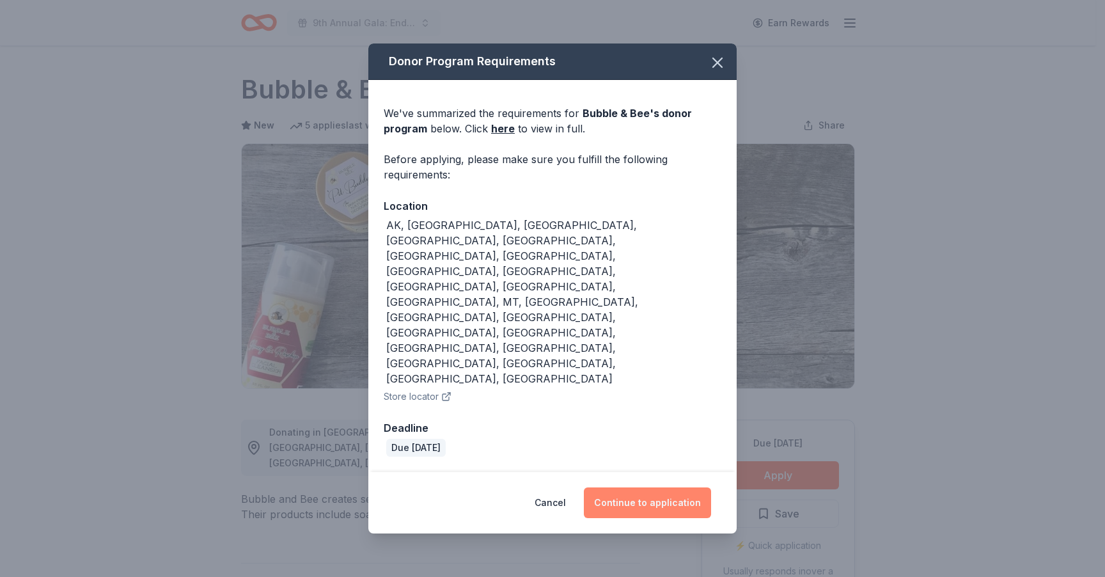
click at [631, 487] on button "Continue to application" at bounding box center [647, 502] width 127 height 31
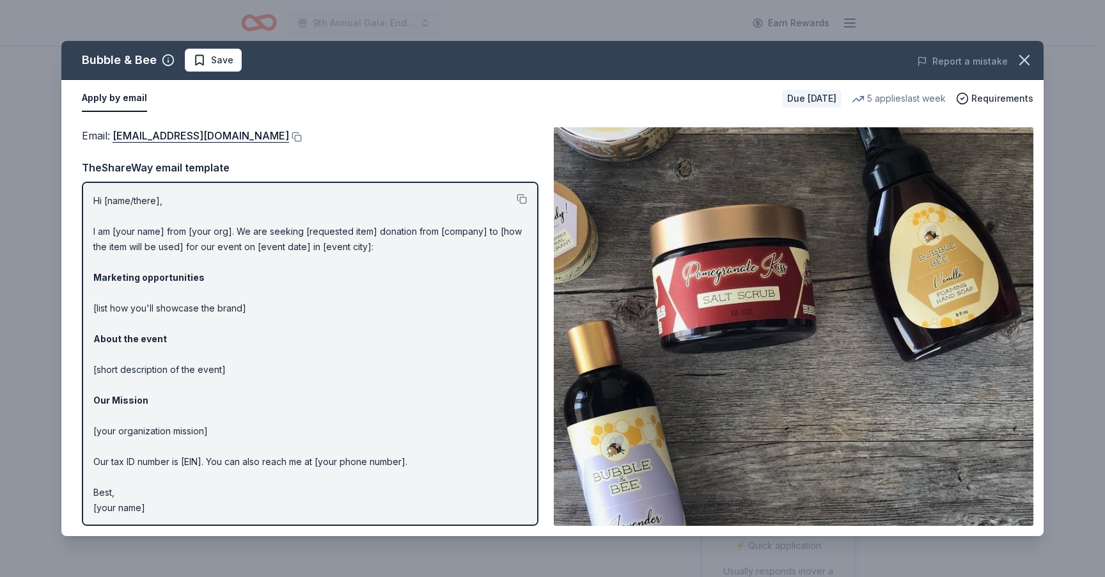
click at [18, 57] on div "Bubble & Bee Save Report a mistake Apply by email Due [DATE] 5 applies last wee…" at bounding box center [552, 288] width 1105 height 577
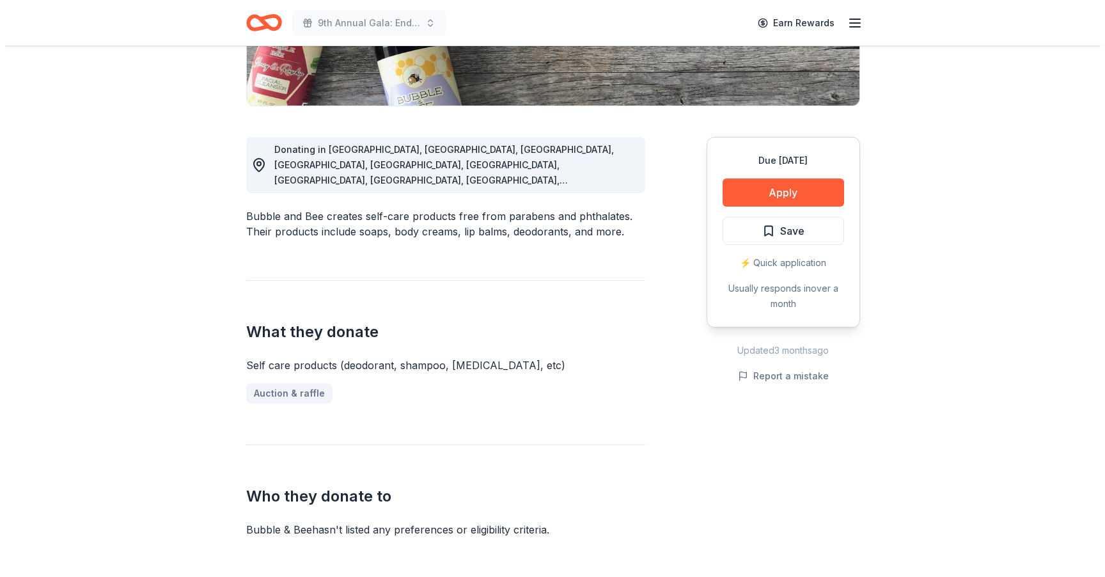
scroll to position [133, 0]
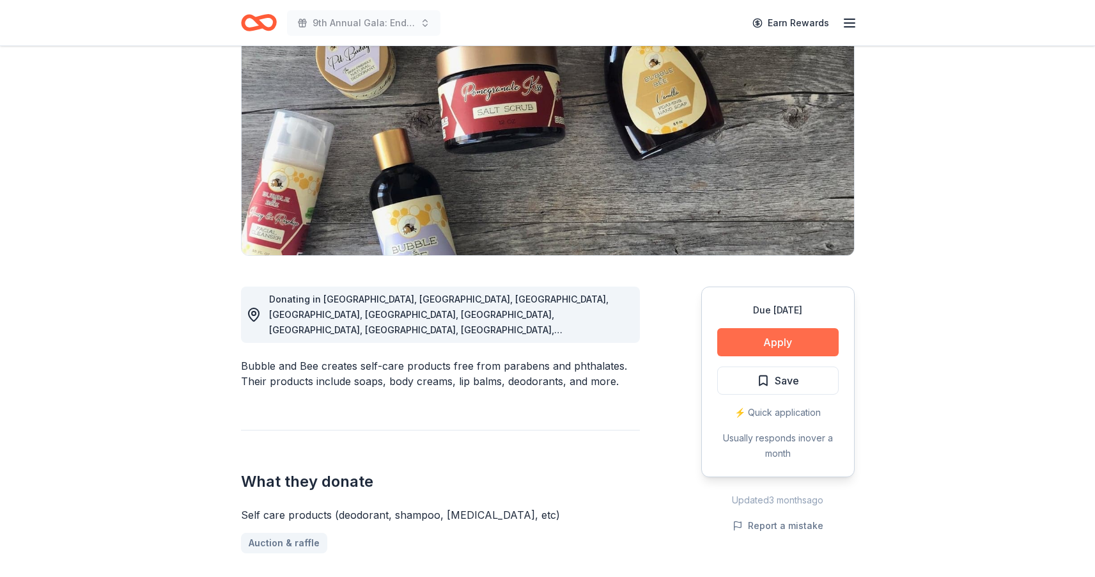
click at [778, 349] on button "Apply" at bounding box center [777, 342] width 121 height 28
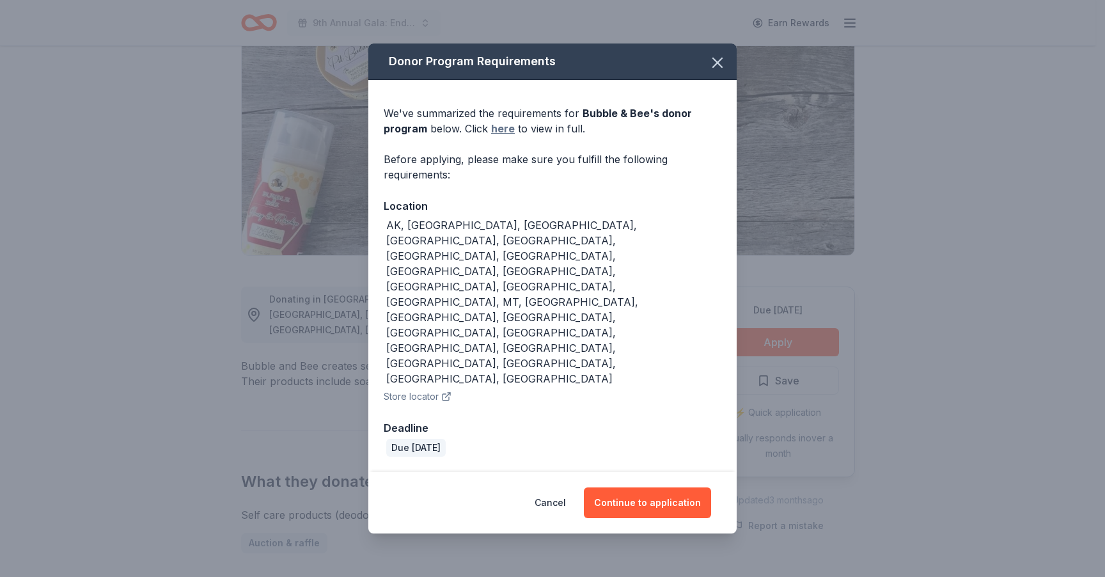
click at [504, 136] on link "here" at bounding box center [503, 128] width 24 height 15
click at [725, 72] on icon "button" at bounding box center [718, 63] width 18 height 18
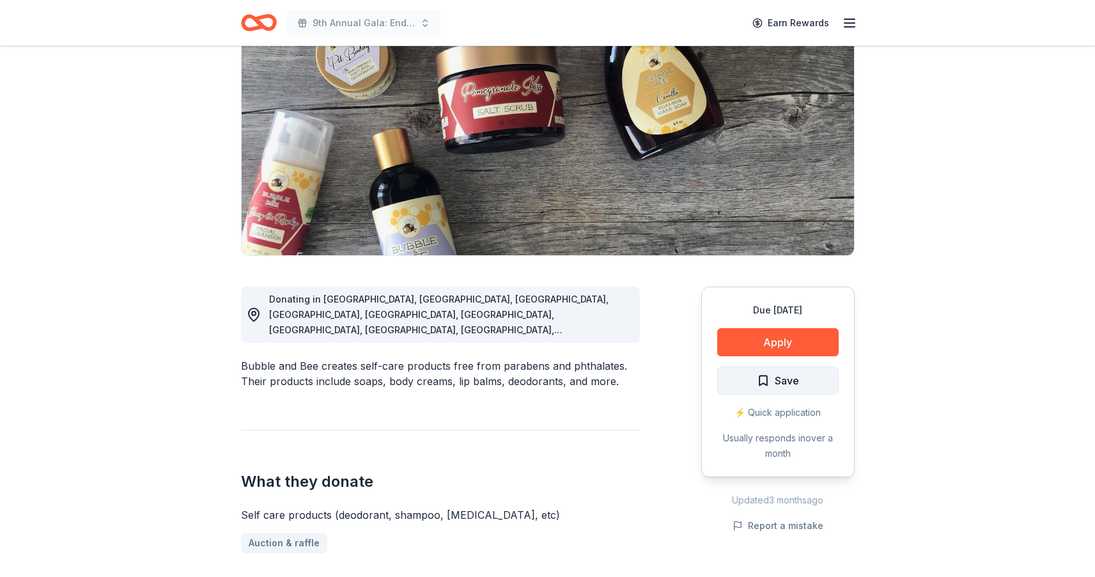
click at [787, 390] on button "Save" at bounding box center [777, 380] width 121 height 28
click at [779, 377] on html "9th Annual Gala: Enduring Hope Earn Rewards Due in 49 days Share Bubble & Bee N…" at bounding box center [547, 155] width 1095 height 577
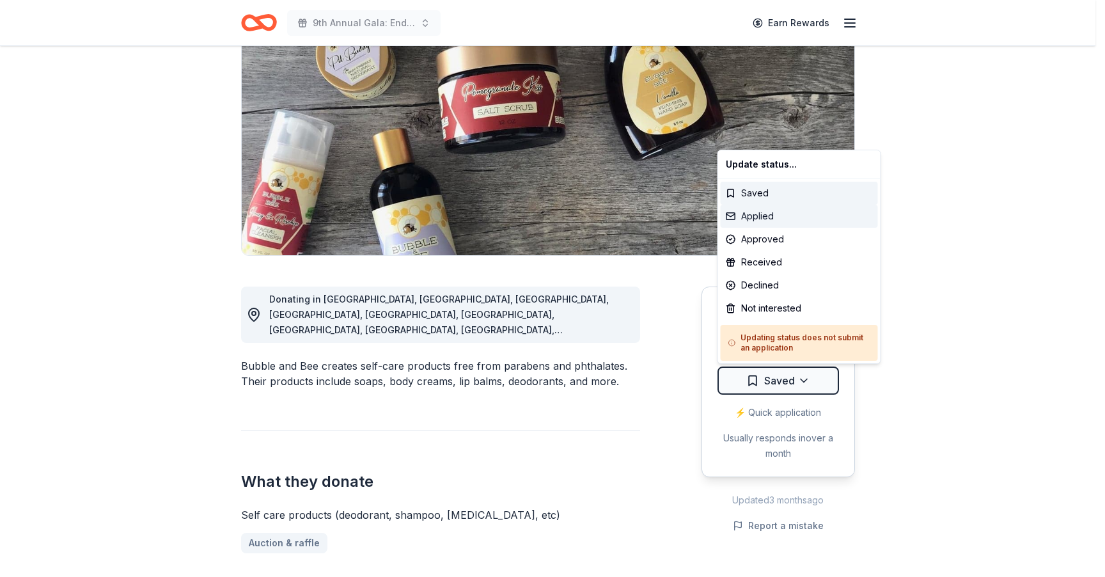
click at [771, 221] on div "Applied" at bounding box center [799, 216] width 157 height 23
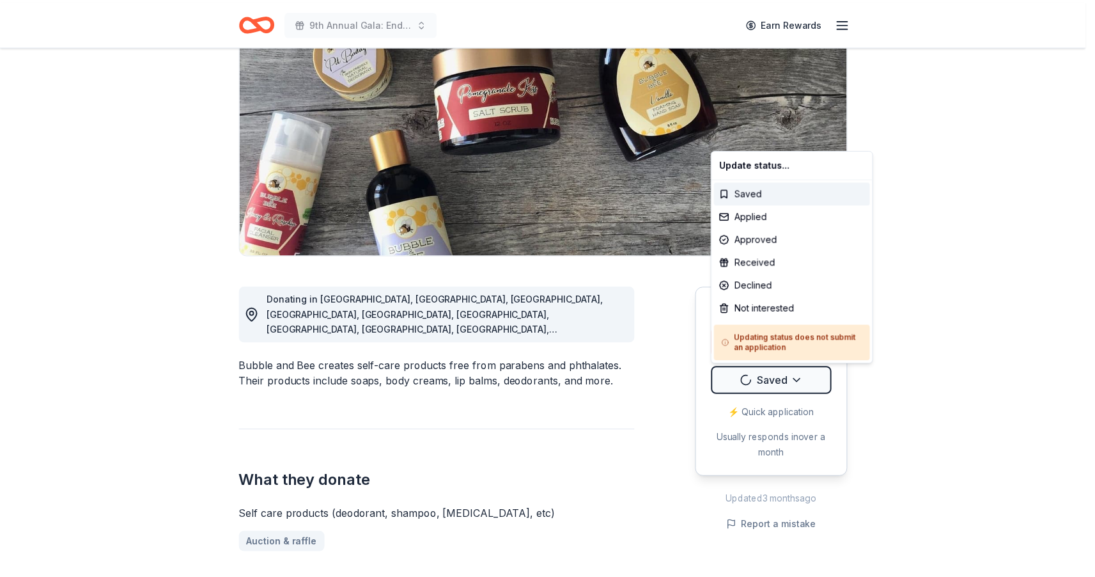
scroll to position [0, 0]
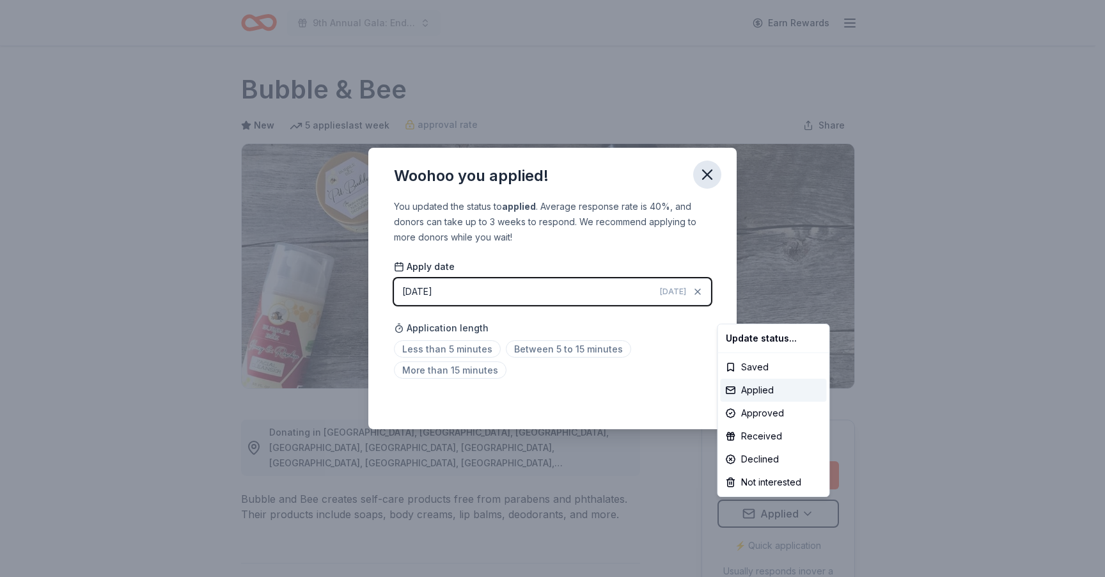
click at [707, 178] on html "9th Annual Gala: Enduring Hope Earn Rewards Due in 49 days Share Bubble & Bee N…" at bounding box center [552, 288] width 1105 height 577
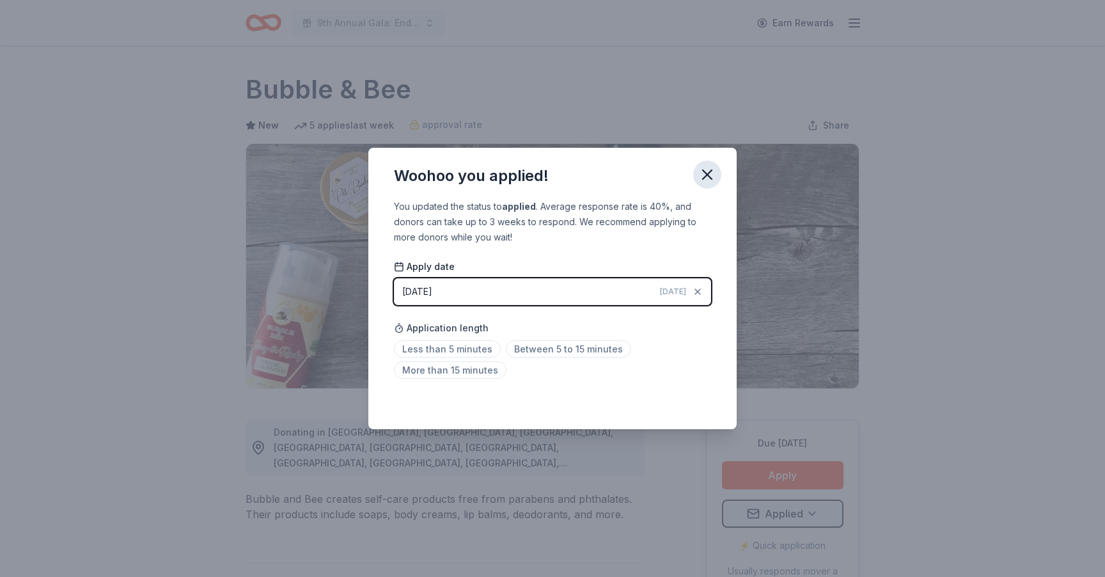
click at [707, 179] on icon "button" at bounding box center [707, 175] width 18 height 18
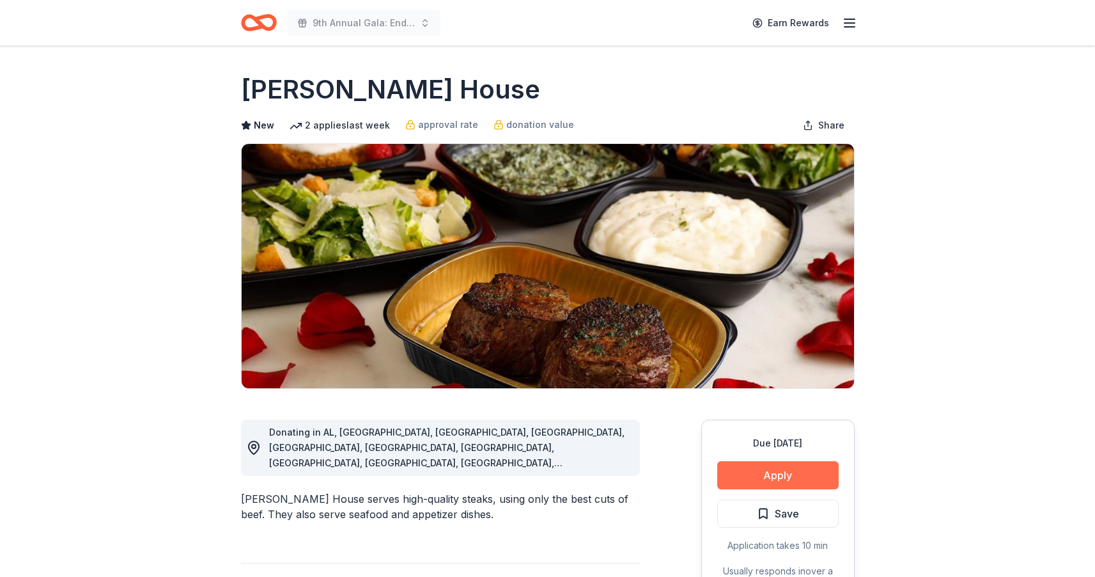
click at [746, 471] on button "Apply" at bounding box center [777, 475] width 121 height 28
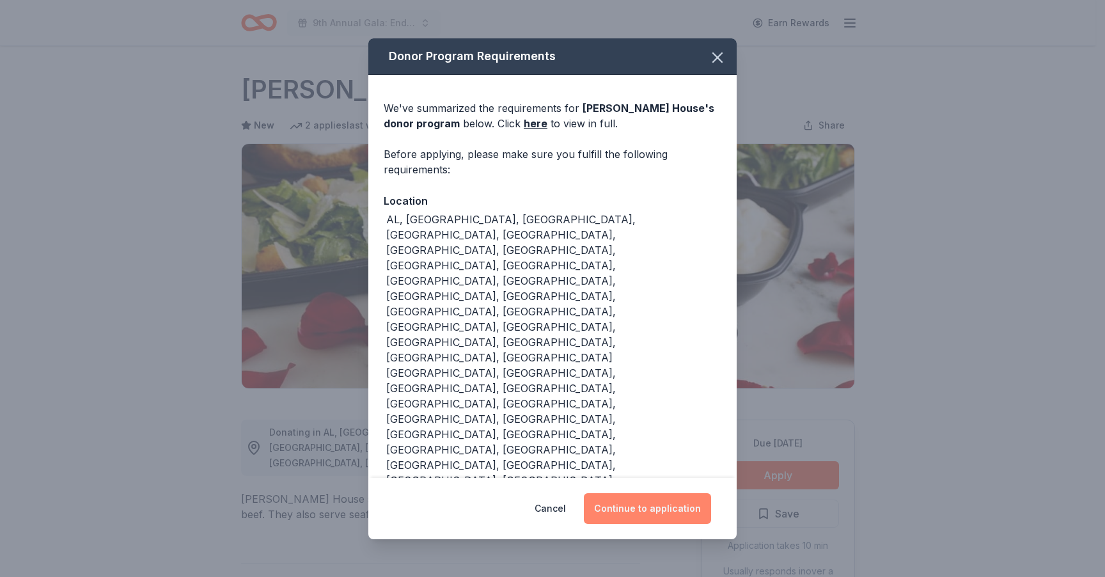
click at [631, 493] on button "Continue to application" at bounding box center [647, 508] width 127 height 31
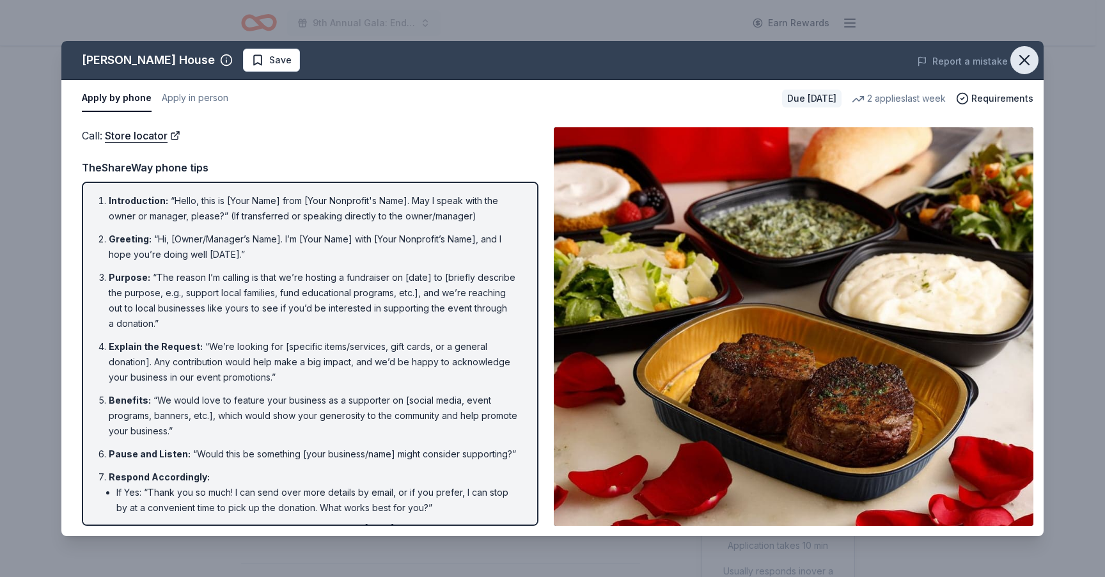
click at [1016, 63] on icon "button" at bounding box center [1024, 60] width 18 height 18
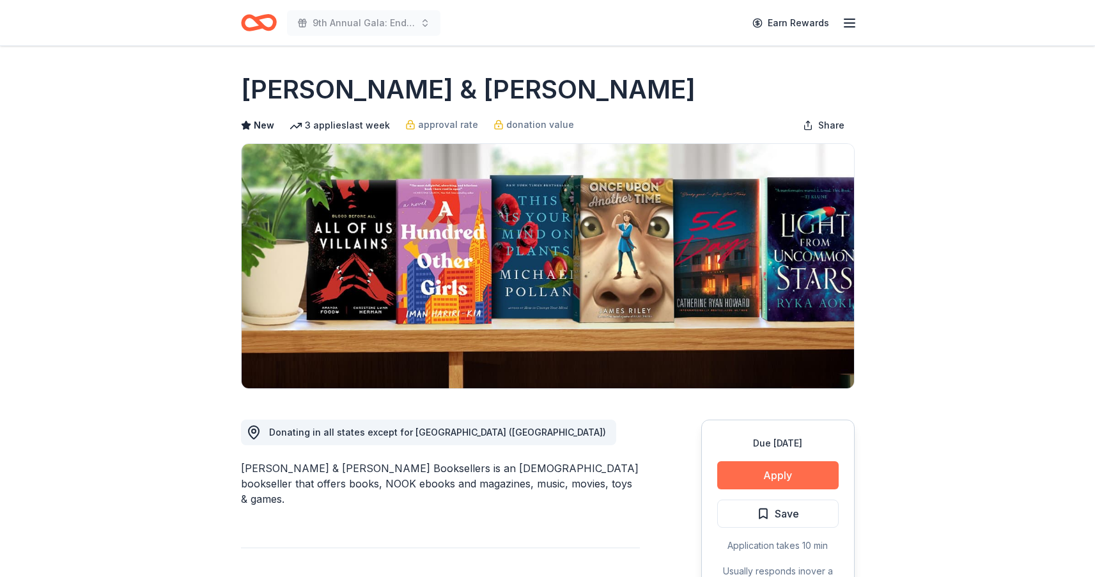
click at [749, 471] on button "Apply" at bounding box center [777, 475] width 121 height 28
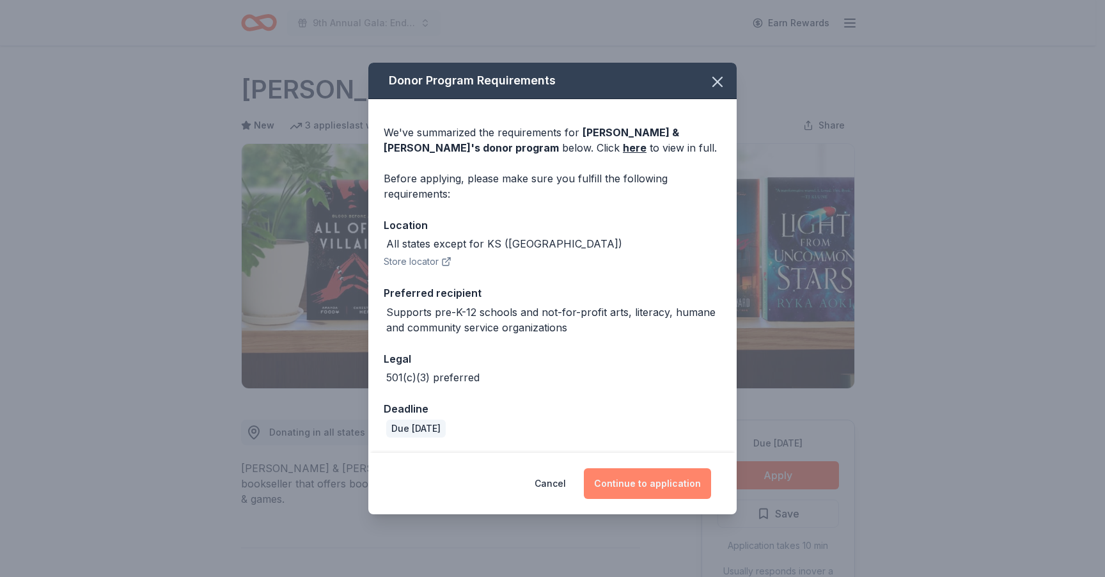
click at [658, 478] on button "Continue to application" at bounding box center [647, 483] width 127 height 31
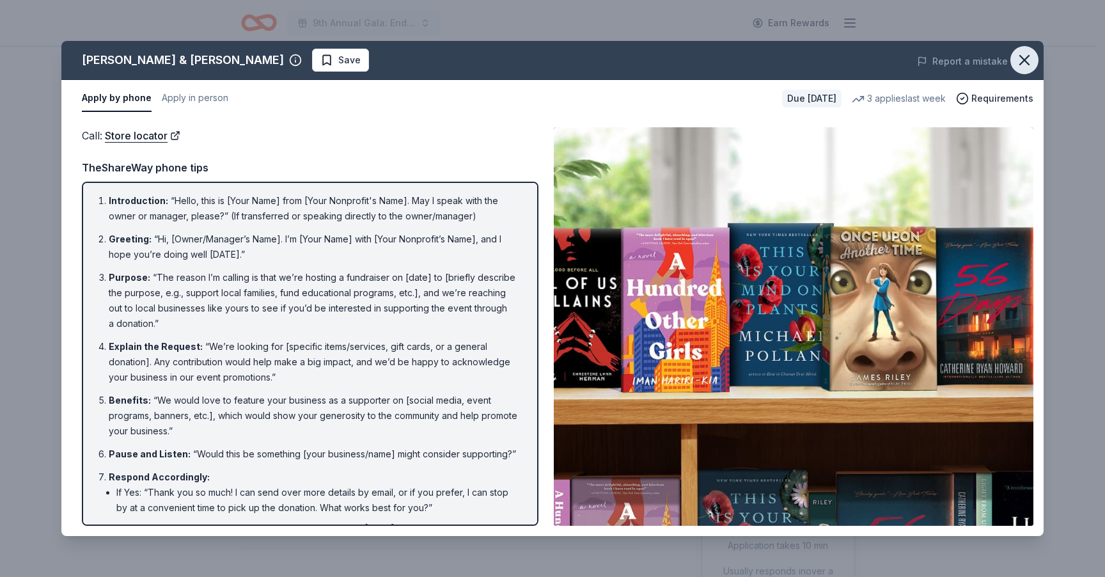
click at [1022, 66] on icon "button" at bounding box center [1024, 60] width 18 height 18
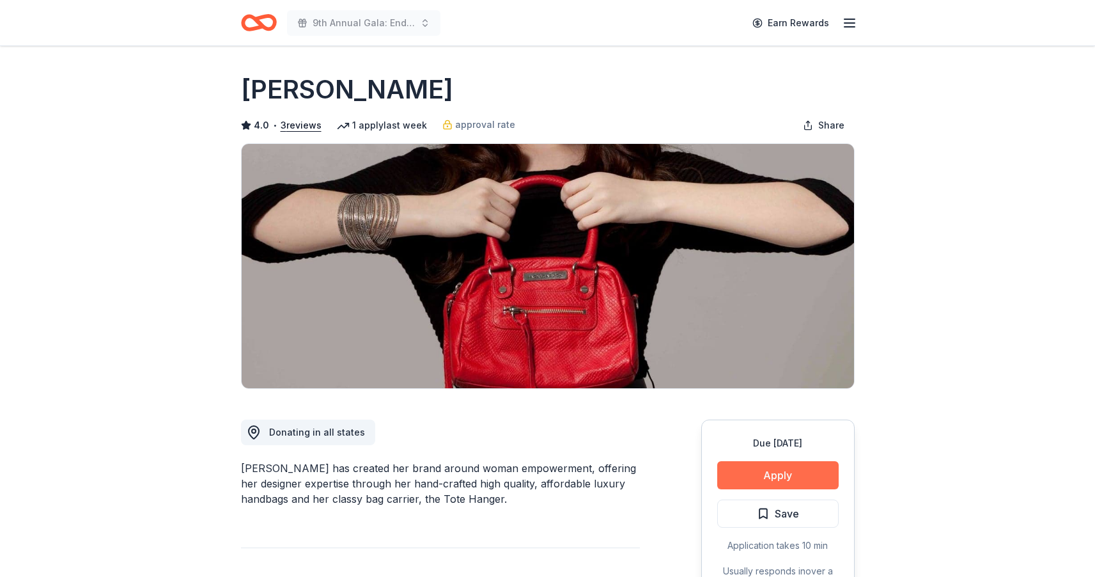
click at [749, 476] on button "Apply" at bounding box center [777, 475] width 121 height 28
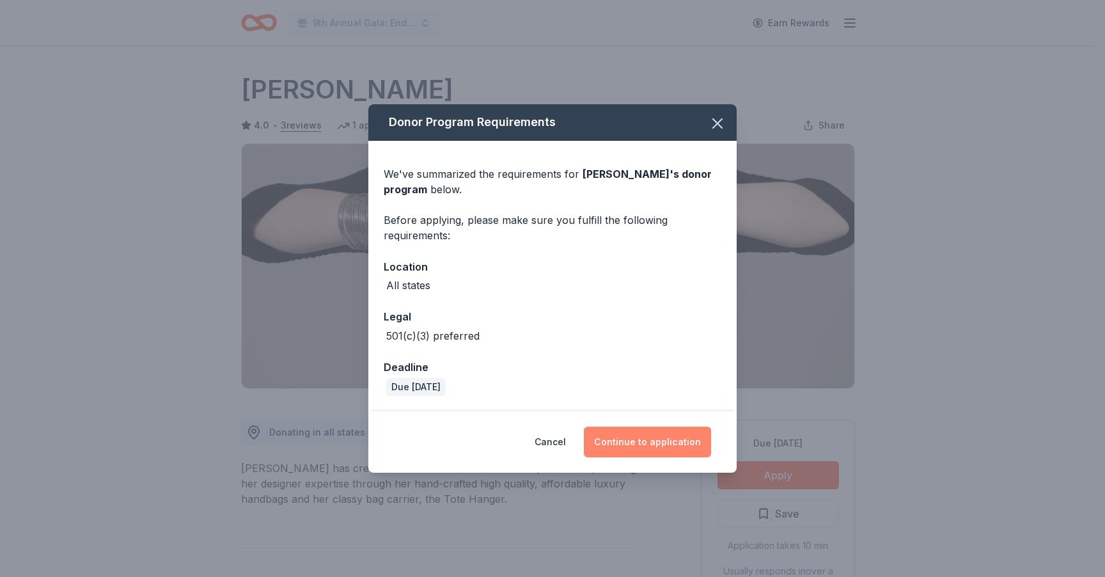
click at [655, 446] on button "Continue to application" at bounding box center [647, 442] width 127 height 31
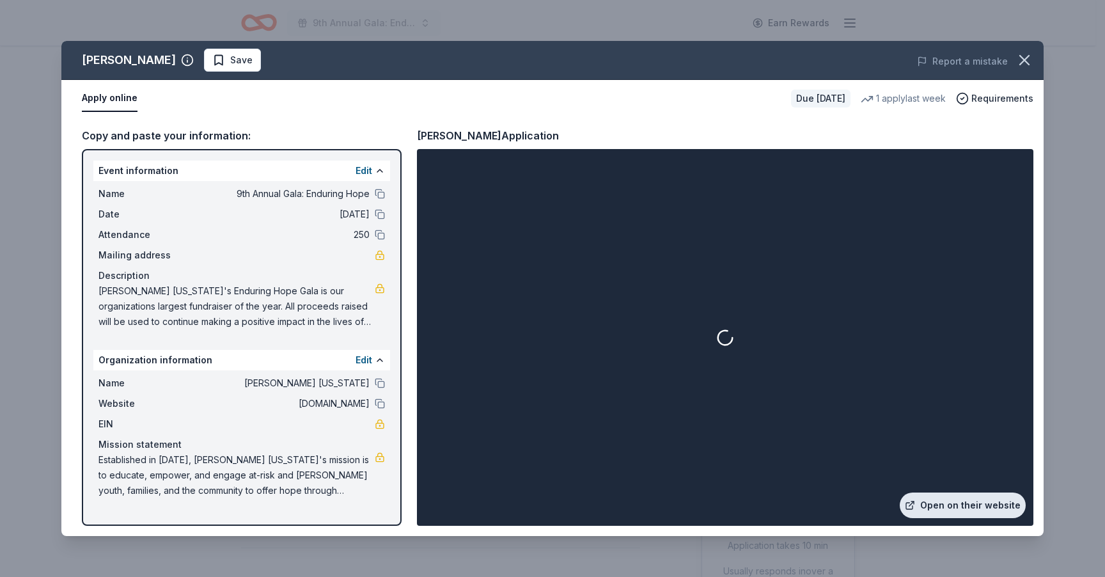
click at [953, 504] on link "Open on their website" at bounding box center [963, 505] width 126 height 26
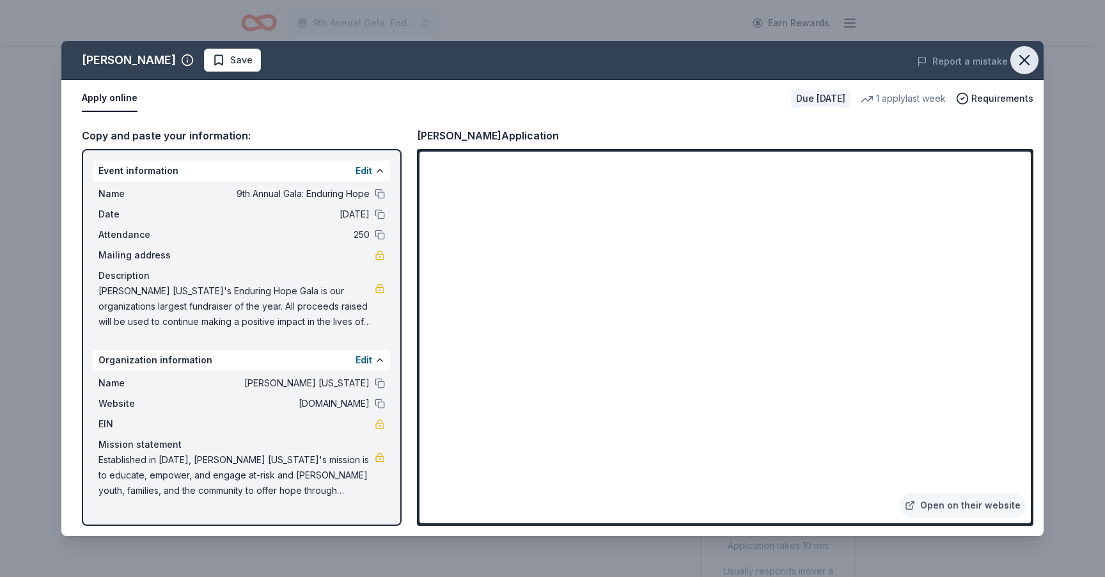
click at [1026, 59] on icon "button" at bounding box center [1024, 60] width 9 height 9
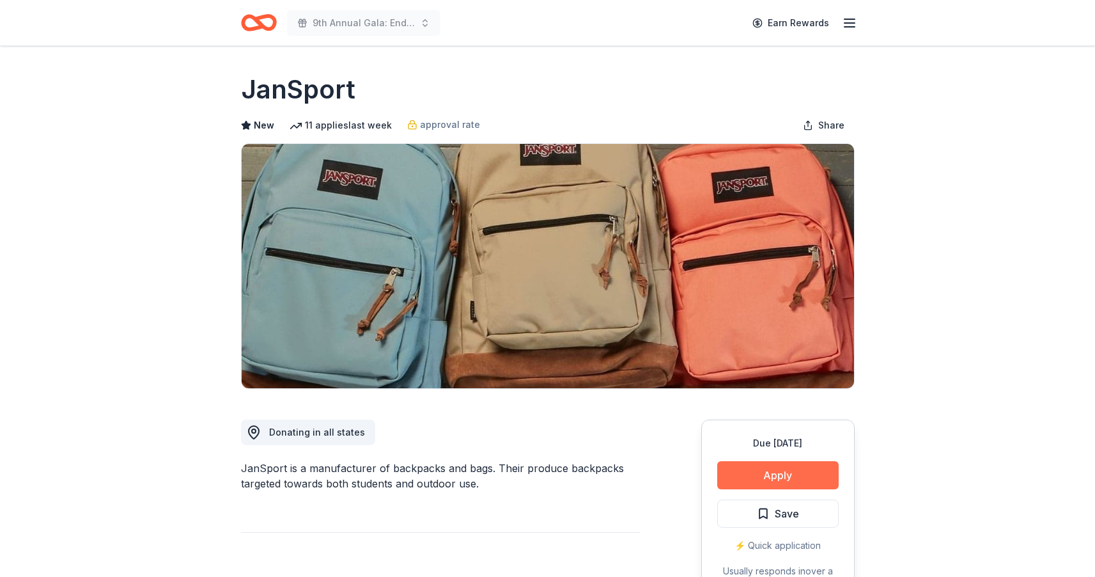
click at [769, 478] on button "Apply" at bounding box center [777, 475] width 121 height 28
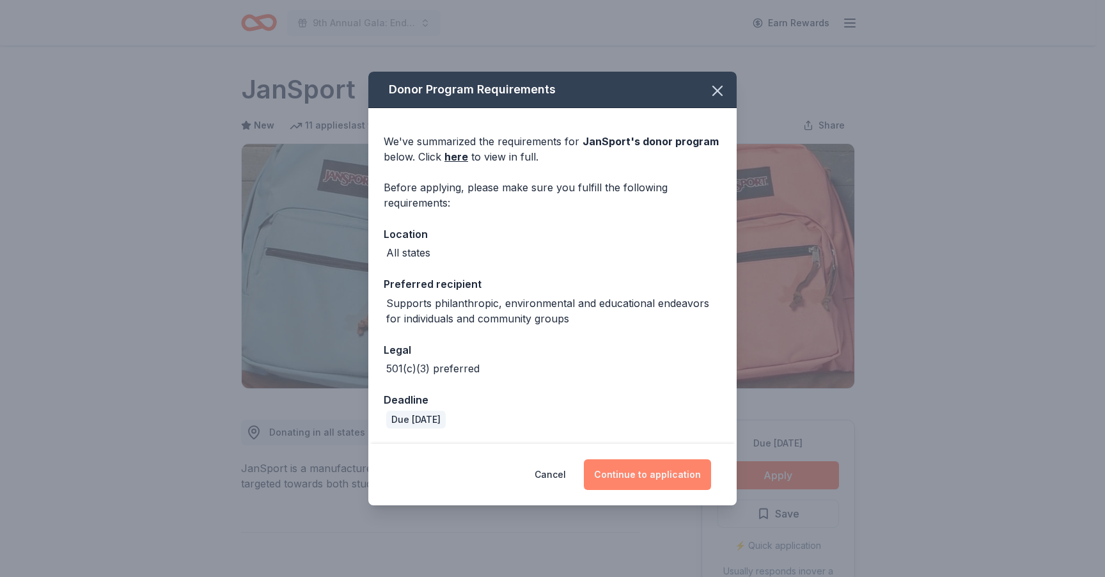
click at [633, 480] on button "Continue to application" at bounding box center [647, 474] width 127 height 31
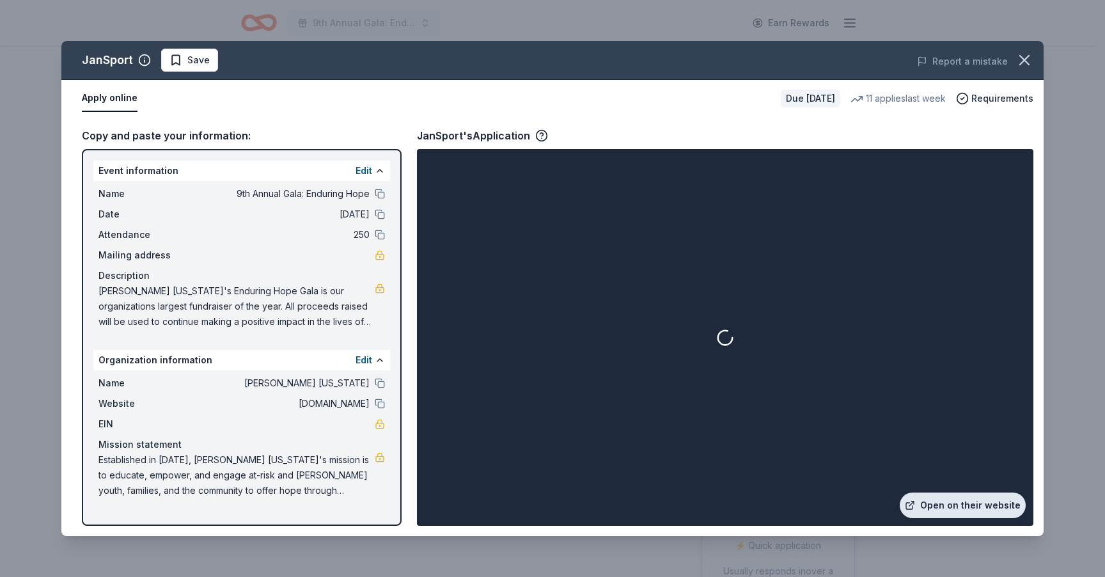
click at [990, 512] on link "Open on their website" at bounding box center [963, 505] width 126 height 26
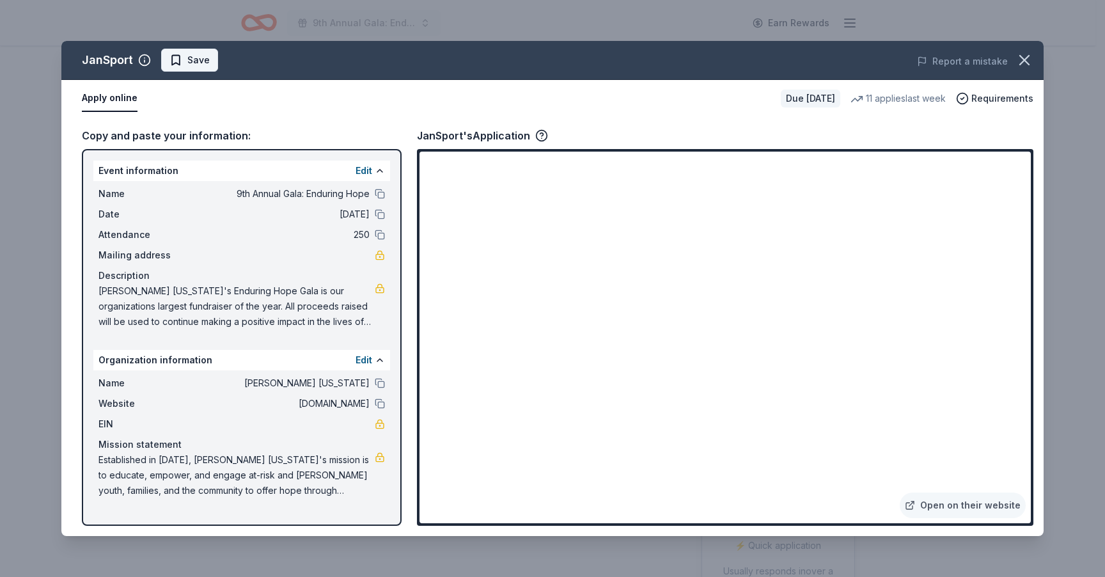
click at [200, 55] on span "Save" at bounding box center [198, 59] width 22 height 15
click at [217, 63] on html "9th Annual Gala: Enduring Hope Earn Rewards Due in 49 days Share JanSport New 1…" at bounding box center [552, 288] width 1105 height 577
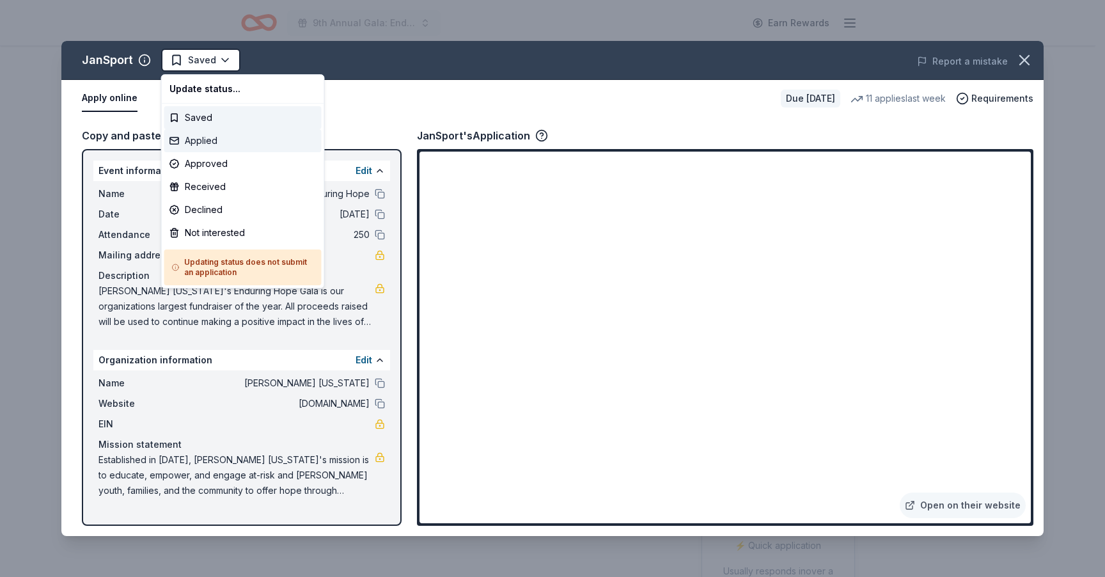
click at [210, 141] on div "Applied" at bounding box center [242, 140] width 157 height 23
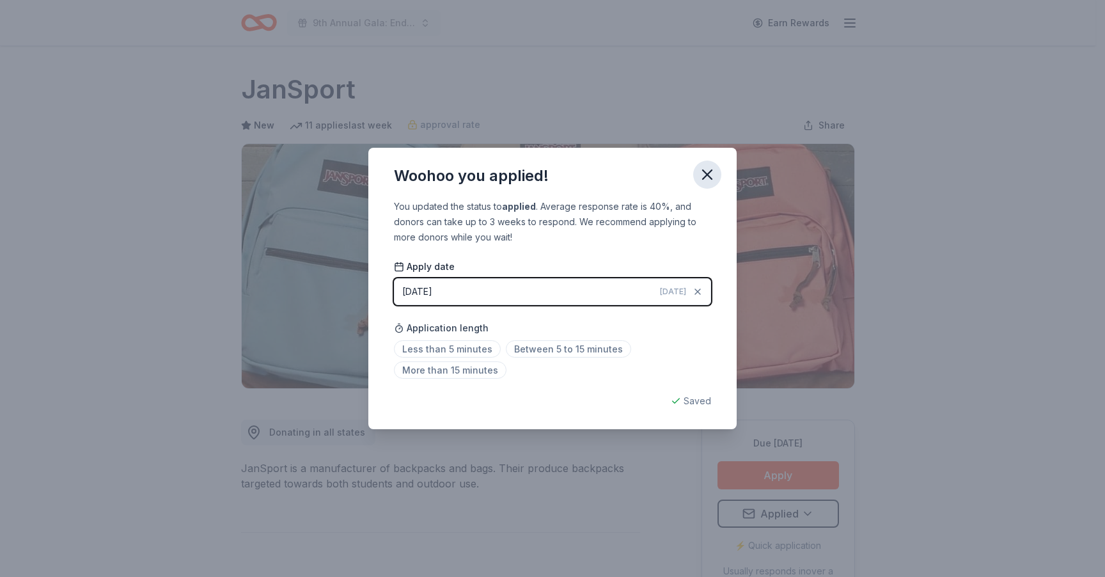
click at [713, 179] on icon "button" at bounding box center [707, 175] width 18 height 18
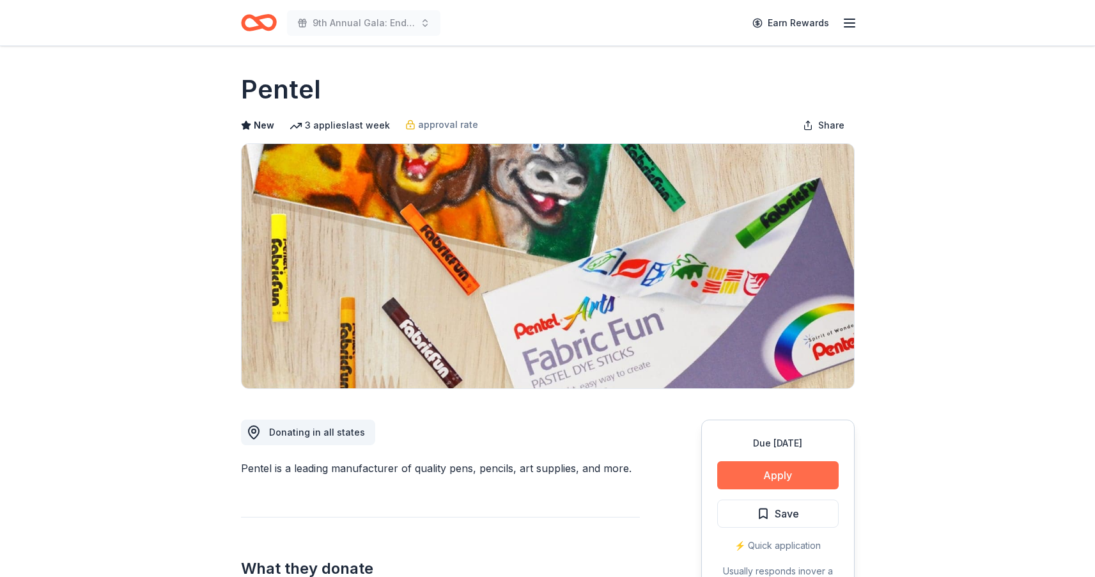
click at [779, 467] on button "Apply" at bounding box center [777, 475] width 121 height 28
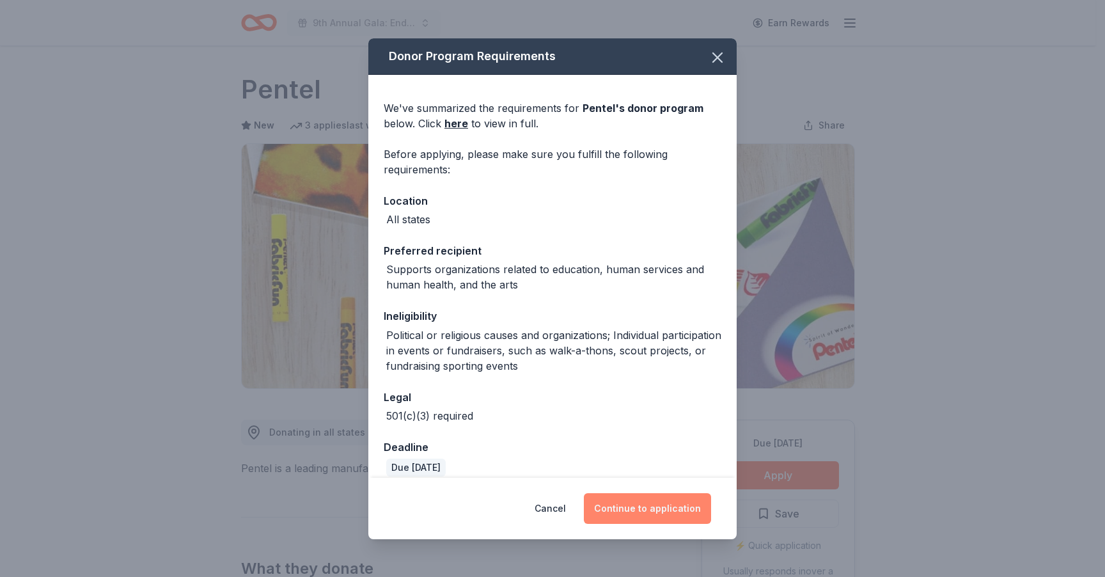
click at [629, 506] on button "Continue to application" at bounding box center [647, 508] width 127 height 31
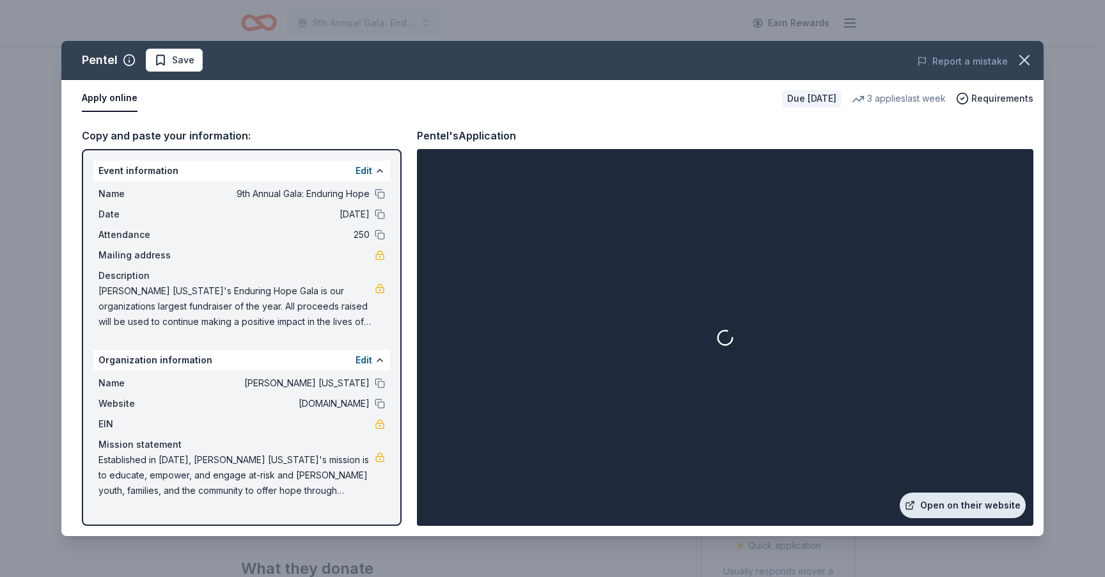
click at [973, 500] on link "Open on their website" at bounding box center [963, 505] width 126 height 26
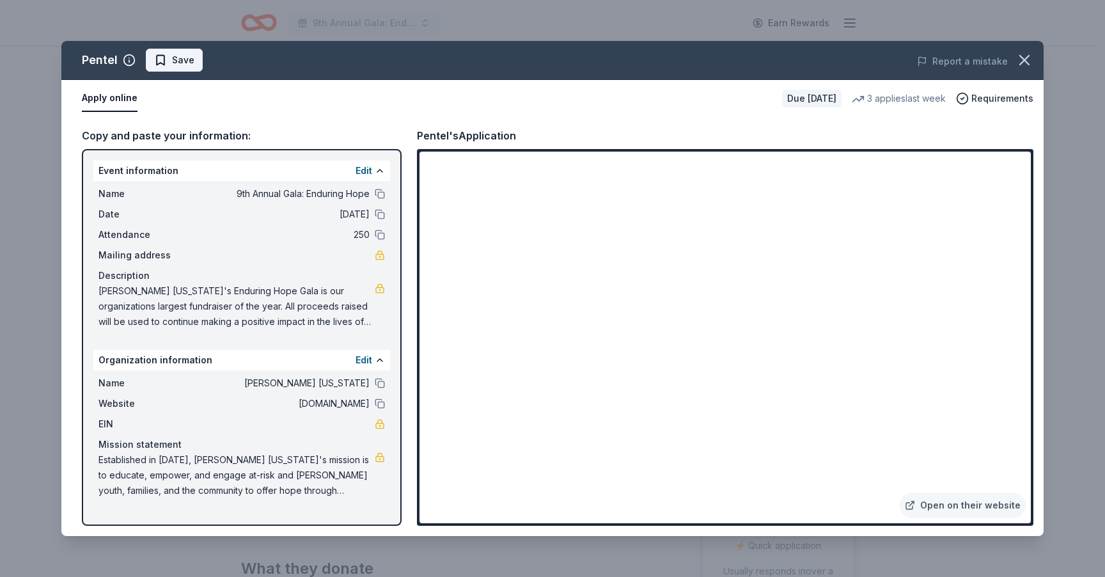
click at [180, 54] on span "Save" at bounding box center [183, 59] width 22 height 15
click at [178, 67] on html "9th Annual Gala: Enduring Hope Earn Rewards Due in 49 days Share Pentel New 3 a…" at bounding box center [552, 288] width 1105 height 577
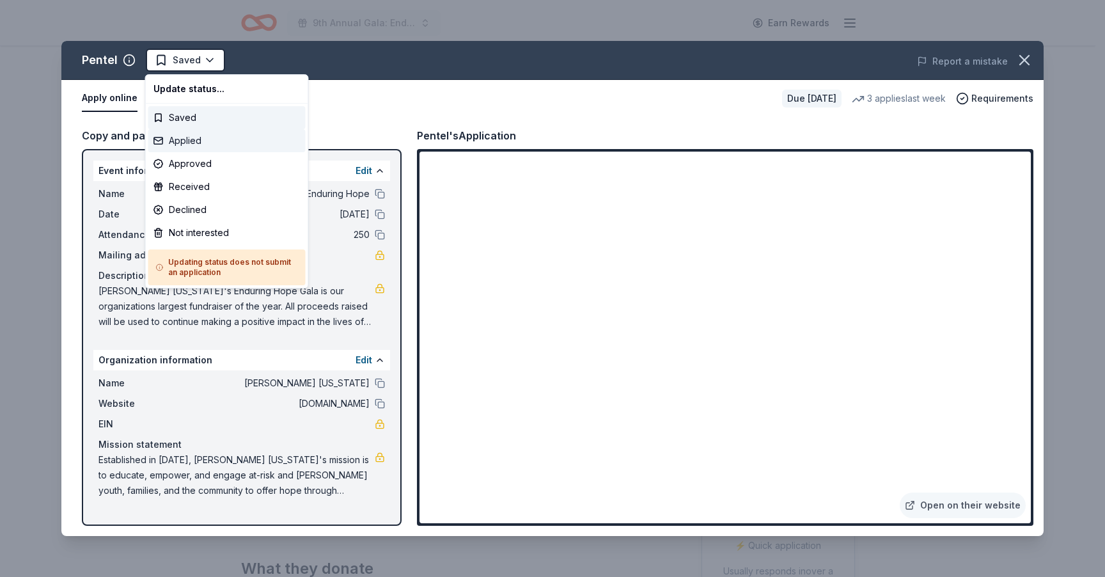
click at [184, 146] on div "Applied" at bounding box center [226, 140] width 157 height 23
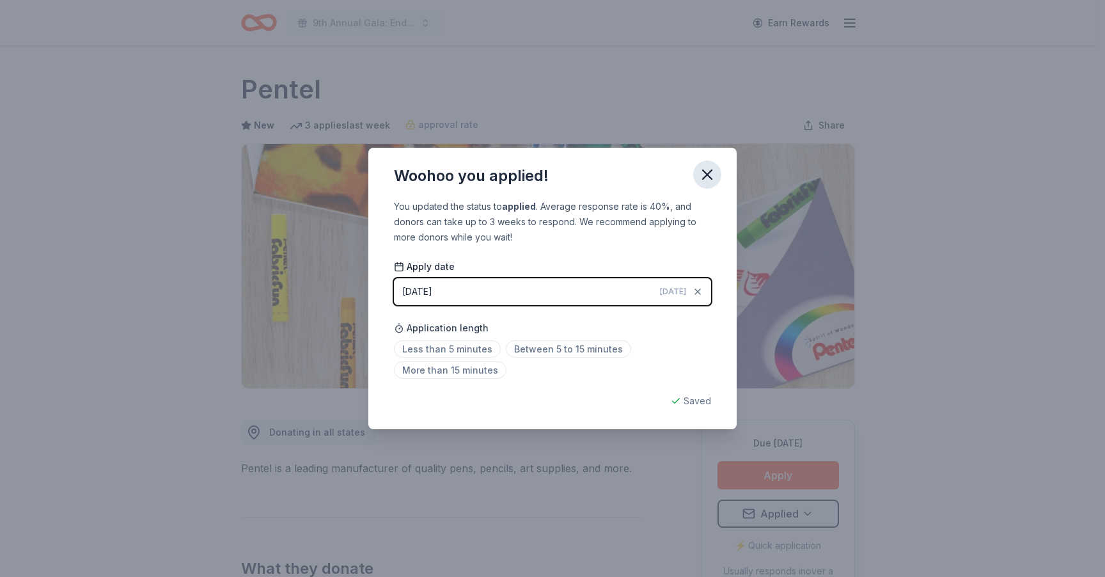
click at [709, 175] on icon "button" at bounding box center [707, 174] width 9 height 9
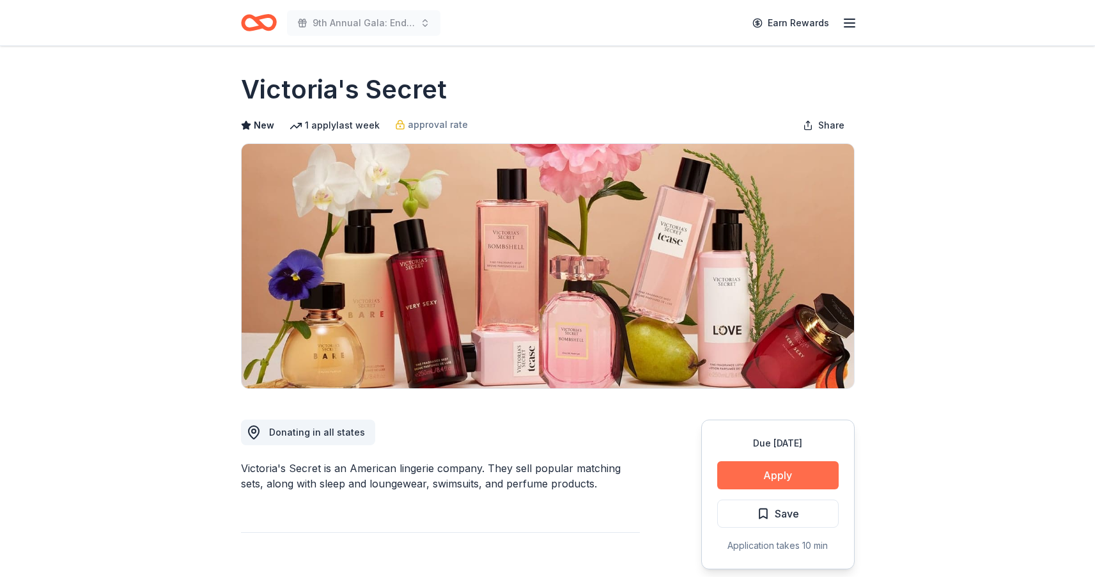
click at [752, 477] on button "Apply" at bounding box center [777, 475] width 121 height 28
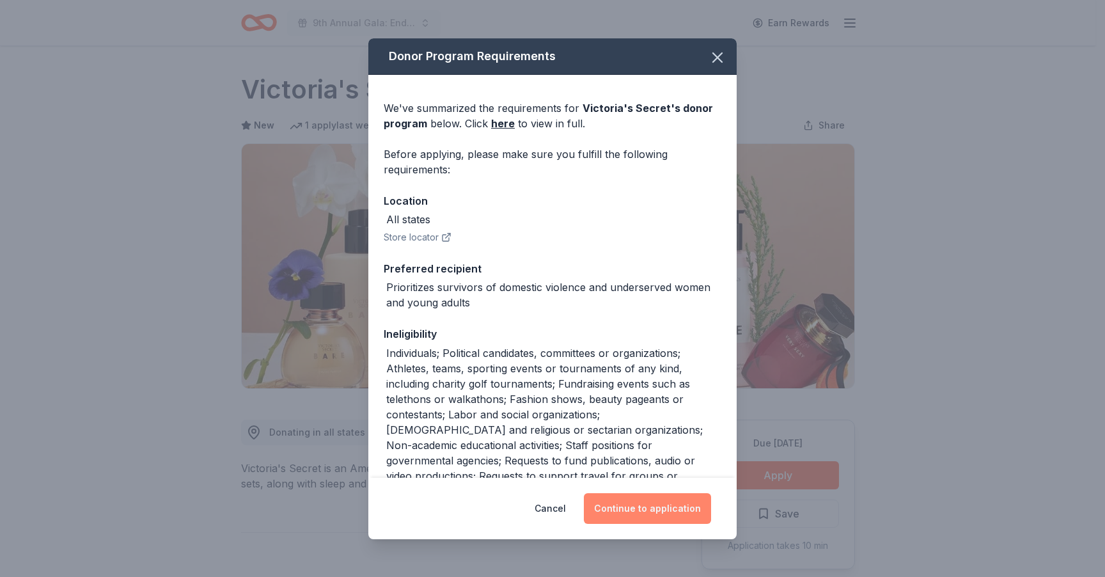
click at [659, 517] on button "Continue to application" at bounding box center [647, 508] width 127 height 31
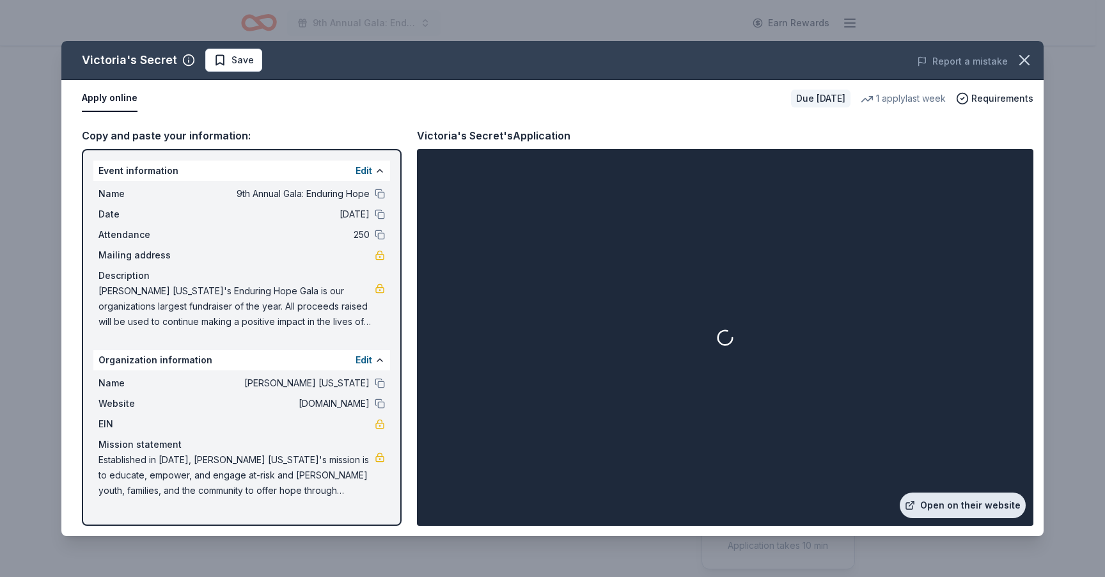
click at [956, 504] on link "Open on their website" at bounding box center [963, 505] width 126 height 26
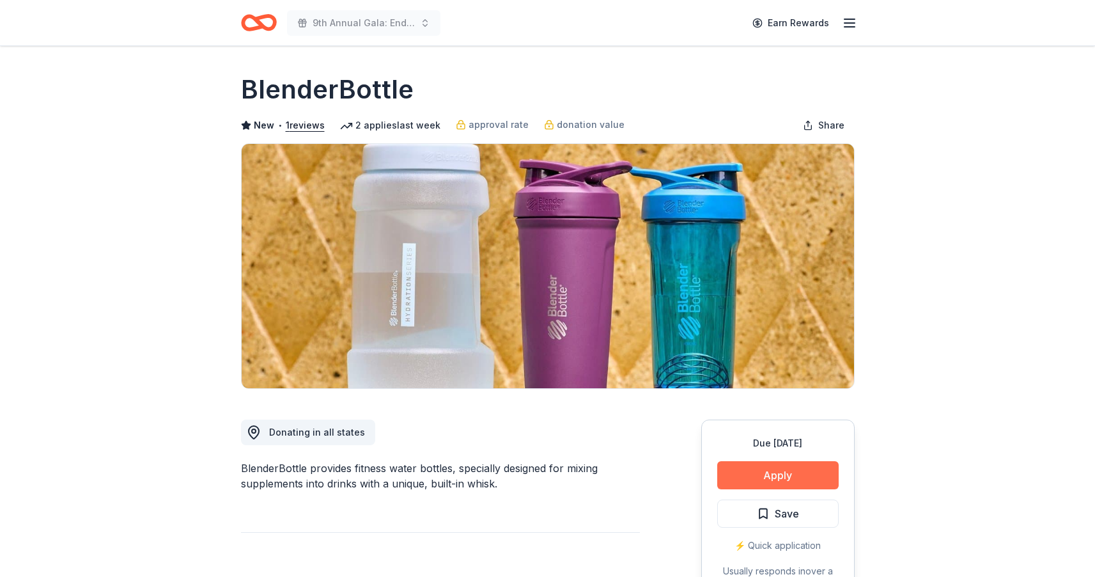
click at [764, 480] on button "Apply" at bounding box center [777, 475] width 121 height 28
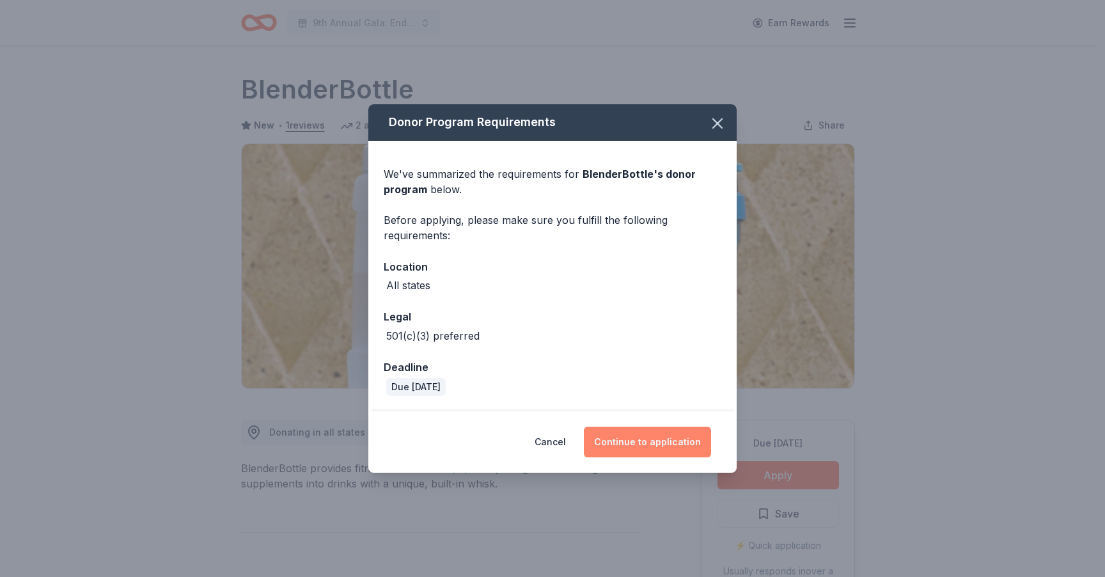
click at [646, 441] on button "Continue to application" at bounding box center [647, 442] width 127 height 31
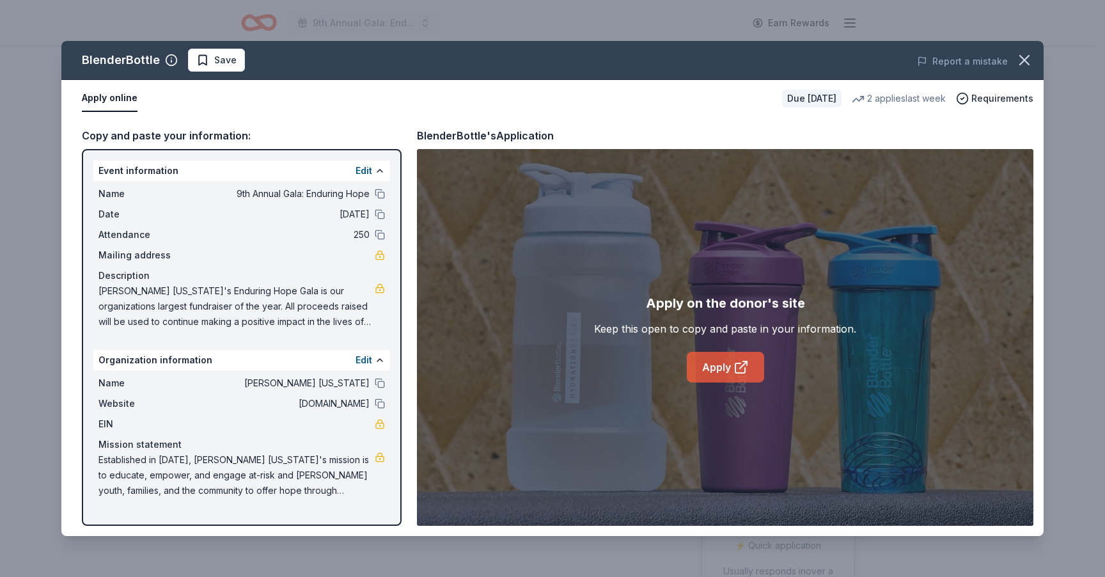
click at [737, 372] on icon at bounding box center [740, 368] width 10 height 10
click at [192, 65] on button "Save" at bounding box center [216, 60] width 57 height 23
click at [228, 67] on html "9th Annual Gala: Enduring Hope Earn Rewards Due in 49 days Share BlenderBottle …" at bounding box center [552, 288] width 1105 height 577
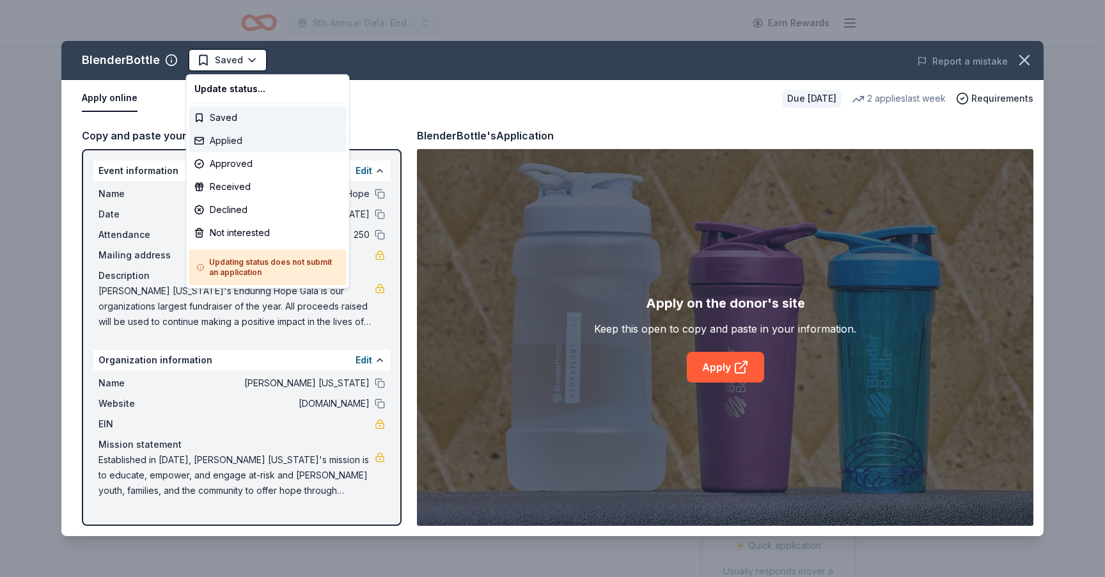
click at [239, 146] on div "Applied" at bounding box center [267, 140] width 157 height 23
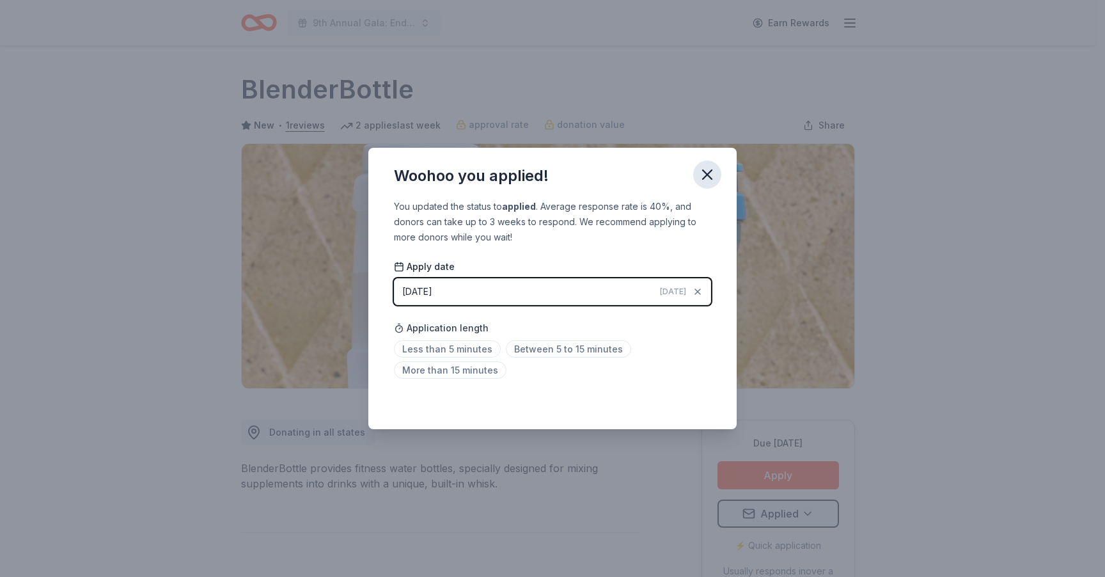
click at [705, 175] on icon "button" at bounding box center [707, 175] width 18 height 18
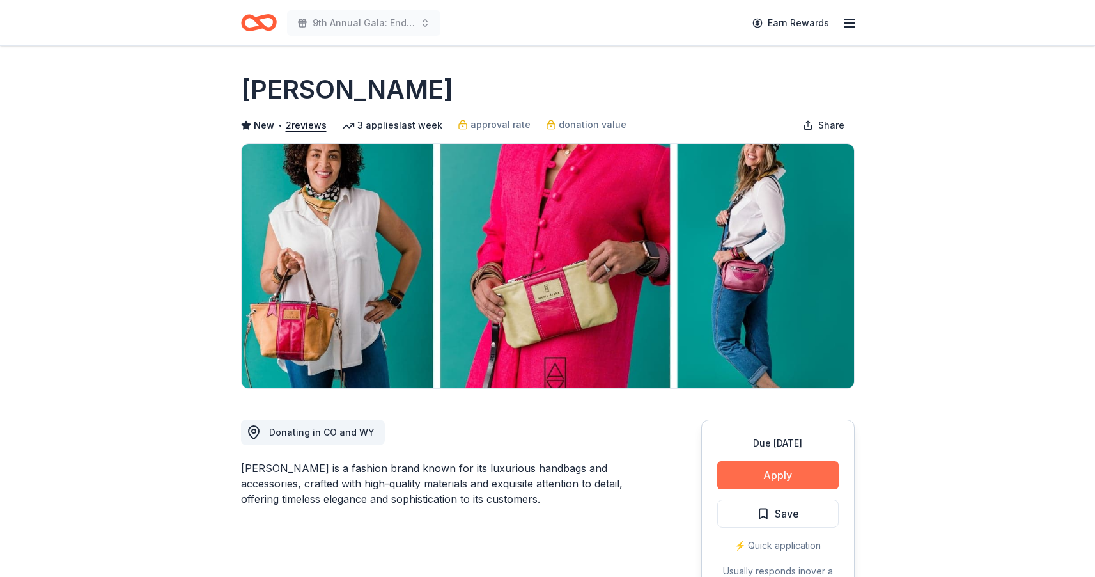
click at [769, 473] on button "Apply" at bounding box center [777, 475] width 121 height 28
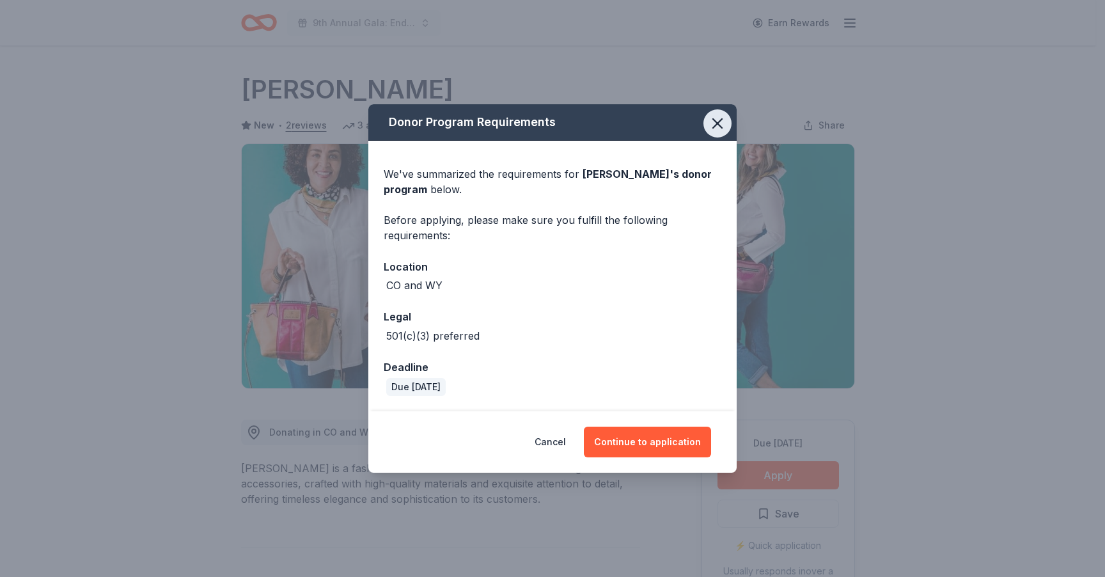
click at [716, 114] on button "button" at bounding box center [717, 123] width 28 height 28
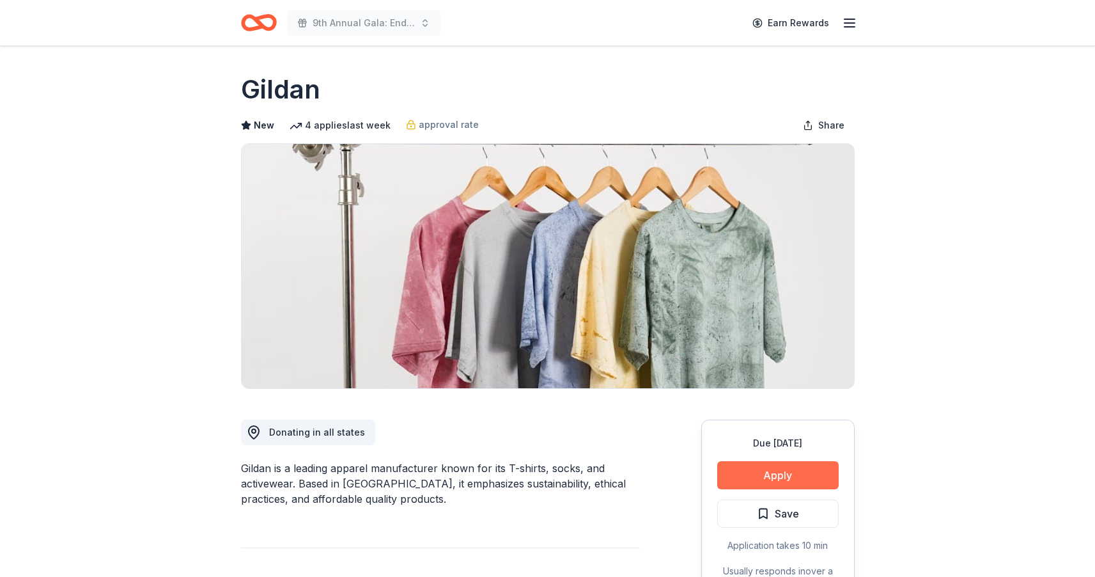
click at [776, 474] on button "Apply" at bounding box center [777, 475] width 121 height 28
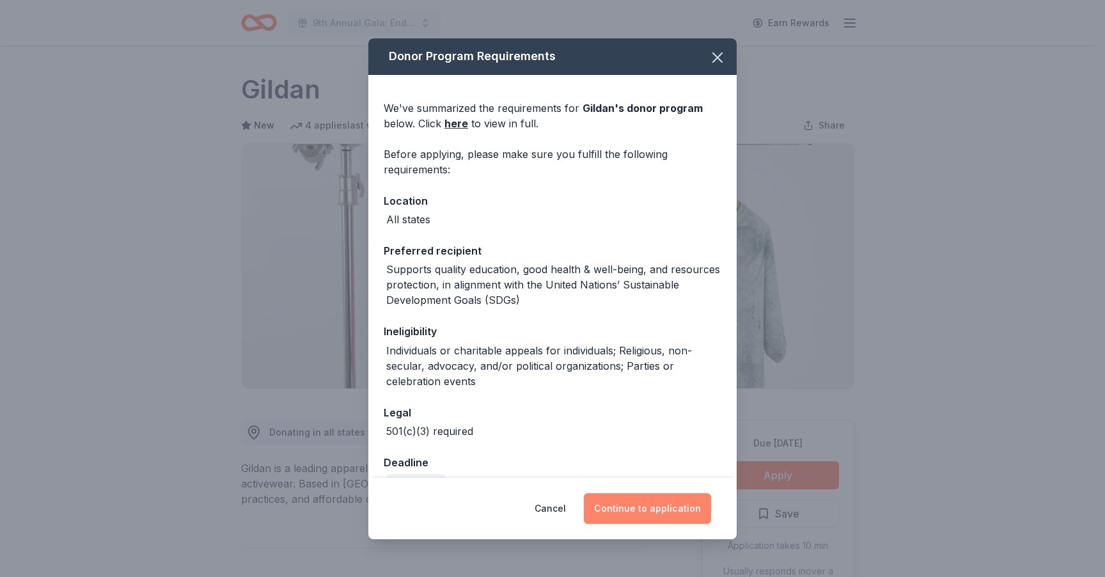
click at [662, 510] on button "Continue to application" at bounding box center [647, 508] width 127 height 31
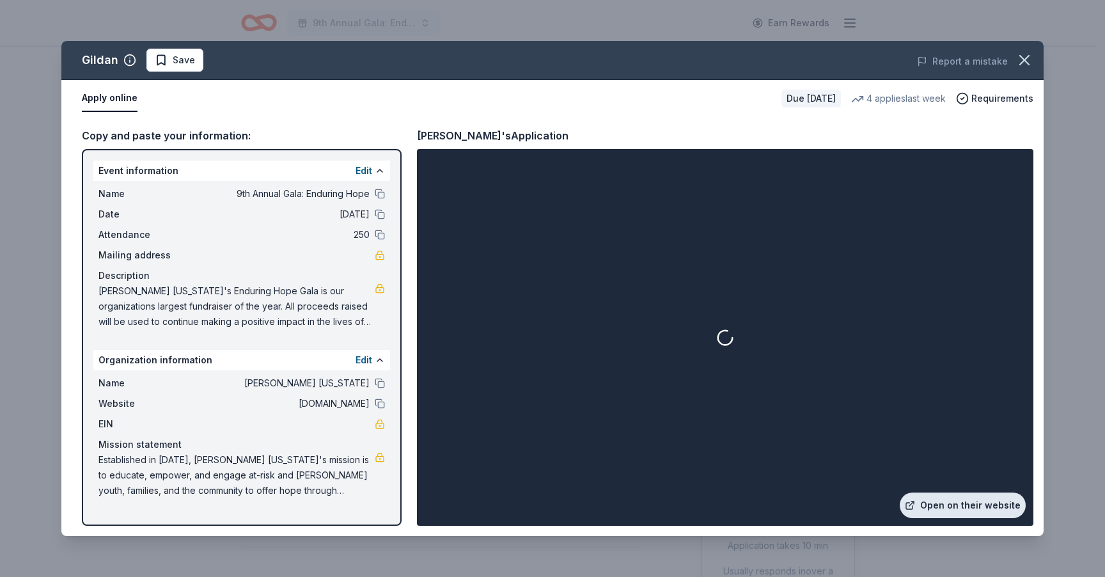
click at [975, 508] on link "Open on their website" at bounding box center [963, 505] width 126 height 26
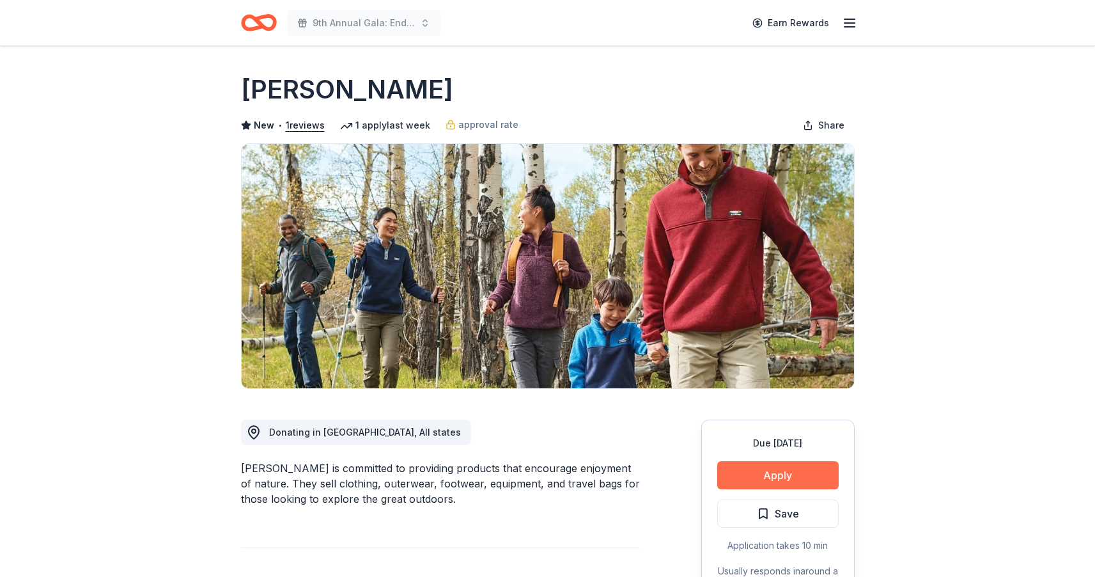
click at [787, 478] on button "Apply" at bounding box center [777, 475] width 121 height 28
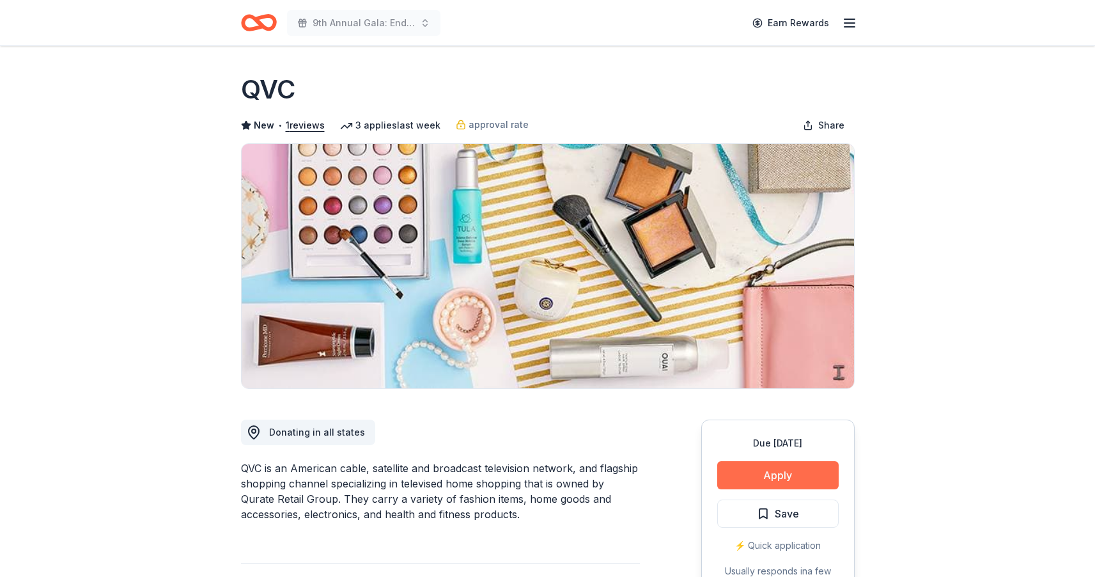
click at [769, 476] on button "Apply" at bounding box center [777, 475] width 121 height 28
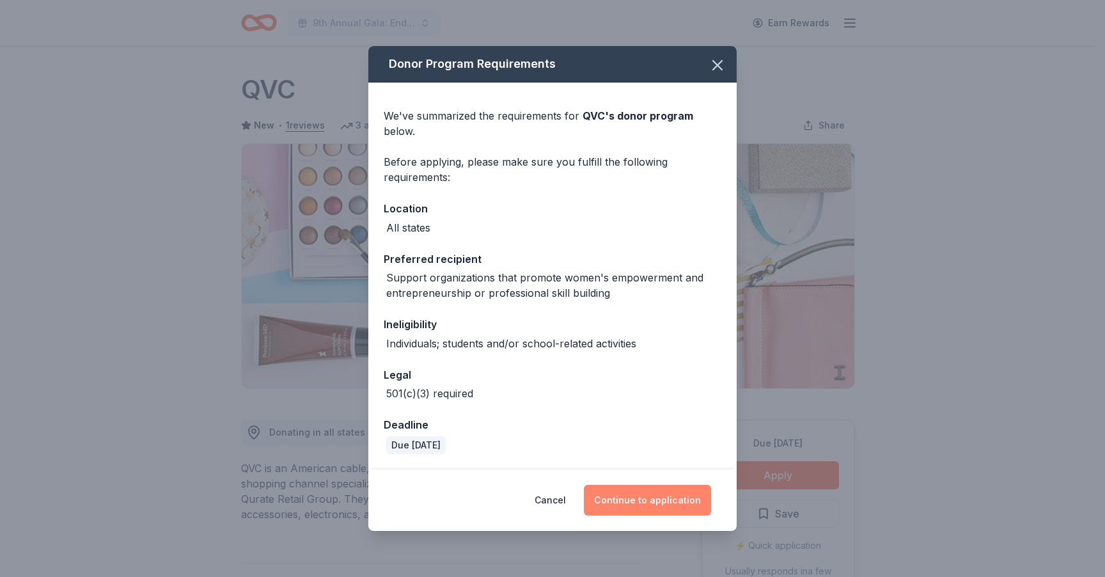
click at [620, 495] on button "Continue to application" at bounding box center [647, 500] width 127 height 31
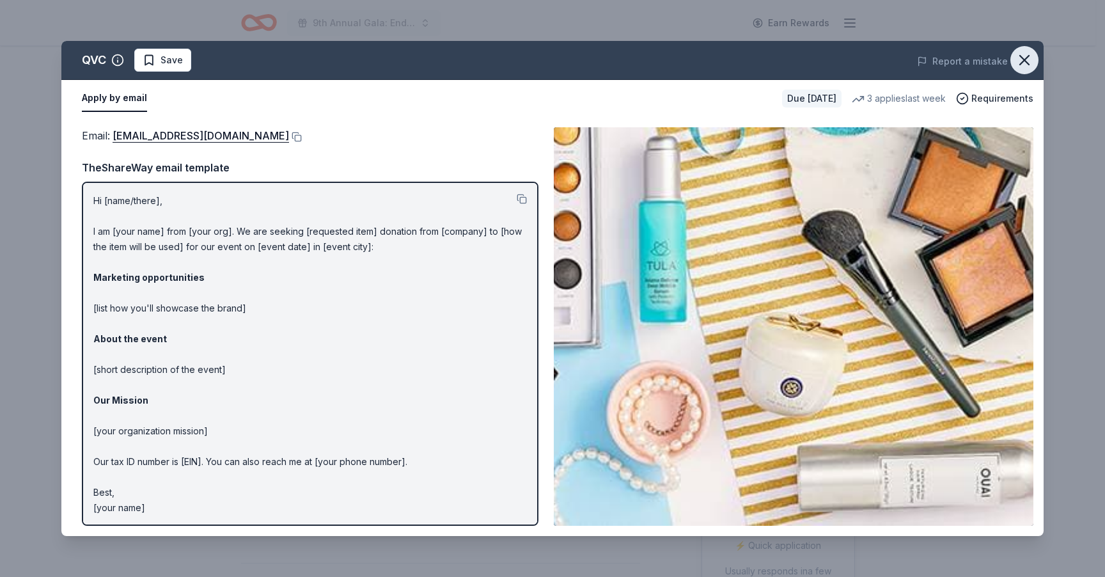
click at [1028, 62] on icon "button" at bounding box center [1024, 60] width 18 height 18
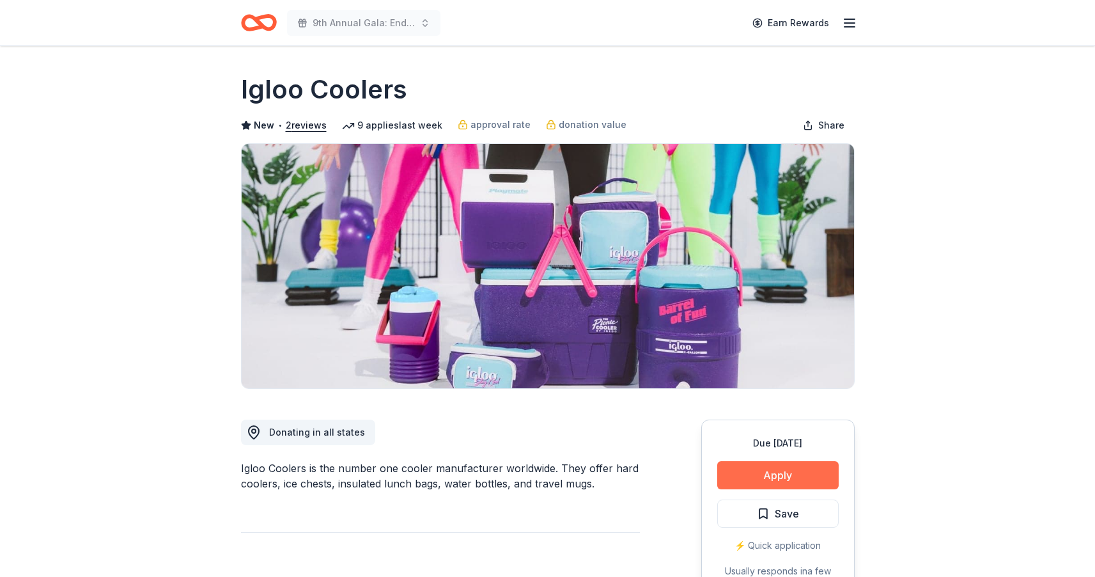
click at [749, 467] on button "Apply" at bounding box center [777, 475] width 121 height 28
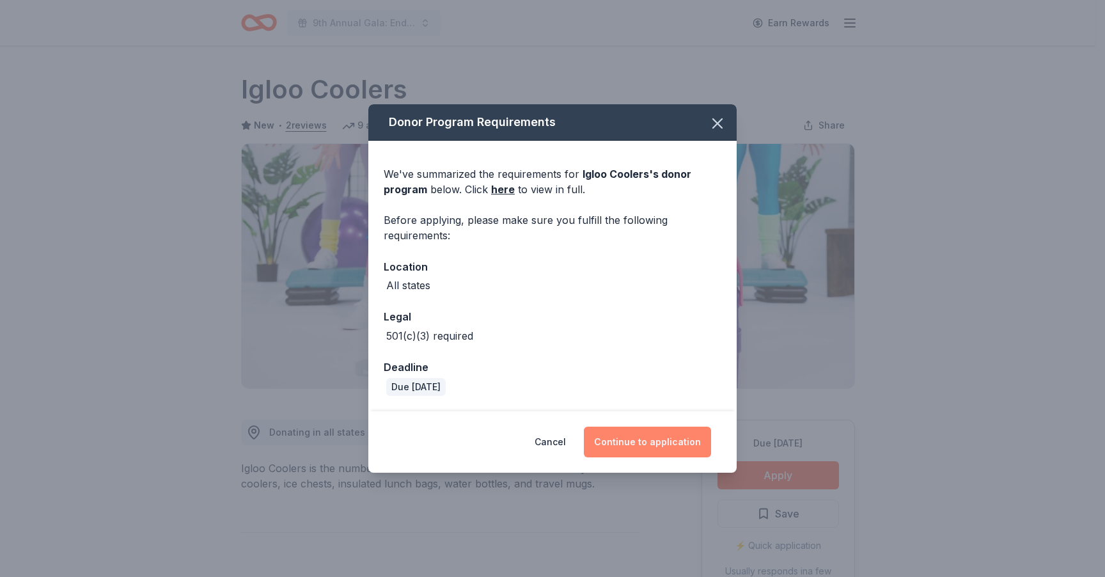
click at [644, 443] on button "Continue to application" at bounding box center [647, 442] width 127 height 31
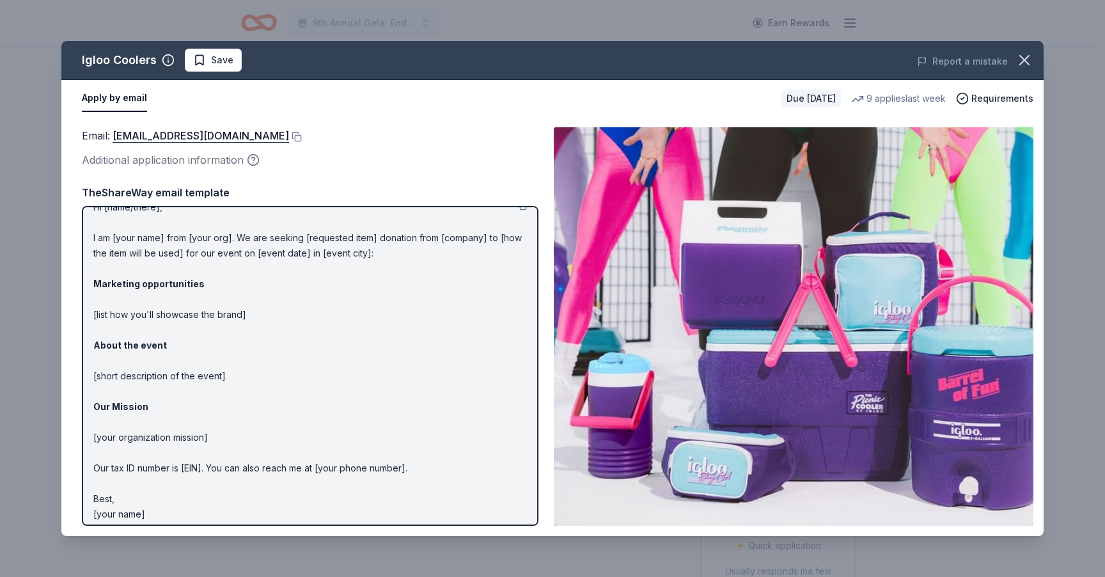
scroll to position [26, 0]
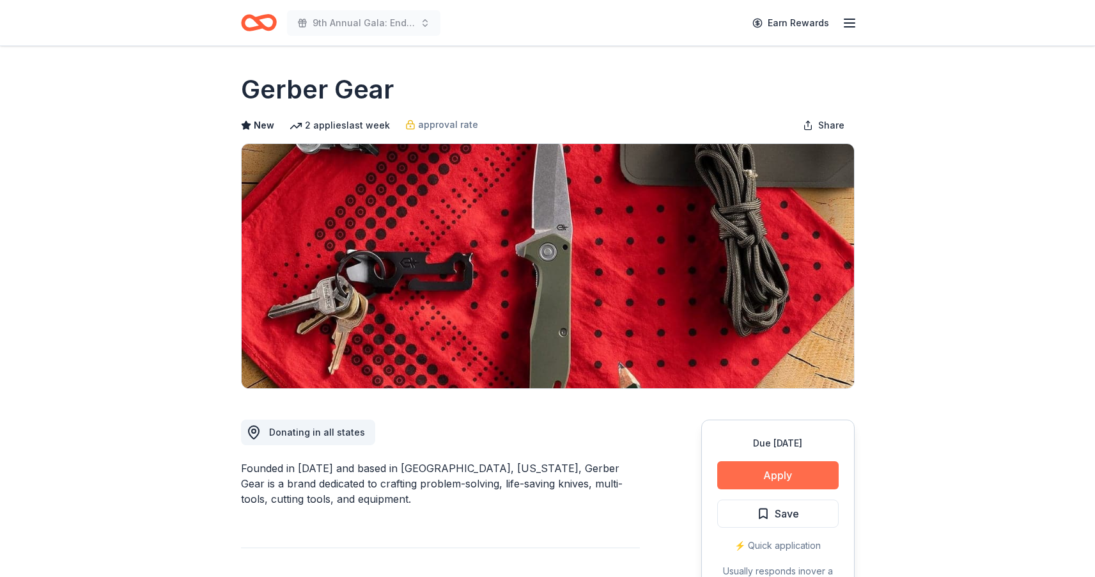
click at [790, 468] on button "Apply" at bounding box center [777, 475] width 121 height 28
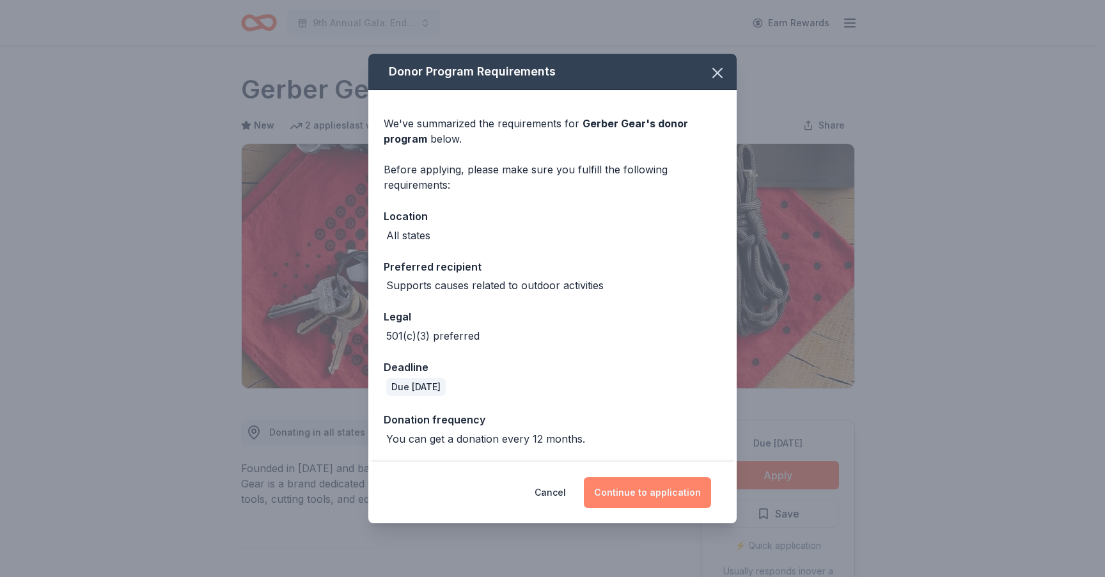
click at [667, 496] on button "Continue to application" at bounding box center [647, 492] width 127 height 31
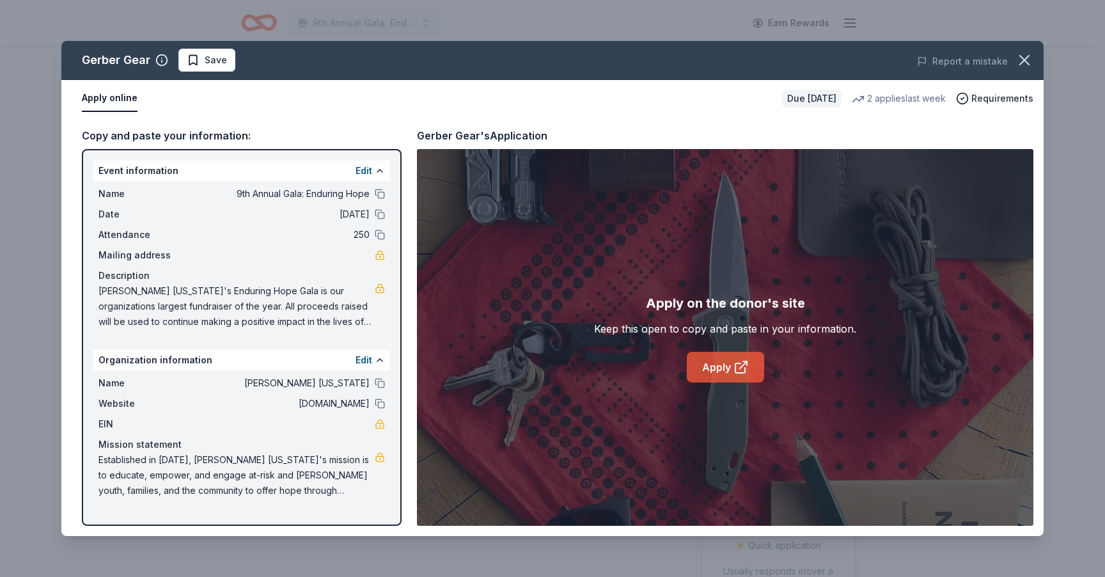
click at [732, 375] on link "Apply" at bounding box center [725, 367] width 77 height 31
click at [218, 67] on span "Save" at bounding box center [216, 59] width 22 height 15
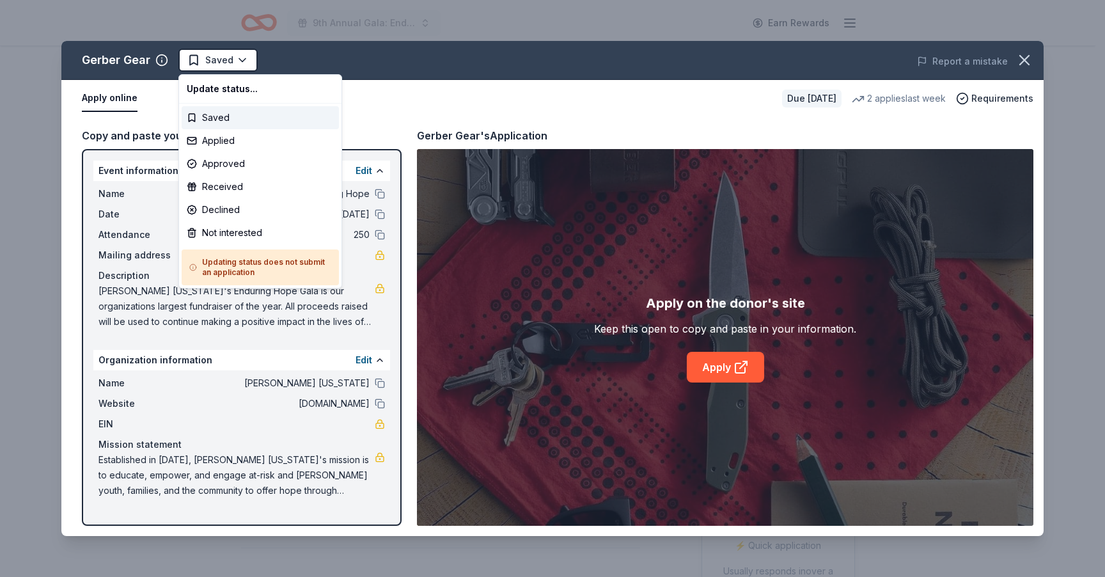
click at [218, 67] on html "9th Annual Gala: Enduring Hope Earn Rewards Due in 19 days Share Gerber Gear Ne…" at bounding box center [552, 288] width 1105 height 577
click at [218, 141] on div "Applied" at bounding box center [260, 140] width 157 height 23
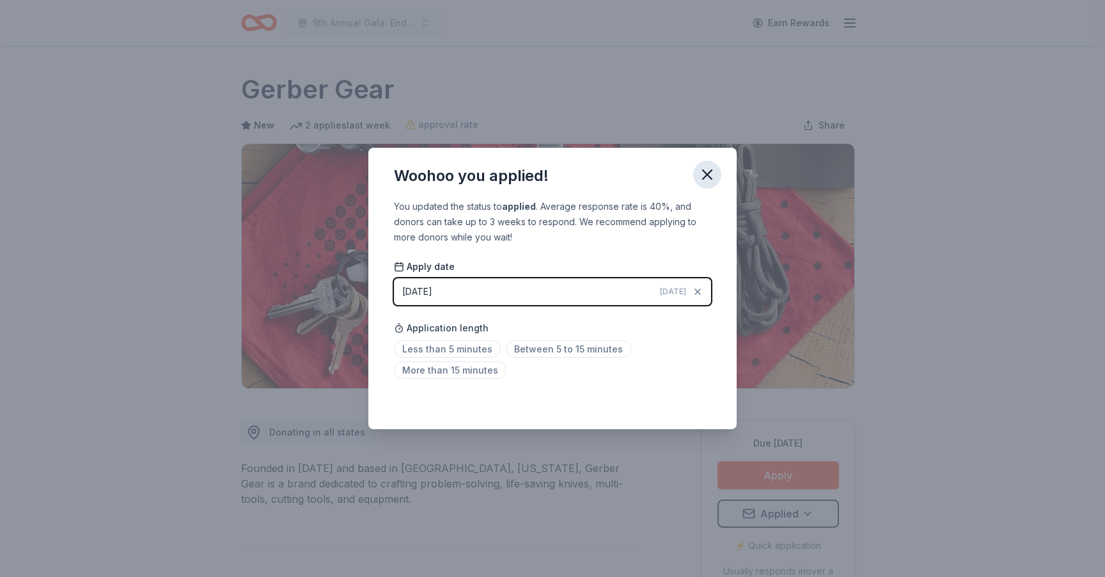
click at [712, 176] on icon "button" at bounding box center [707, 175] width 18 height 18
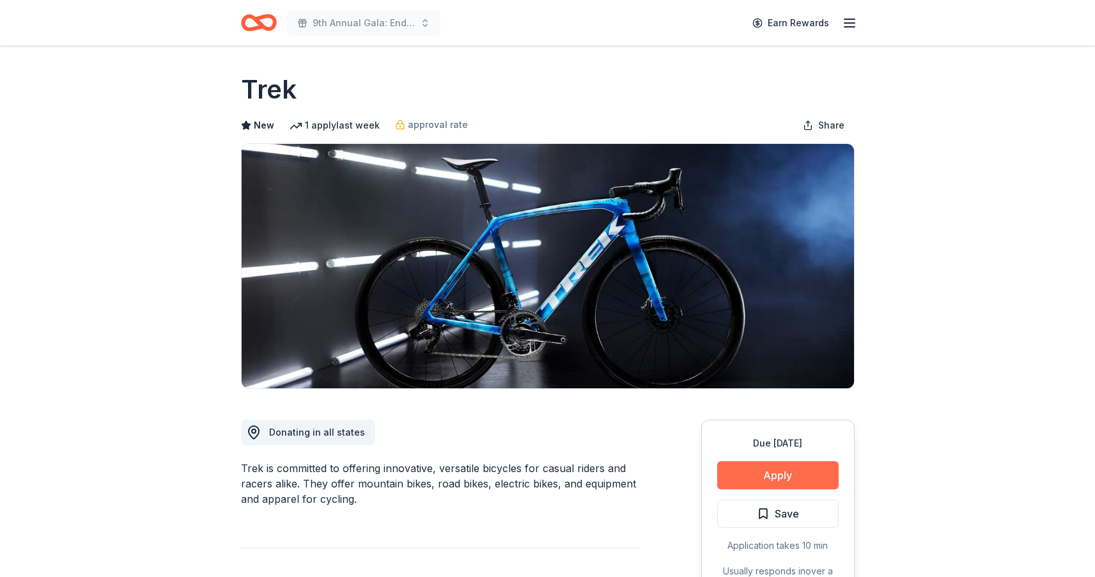
click at [751, 471] on button "Apply" at bounding box center [777, 475] width 121 height 28
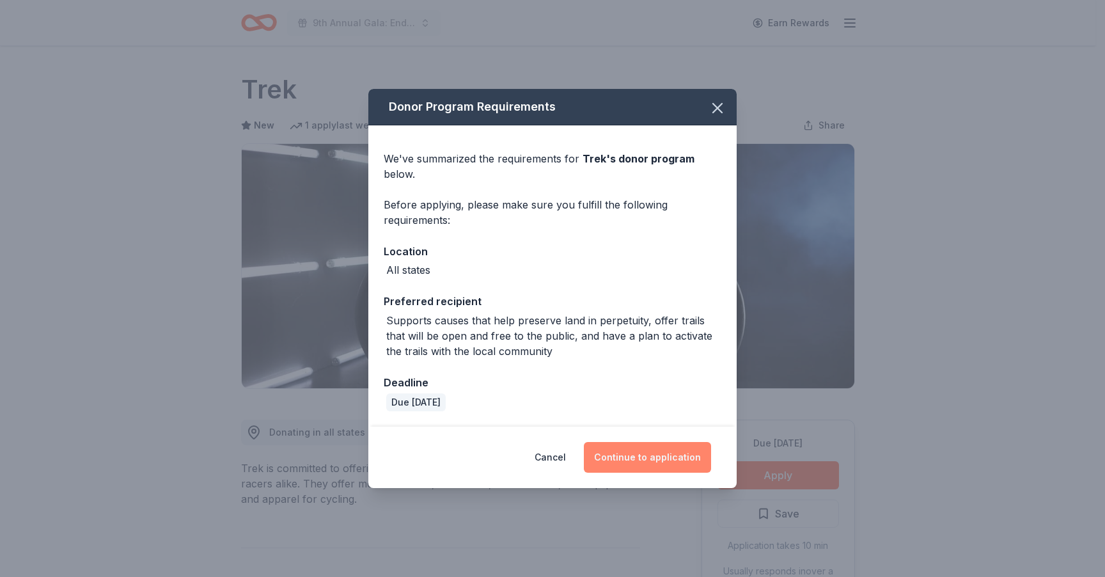
click at [662, 455] on button "Continue to application" at bounding box center [647, 457] width 127 height 31
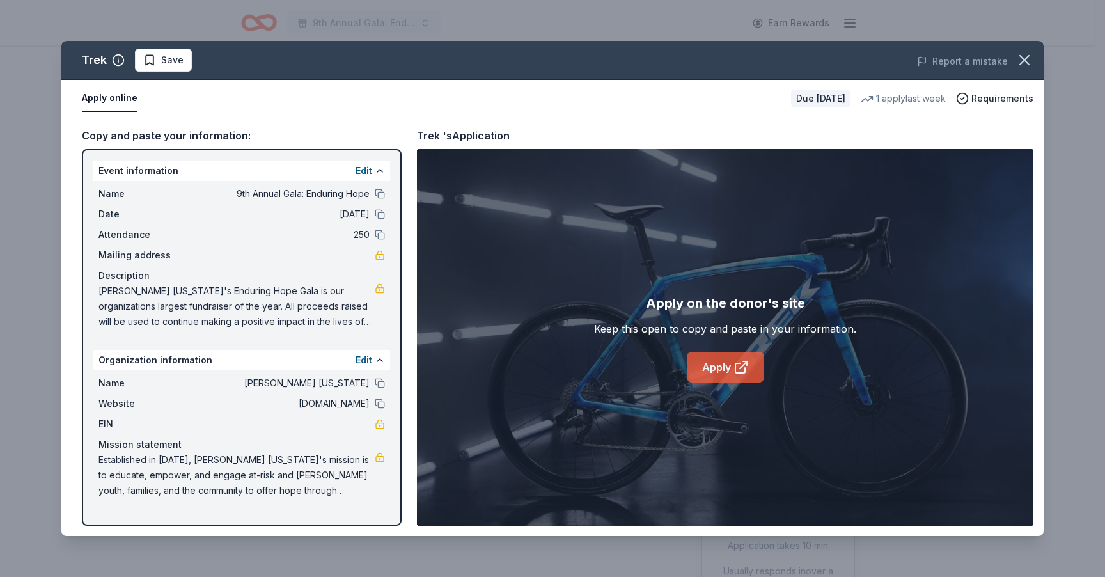
click at [728, 370] on link "Apply" at bounding box center [725, 367] width 77 height 31
click at [735, 368] on icon at bounding box center [740, 368] width 10 height 10
click at [172, 58] on span "Save" at bounding box center [172, 59] width 22 height 15
click at [180, 67] on html "9th Annual Gala: Enduring Hope Earn Rewards Due in 49 days Share Trek New 1 app…" at bounding box center [552, 288] width 1105 height 577
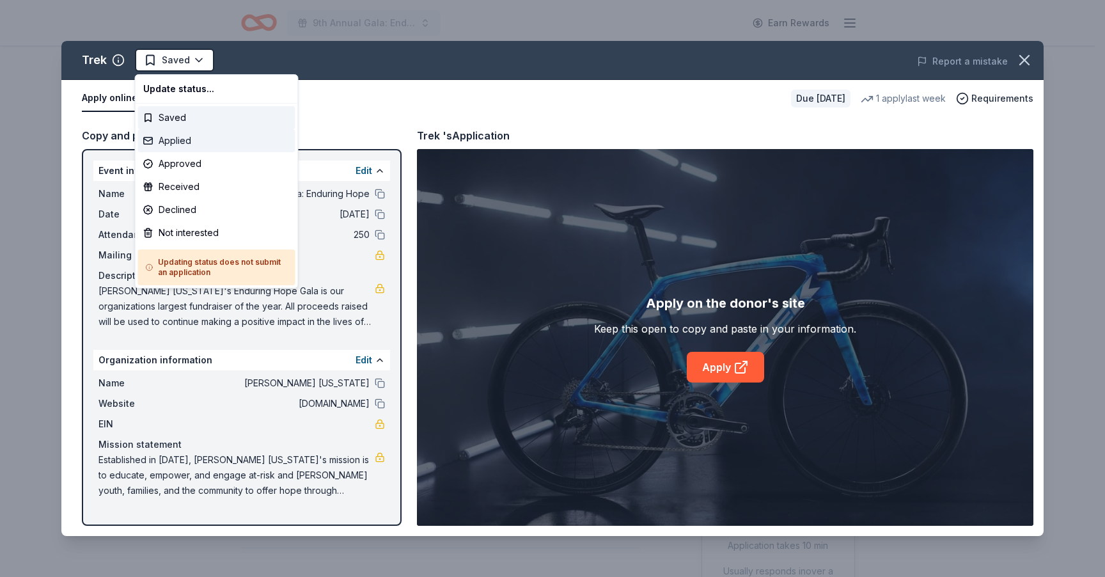
click at [180, 141] on div "Applied" at bounding box center [216, 140] width 157 height 23
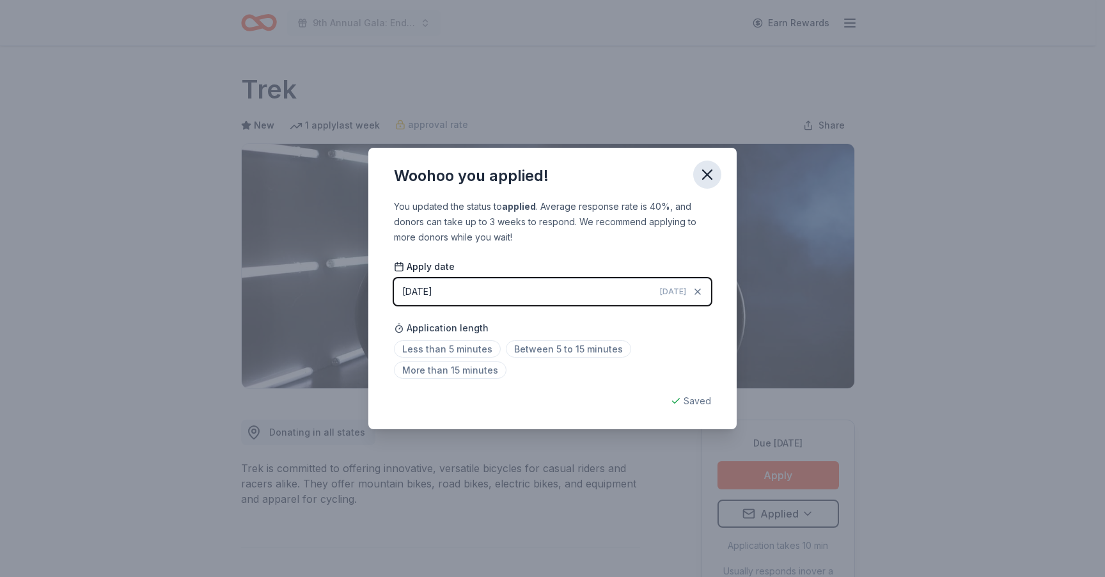
click at [710, 170] on icon "button" at bounding box center [707, 175] width 18 height 18
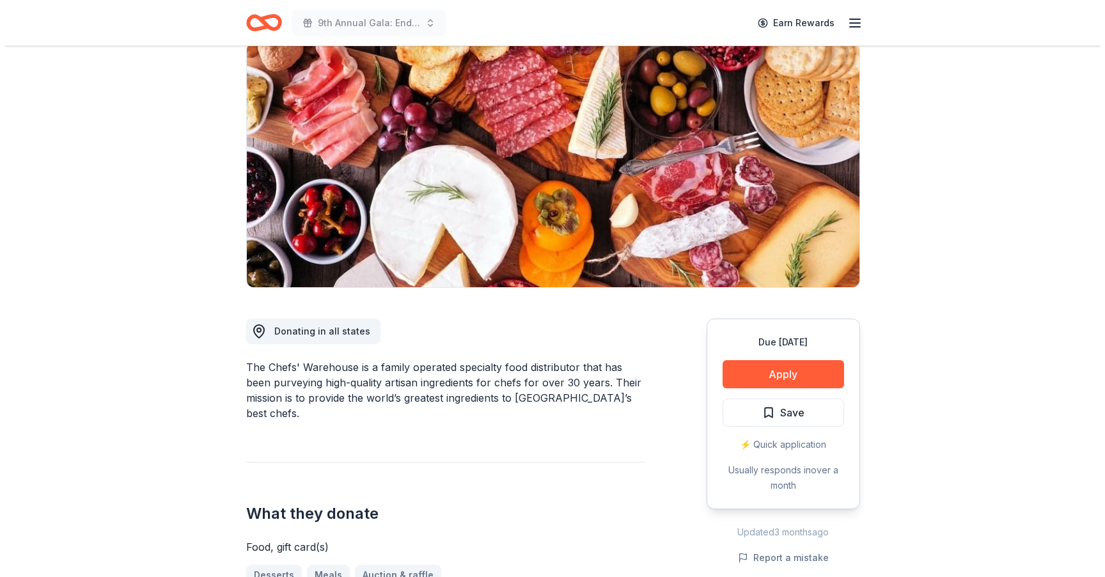
scroll to position [143, 0]
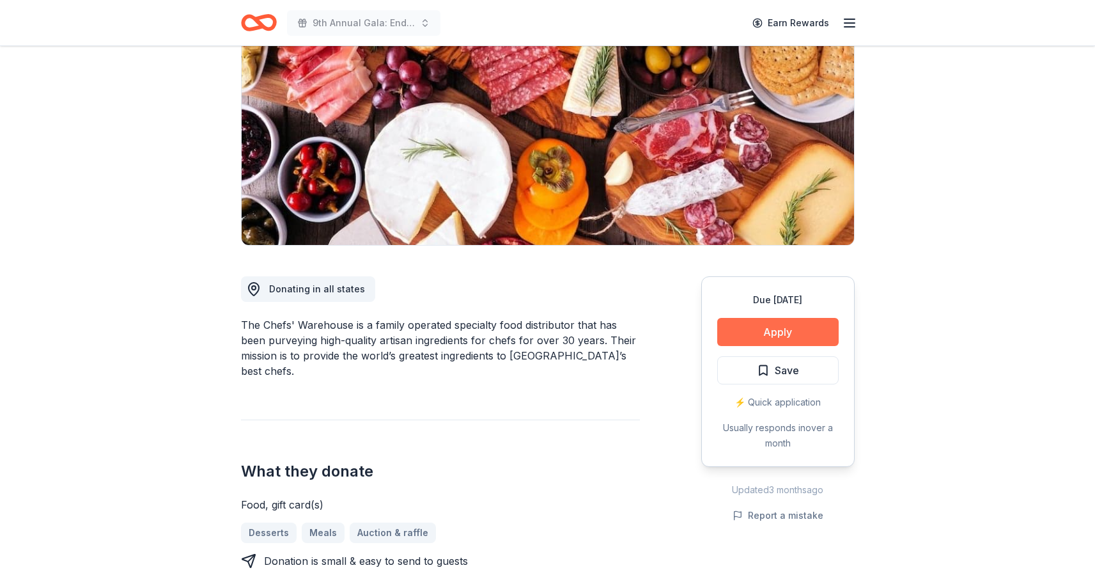
click at [801, 331] on button "Apply" at bounding box center [777, 332] width 121 height 28
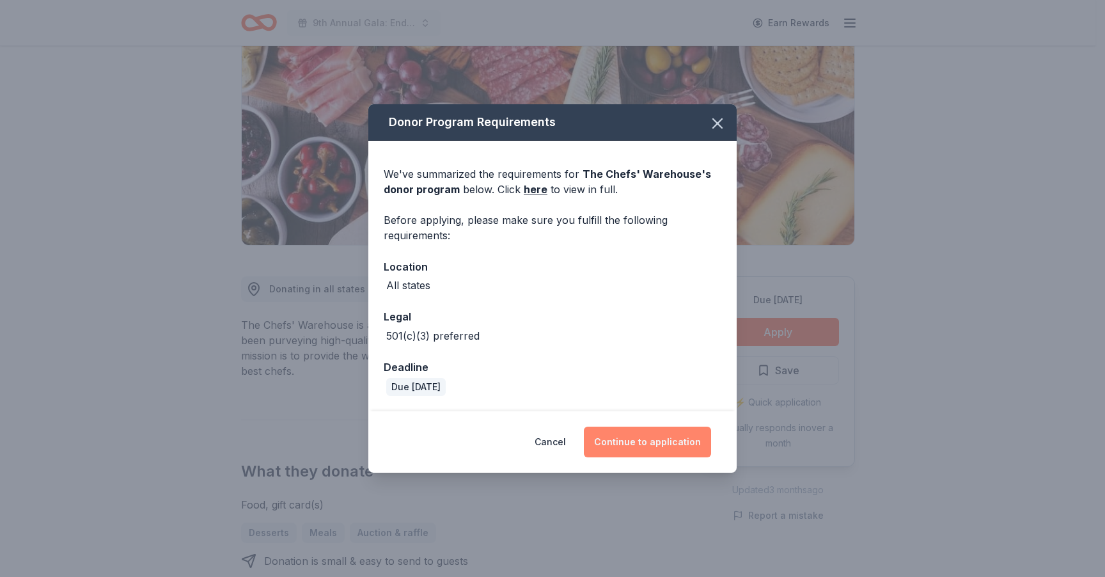
click at [645, 444] on button "Continue to application" at bounding box center [647, 442] width 127 height 31
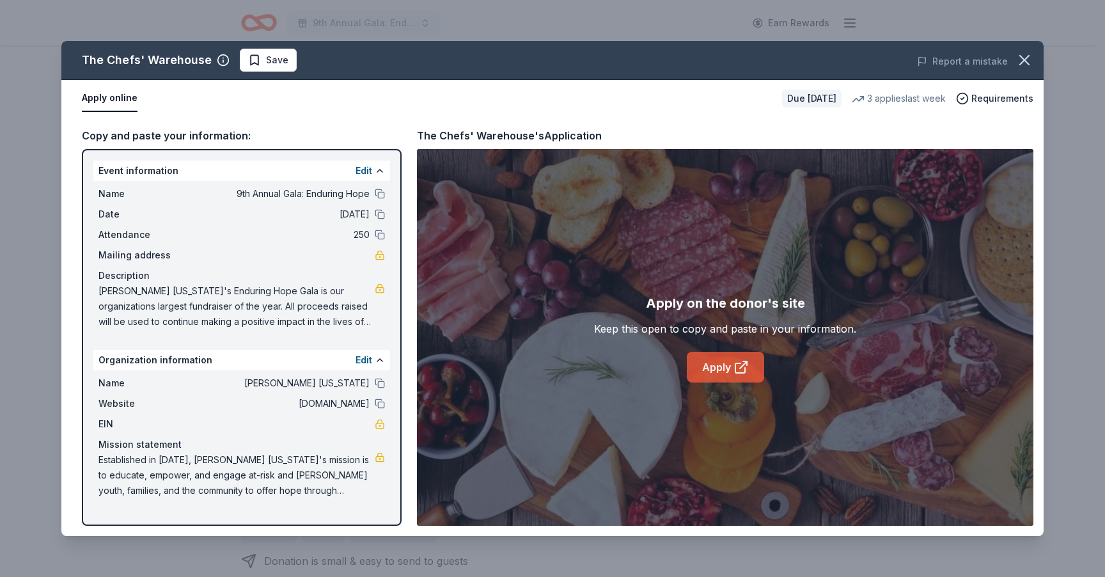
click at [719, 372] on link "Apply" at bounding box center [725, 367] width 77 height 31
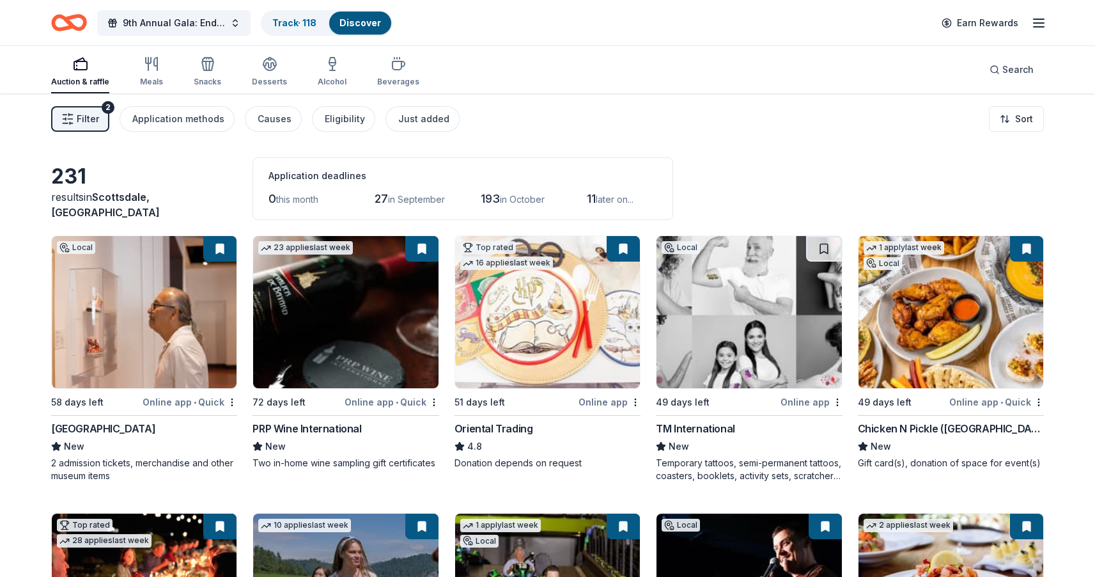
scroll to position [11061, 0]
